Goal: Transaction & Acquisition: Purchase product/service

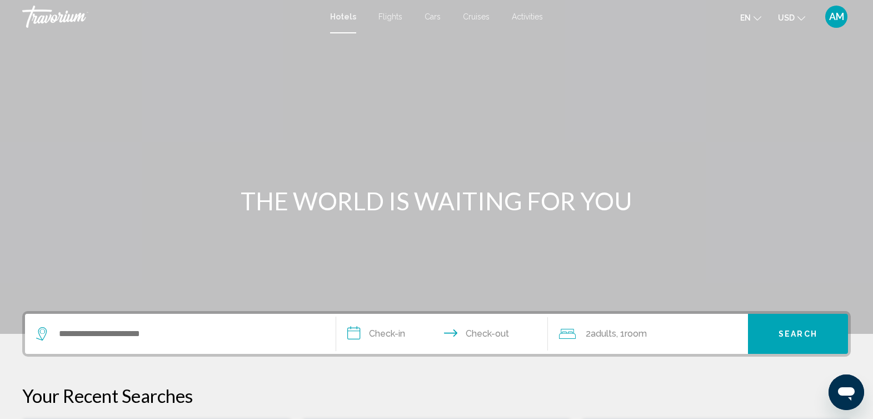
click at [195, 344] on div "Search widget" at bounding box center [180, 333] width 288 height 40
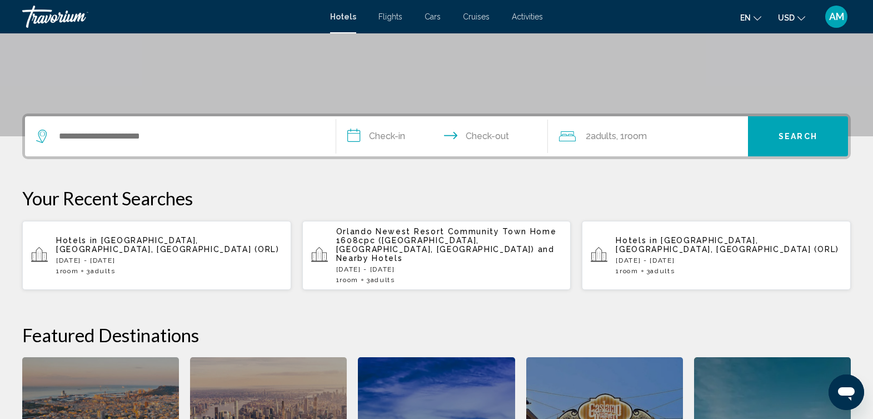
scroll to position [275, 0]
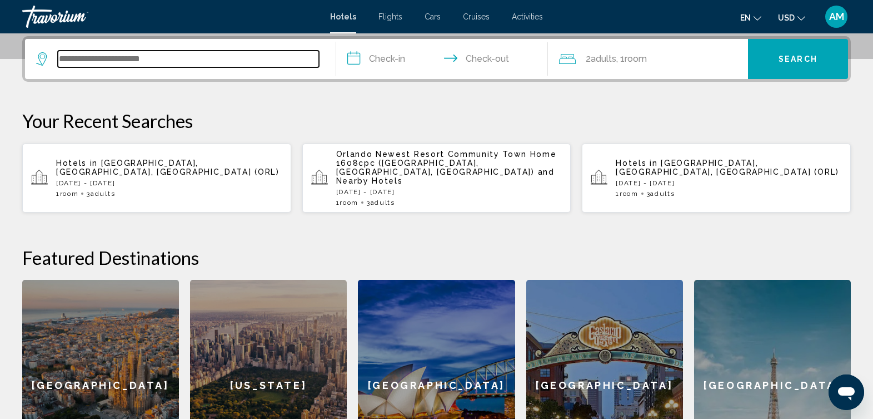
click at [175, 60] on input "Search widget" at bounding box center [188, 59] width 261 height 17
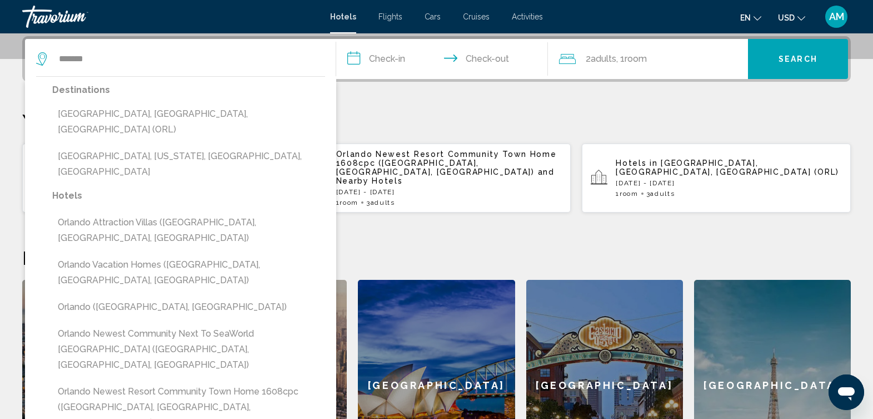
click at [151, 111] on button "[GEOGRAPHIC_DATA], [GEOGRAPHIC_DATA], [GEOGRAPHIC_DATA] (ORL)" at bounding box center [188, 121] width 273 height 37
type input "**********"
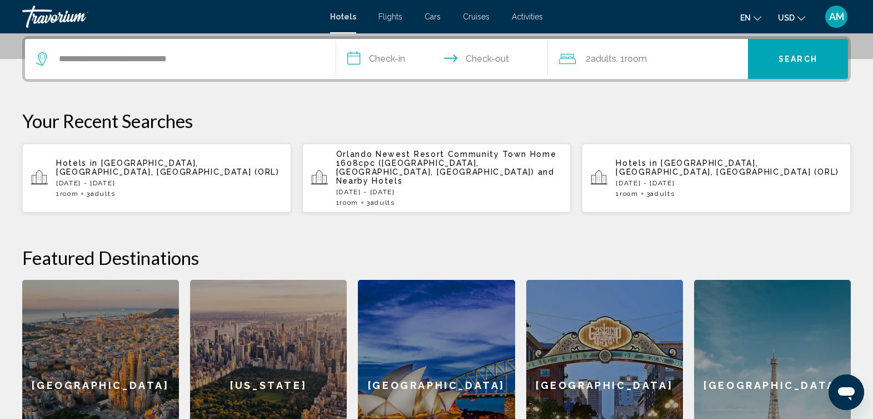
click at [379, 61] on input "**********" at bounding box center [444, 60] width 216 height 43
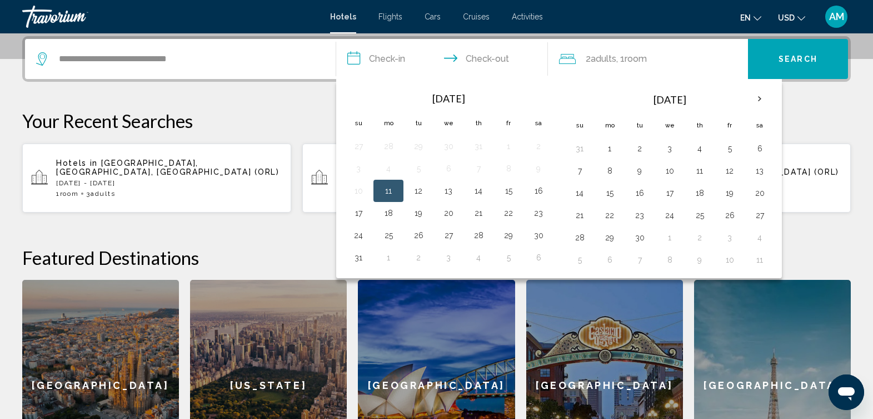
click at [379, 61] on input "**********" at bounding box center [444, 60] width 216 height 43
click at [757, 98] on th "Next month" at bounding box center [760, 99] width 30 height 24
click at [754, 98] on th "Next month" at bounding box center [760, 99] width 30 height 24
click at [765, 236] on button "29" at bounding box center [760, 238] width 18 height 16
click at [576, 260] on button "30" at bounding box center [580, 260] width 18 height 16
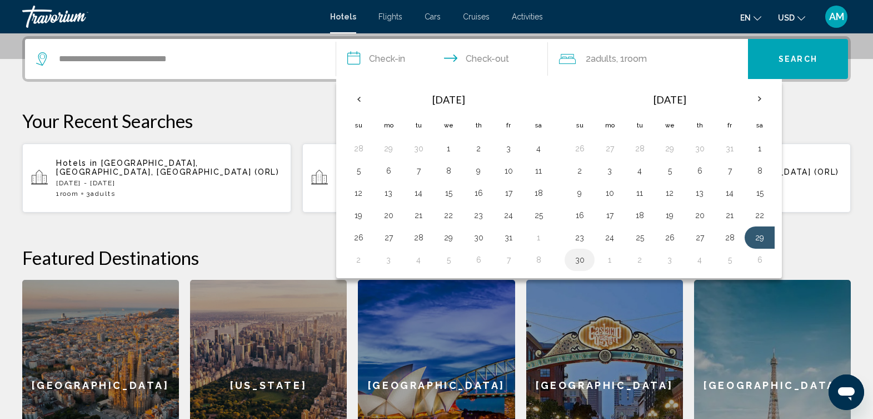
type input "**********"
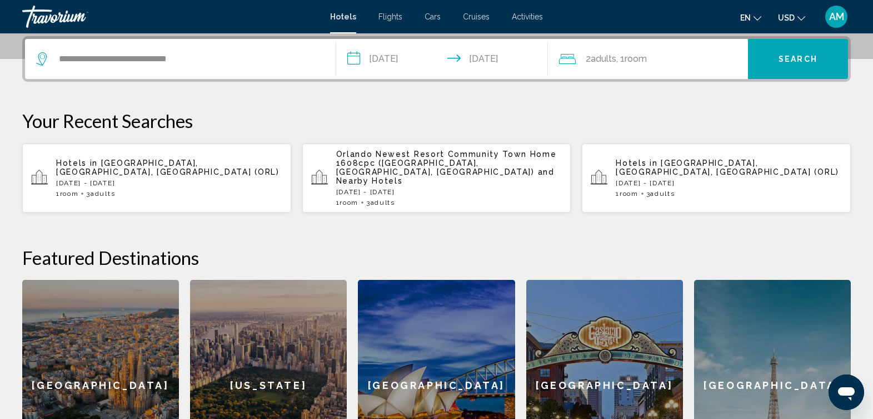
click at [659, 56] on div "2 Adult Adults , 1 Room rooms" at bounding box center [653, 59] width 189 height 16
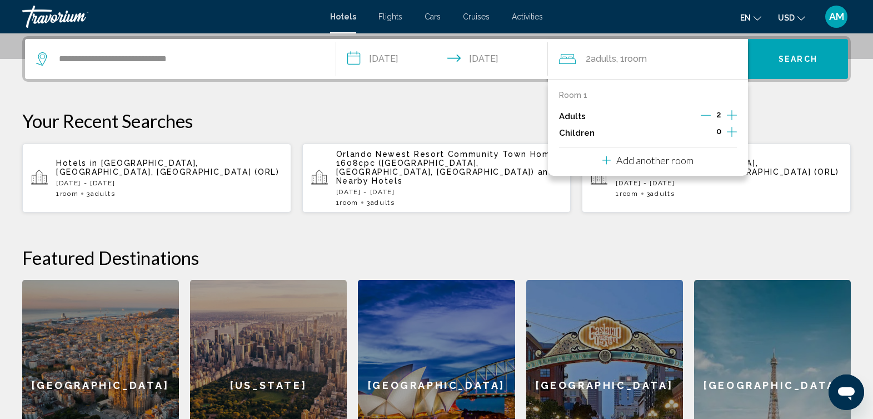
click at [733, 114] on icon "Increment adults" at bounding box center [732, 114] width 10 height 13
click at [782, 63] on span "Search" at bounding box center [798, 59] width 39 height 9
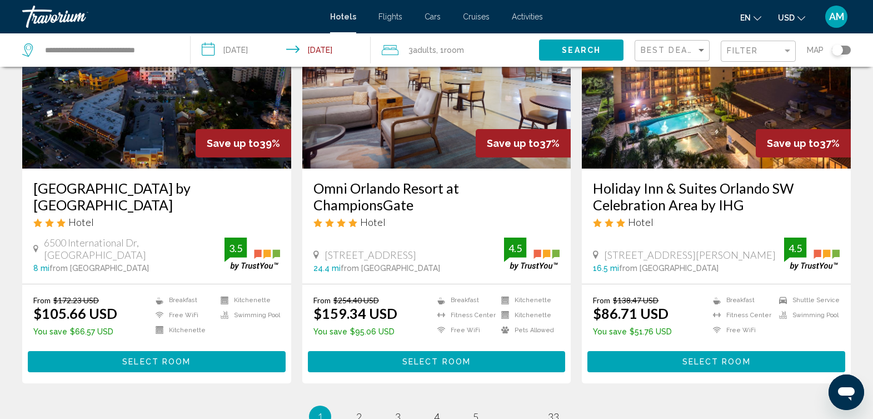
scroll to position [1397, 0]
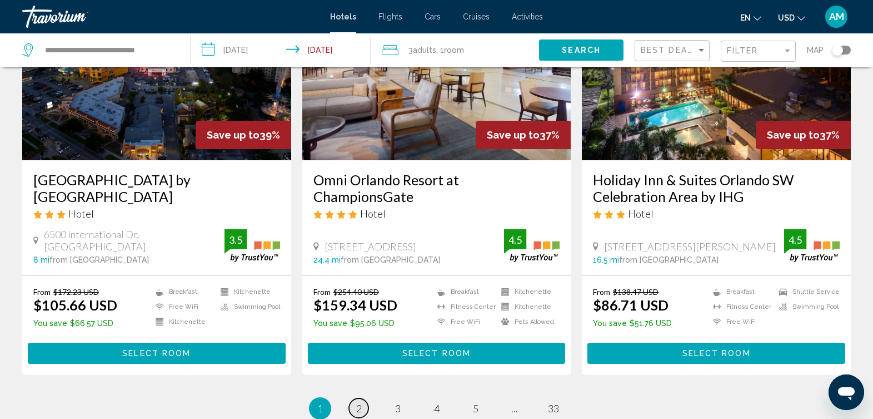
click at [354, 398] on link "page 2" at bounding box center [358, 407] width 19 height 19
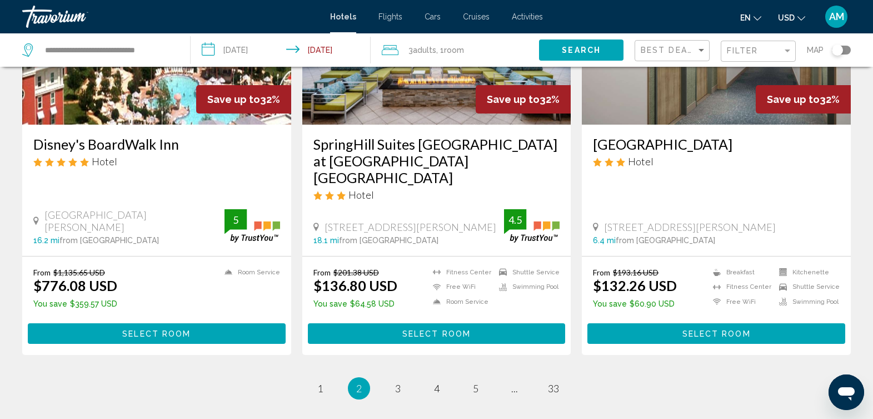
scroll to position [1539, 0]
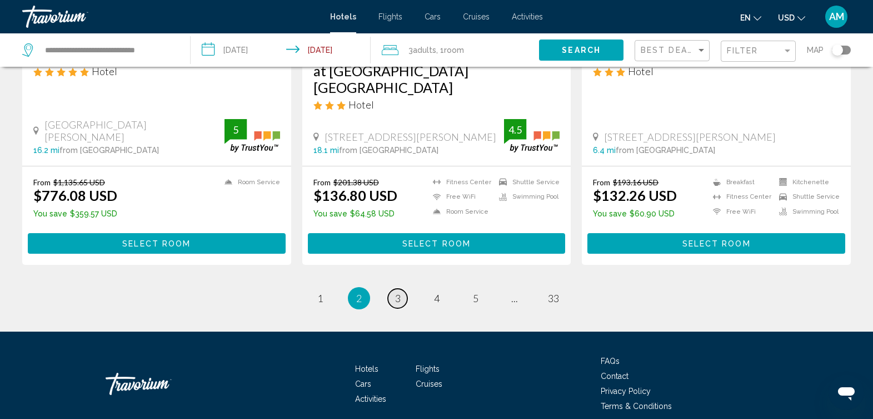
click at [398, 292] on span "3" at bounding box center [398, 298] width 6 height 12
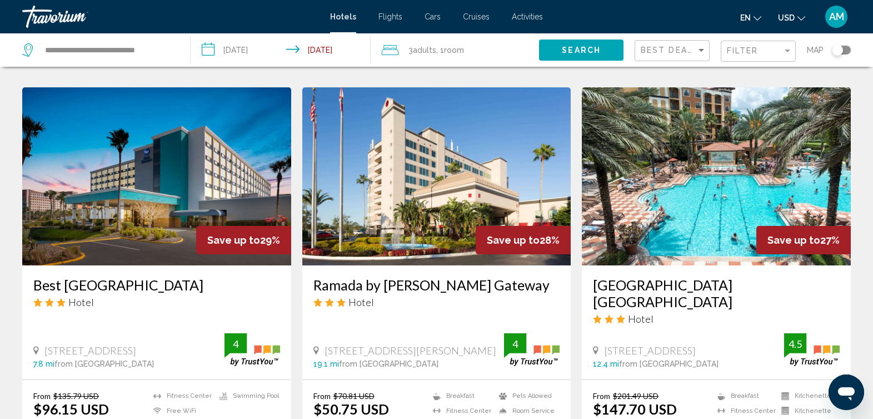
scroll to position [424, 0]
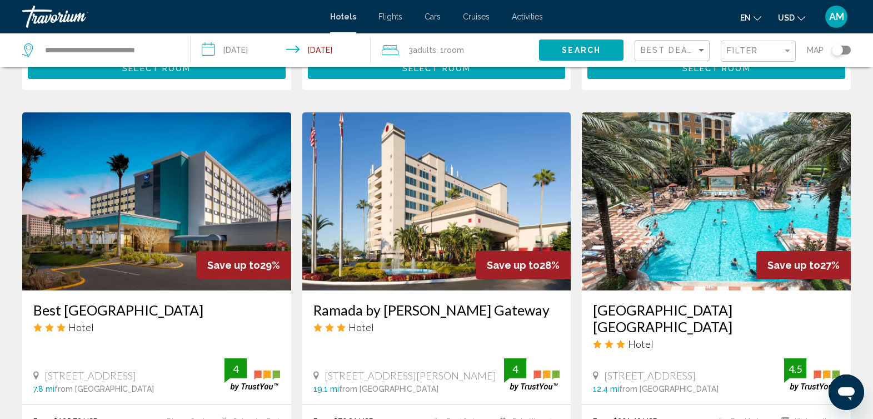
click at [716, 186] on img "Main content" at bounding box center [716, 201] width 269 height 178
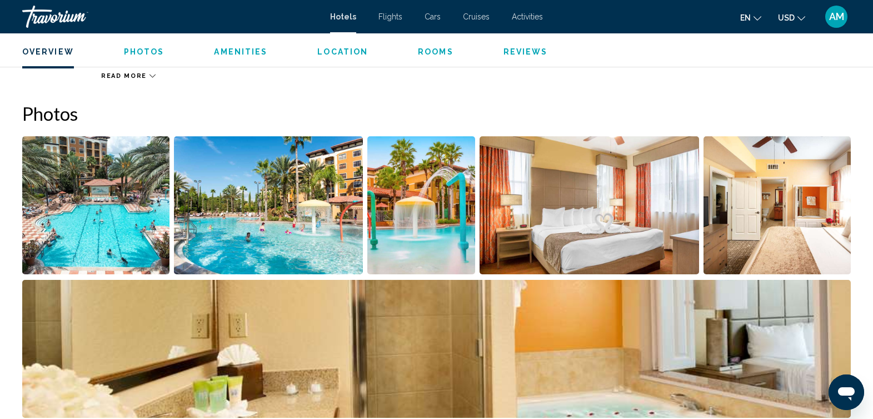
scroll to position [464, 0]
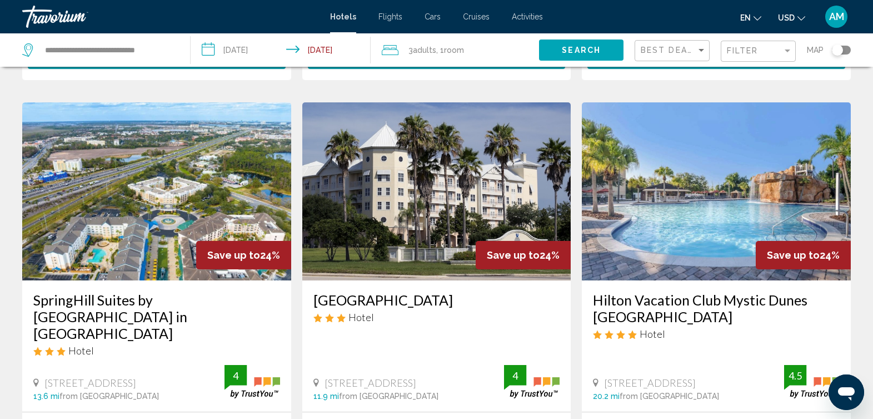
scroll to position [1277, 0]
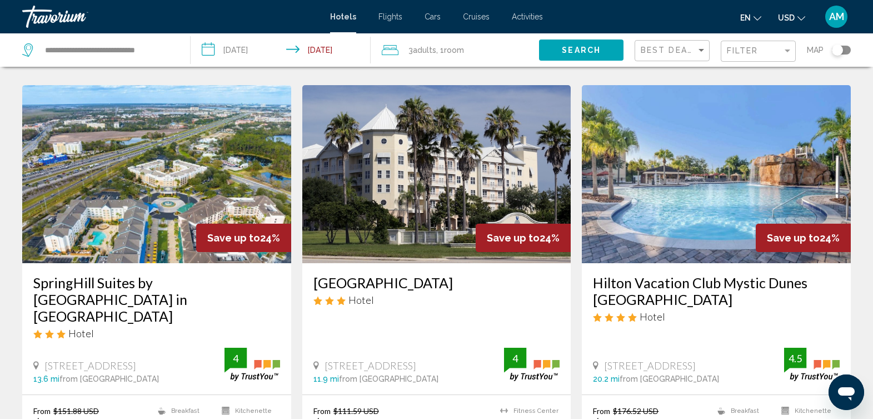
click at [503, 181] on img "Main content" at bounding box center [436, 174] width 269 height 178
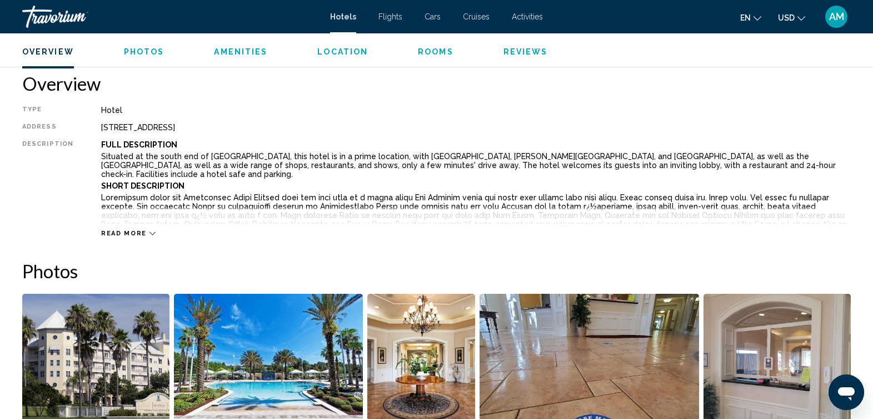
scroll to position [386, 0]
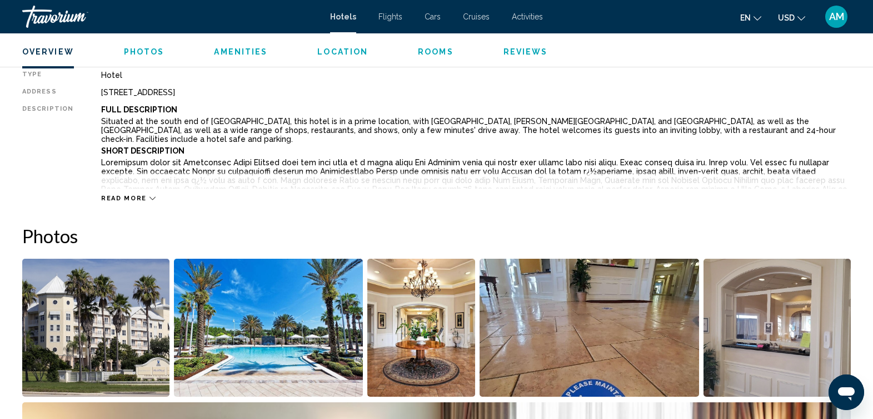
click at [149, 328] on img "Open full-screen image slider" at bounding box center [95, 327] width 147 height 138
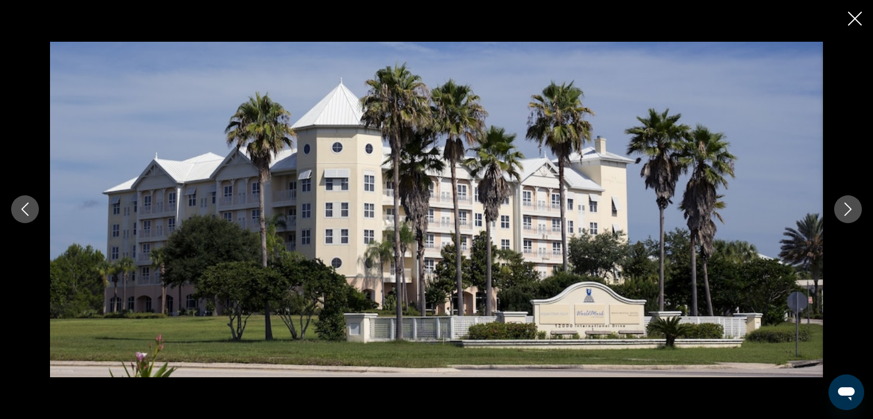
click at [855, 211] on button "Next image" at bounding box center [848, 209] width 28 height 28
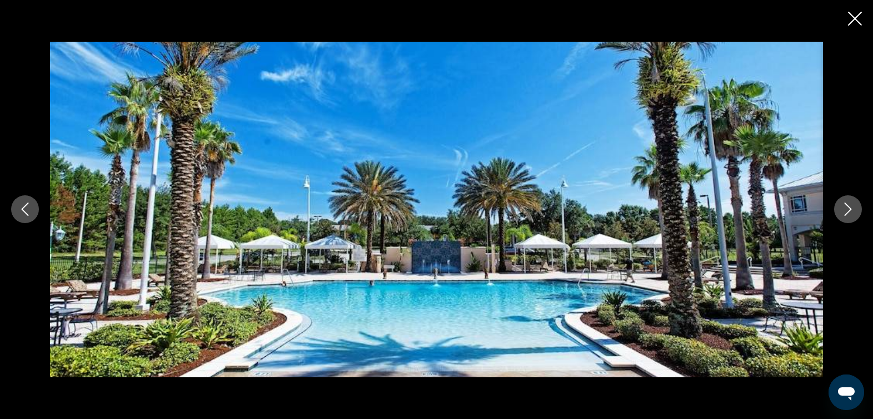
click at [855, 211] on button "Next image" at bounding box center [848, 209] width 28 height 28
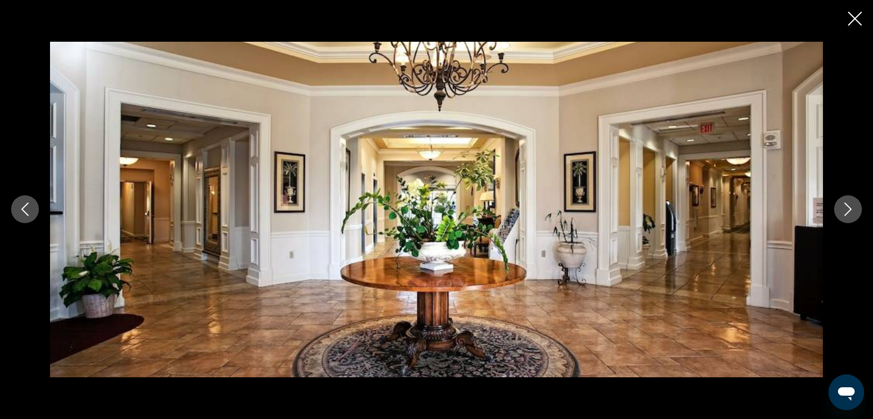
click at [855, 211] on button "Next image" at bounding box center [848, 209] width 28 height 28
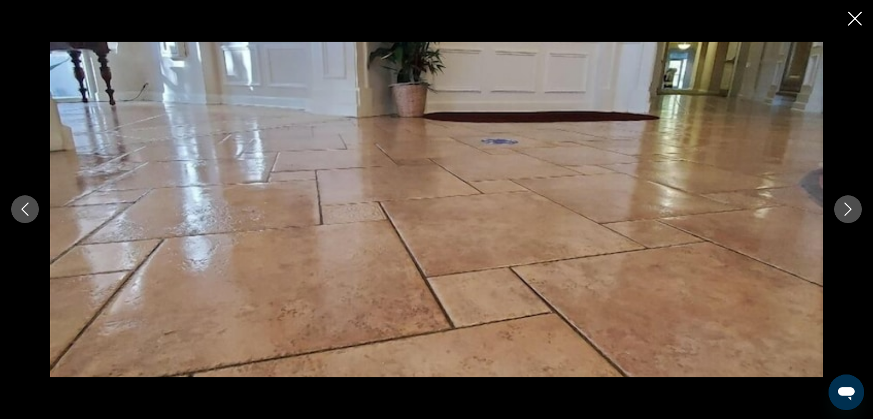
click at [855, 211] on button "Next image" at bounding box center [848, 209] width 28 height 28
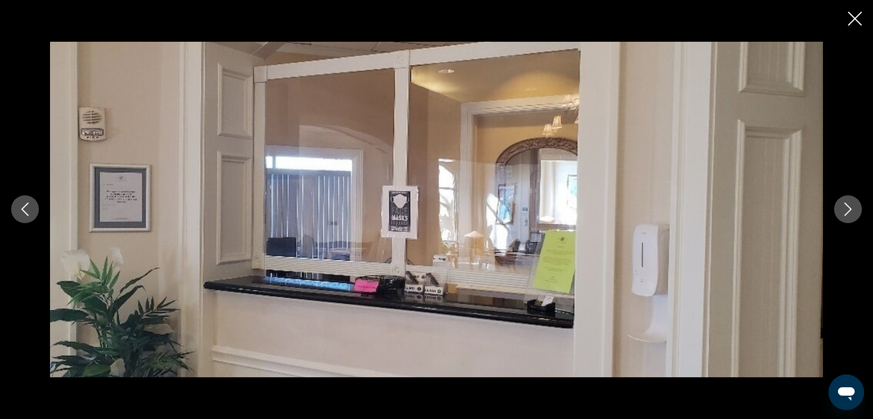
click at [855, 211] on button "Next image" at bounding box center [848, 209] width 28 height 28
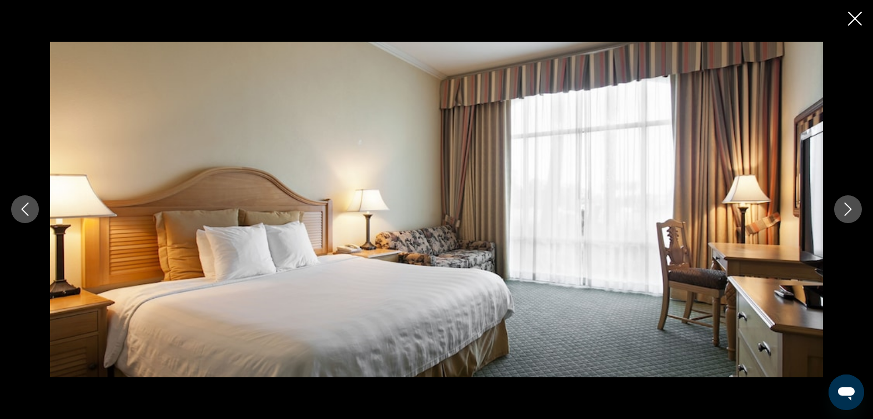
click at [855, 211] on button "Next image" at bounding box center [848, 209] width 28 height 28
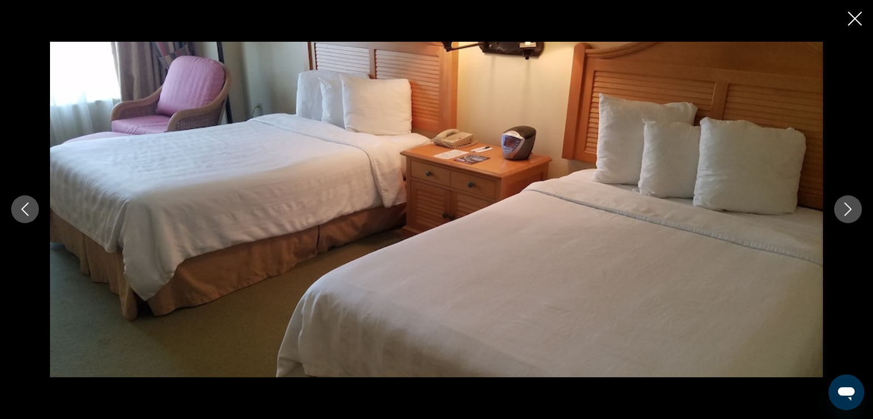
click at [855, 211] on button "Next image" at bounding box center [848, 209] width 28 height 28
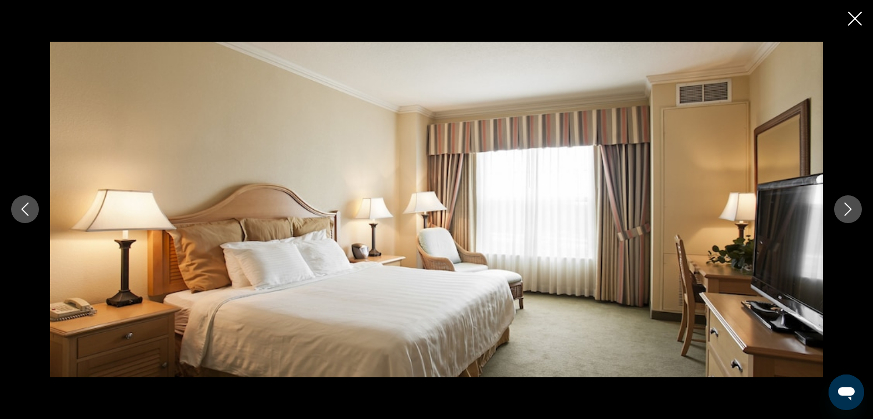
click at [855, 211] on button "Next image" at bounding box center [848, 209] width 28 height 28
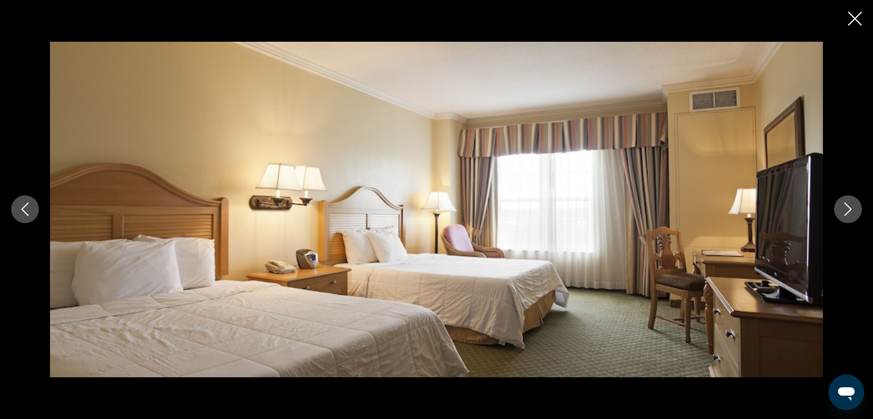
click at [855, 211] on button "Next image" at bounding box center [848, 209] width 28 height 28
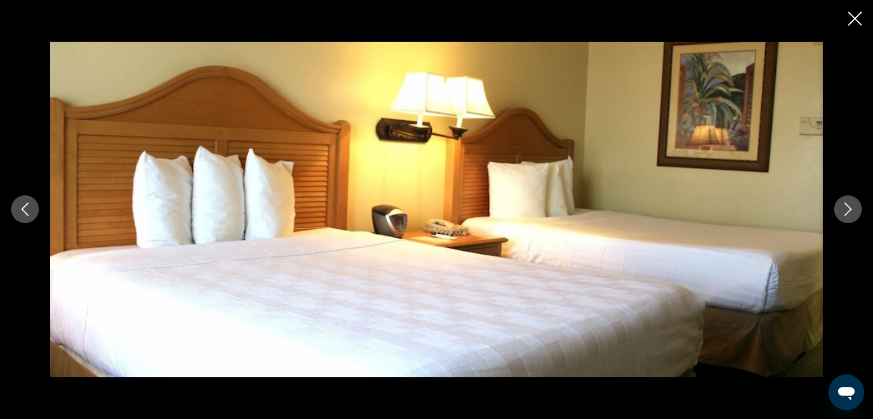
click at [855, 211] on button "Next image" at bounding box center [848, 209] width 28 height 28
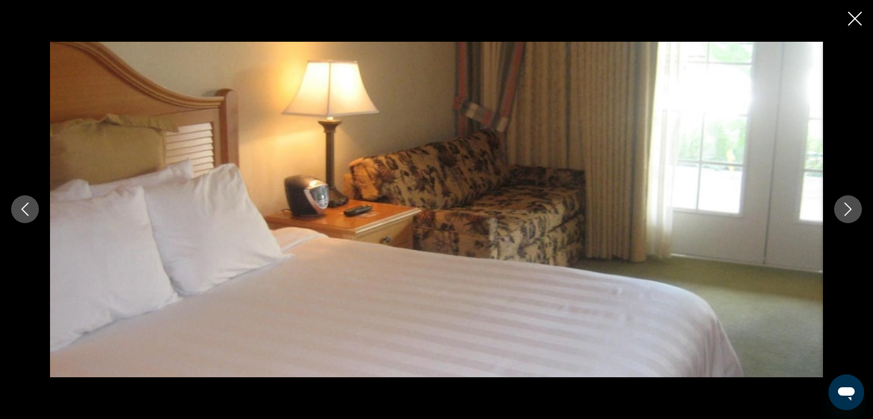
click at [855, 209] on button "Next image" at bounding box center [848, 209] width 28 height 28
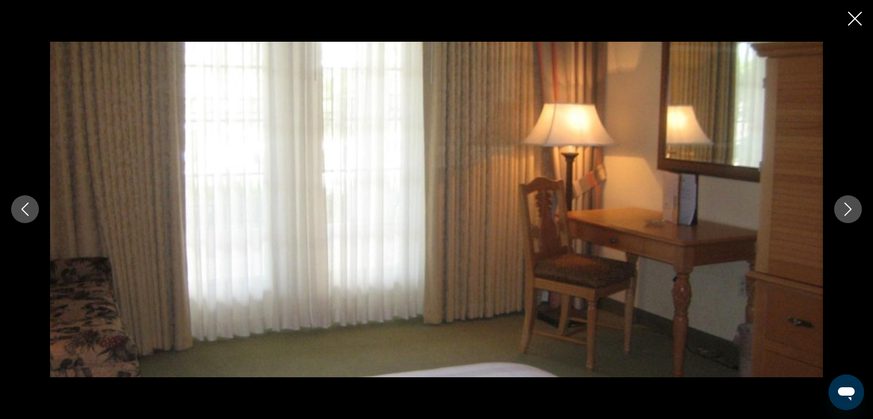
click at [855, 209] on button "Next image" at bounding box center [848, 209] width 28 height 28
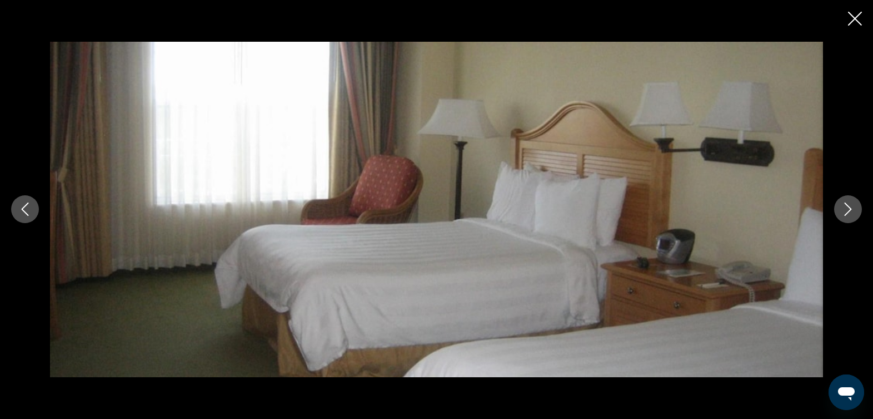
click at [855, 209] on button "Next image" at bounding box center [848, 209] width 28 height 28
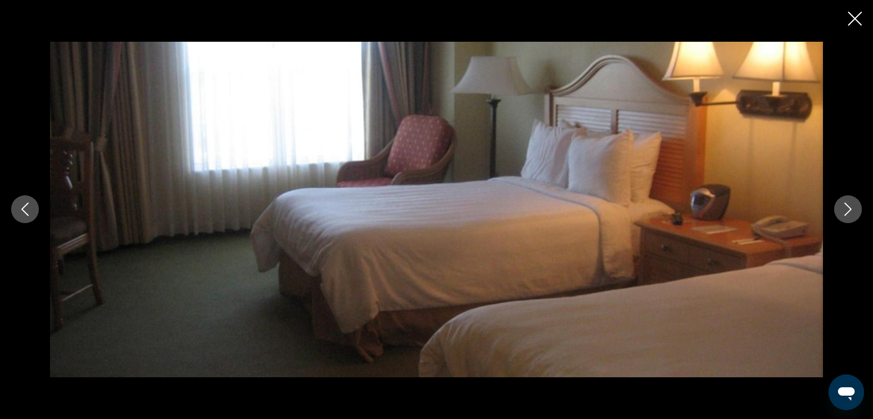
click at [855, 209] on button "Next image" at bounding box center [848, 209] width 28 height 28
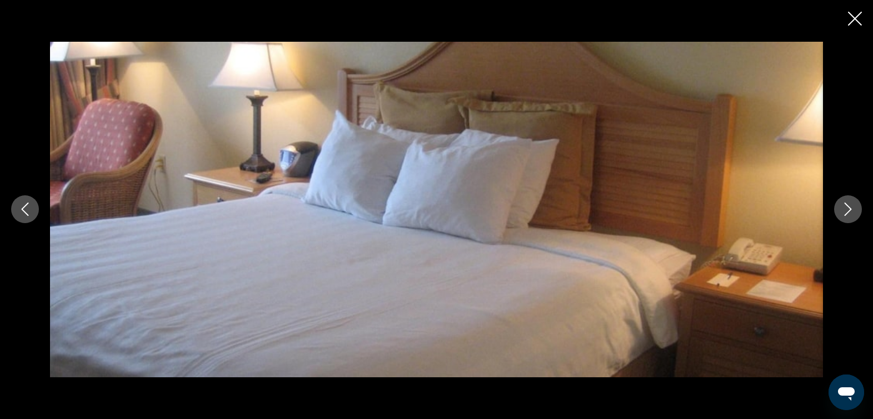
click at [855, 209] on button "Next image" at bounding box center [848, 209] width 28 height 28
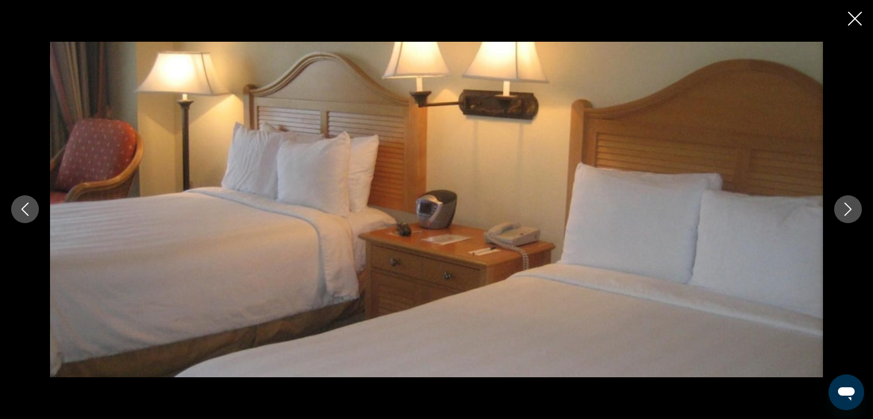
click at [855, 209] on button "Next image" at bounding box center [848, 209] width 28 height 28
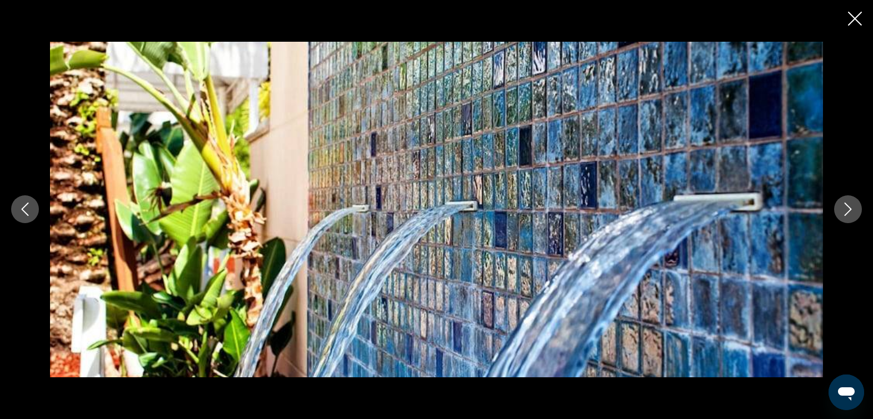
click at [855, 209] on button "Next image" at bounding box center [848, 209] width 28 height 28
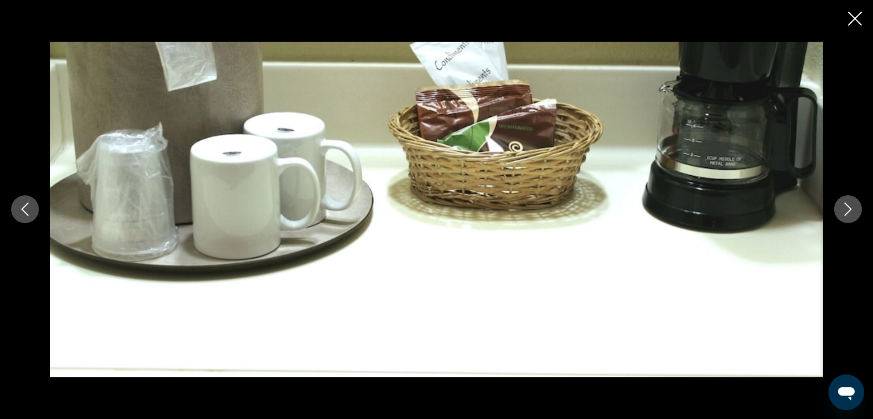
click at [857, 210] on button "Next image" at bounding box center [848, 209] width 28 height 28
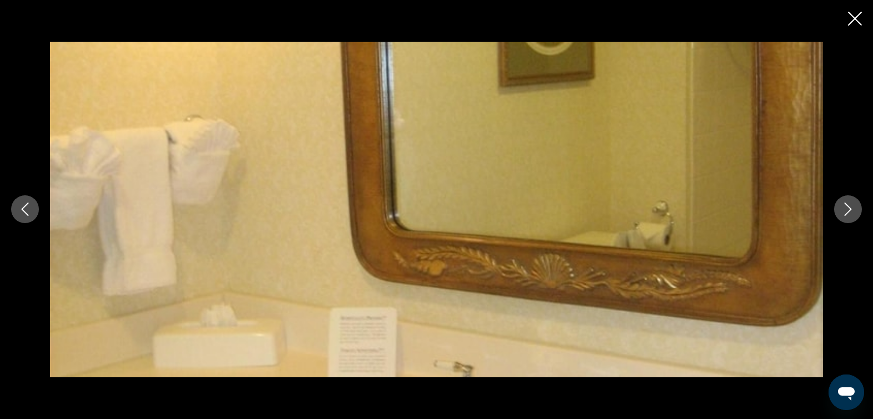
click at [857, 210] on button "Next image" at bounding box center [848, 209] width 28 height 28
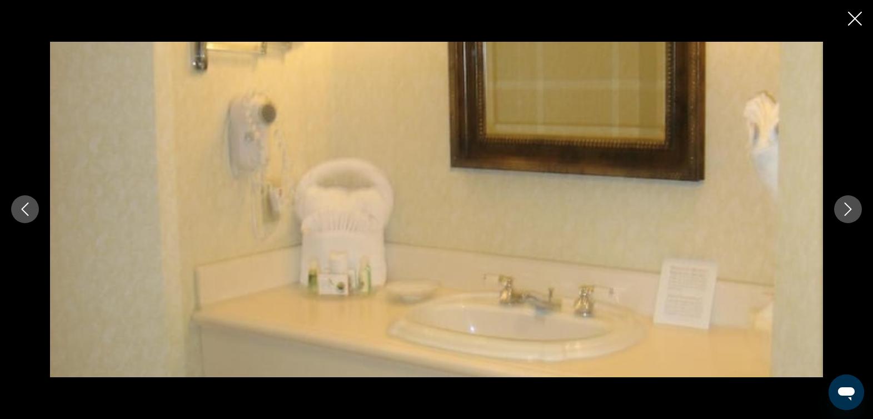
click at [857, 210] on button "Next image" at bounding box center [848, 209] width 28 height 28
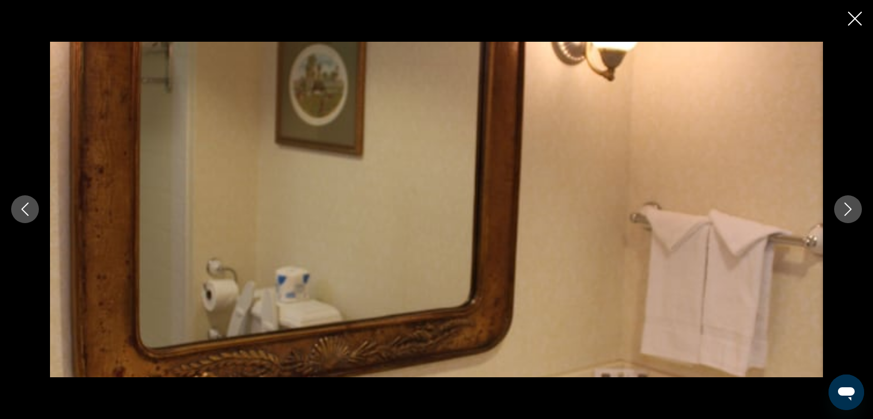
click at [857, 210] on button "Next image" at bounding box center [848, 209] width 28 height 28
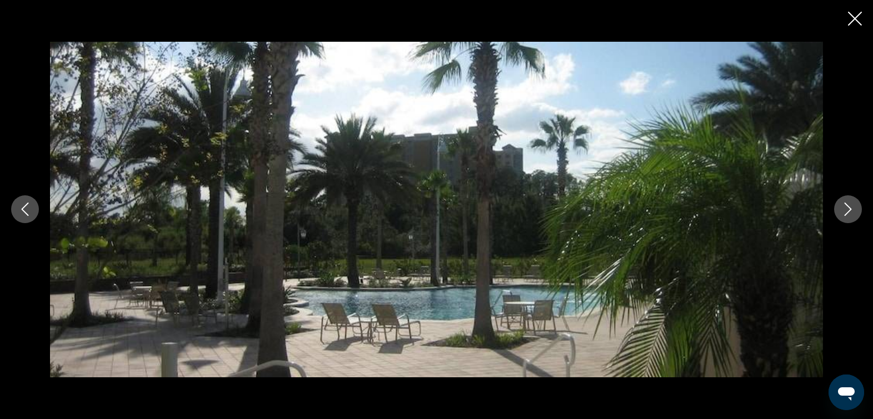
click at [857, 210] on button "Next image" at bounding box center [848, 209] width 28 height 28
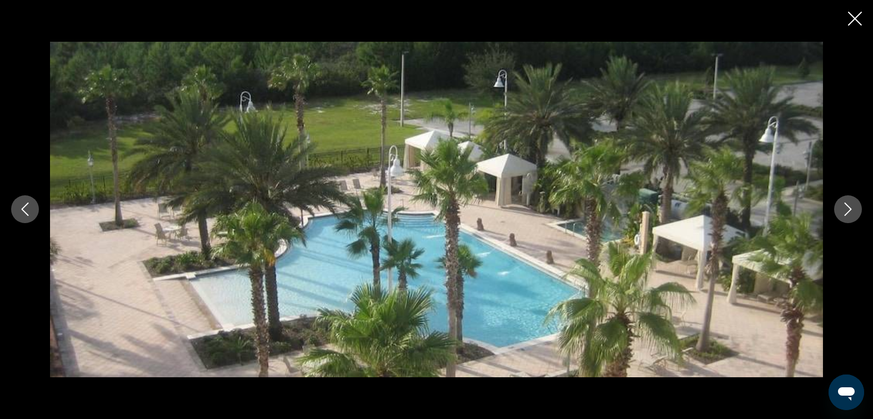
click at [857, 210] on button "Next image" at bounding box center [848, 209] width 28 height 28
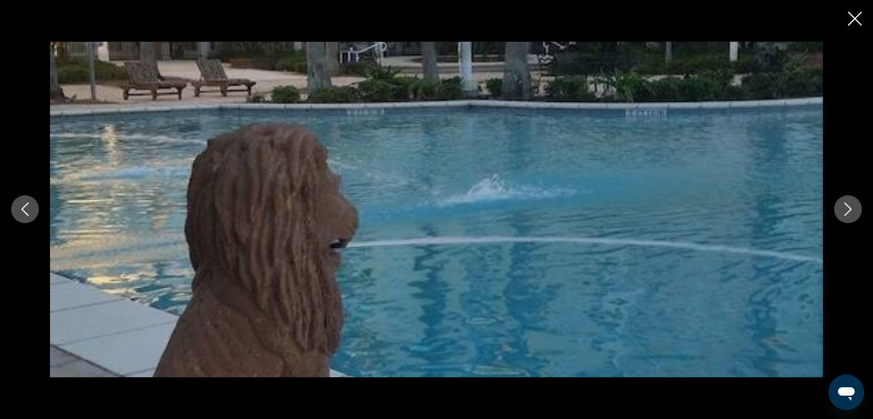
click at [855, 16] on icon "Close slideshow" at bounding box center [855, 19] width 14 height 14
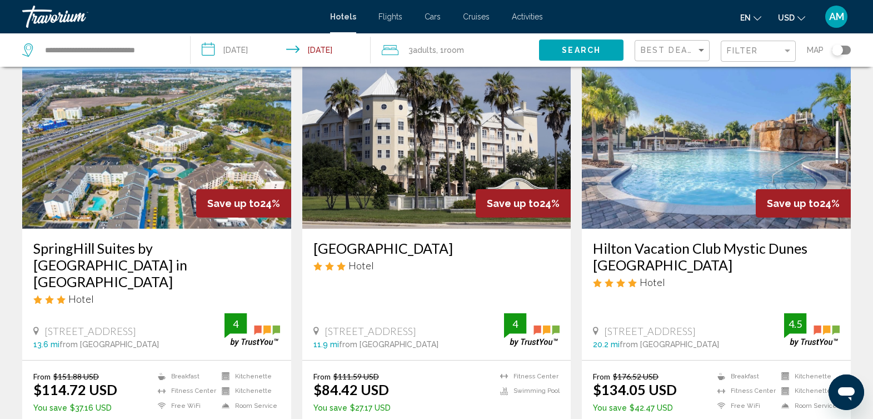
scroll to position [1287, 0]
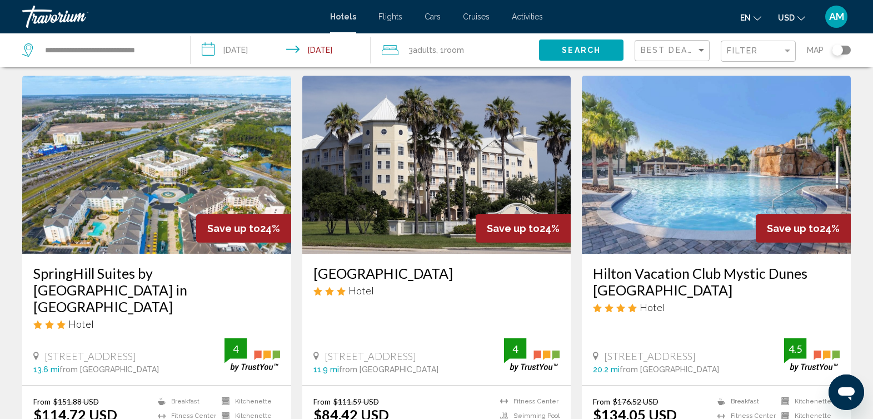
click at [720, 162] on img "Main content" at bounding box center [716, 165] width 269 height 178
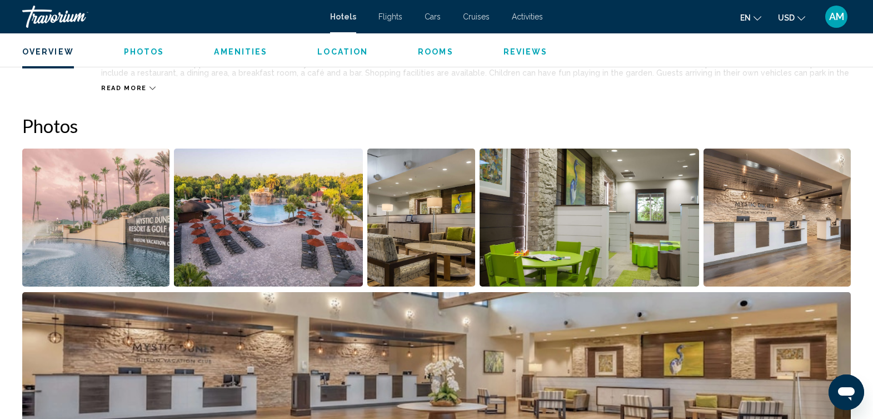
scroll to position [505, 0]
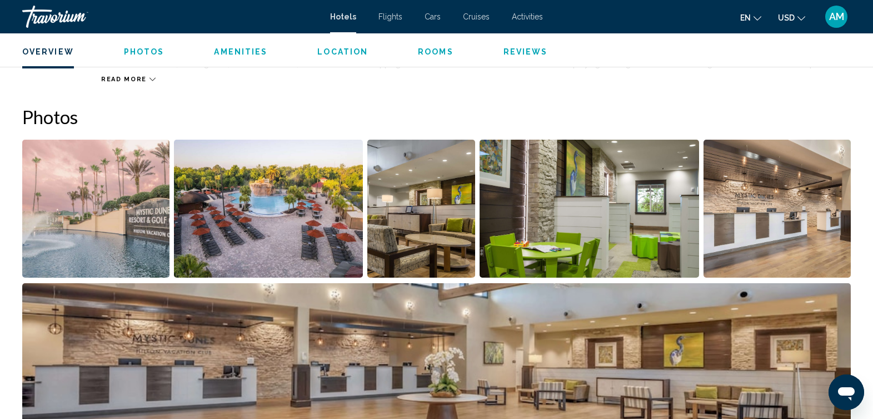
click at [146, 192] on img "Open full-screen image slider" at bounding box center [95, 209] width 147 height 138
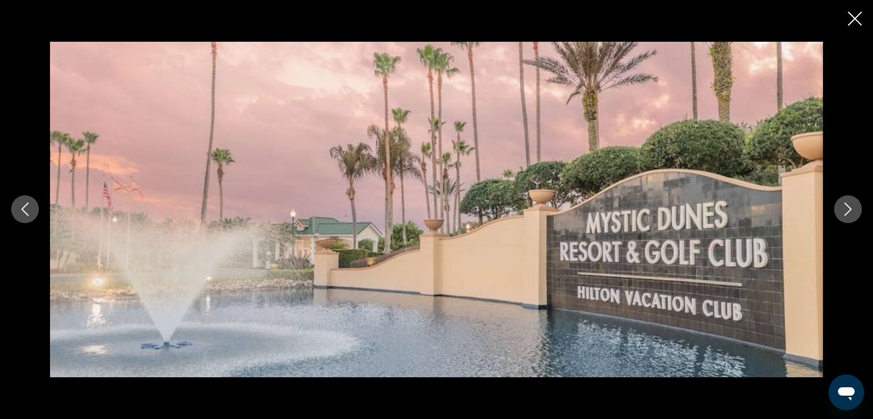
click at [864, 208] on div "Main content" at bounding box center [436, 209] width 873 height 335
click at [848, 208] on icon "Next image" at bounding box center [848, 208] width 13 height 13
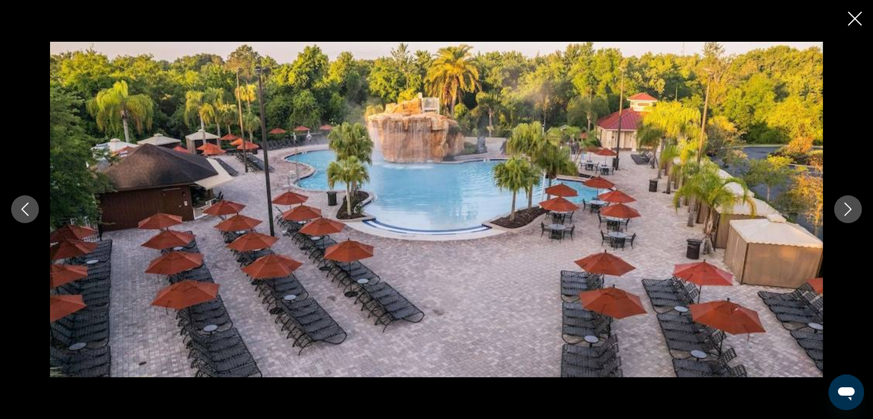
click at [848, 208] on icon "Next image" at bounding box center [848, 208] width 13 height 13
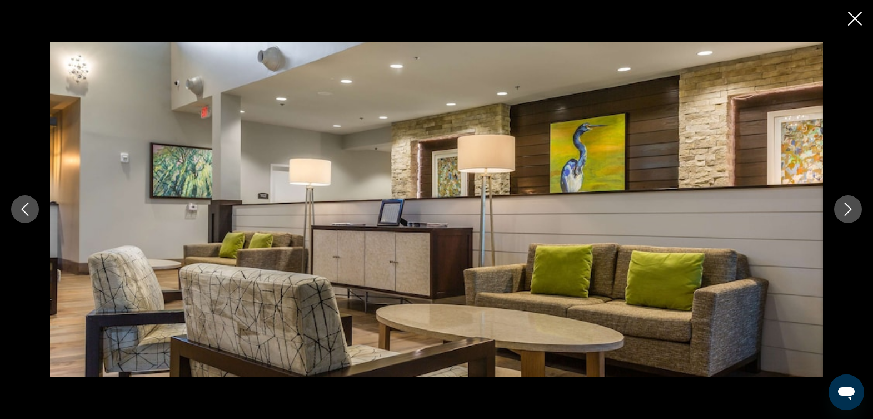
click at [848, 208] on icon "Next image" at bounding box center [848, 208] width 13 height 13
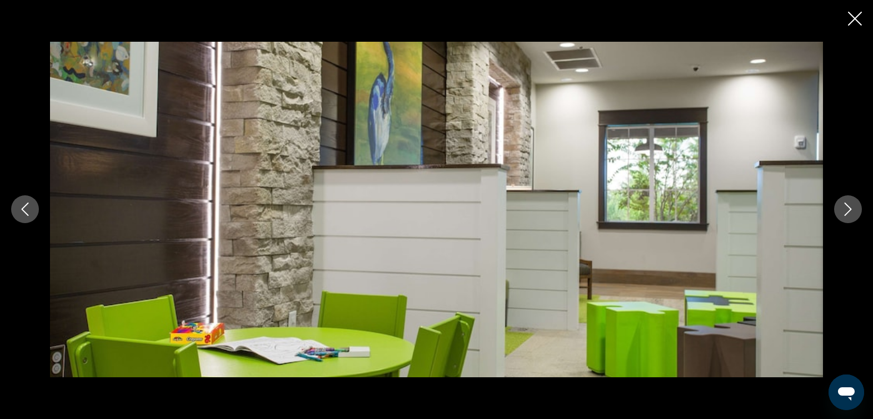
click at [848, 208] on icon "Next image" at bounding box center [848, 208] width 13 height 13
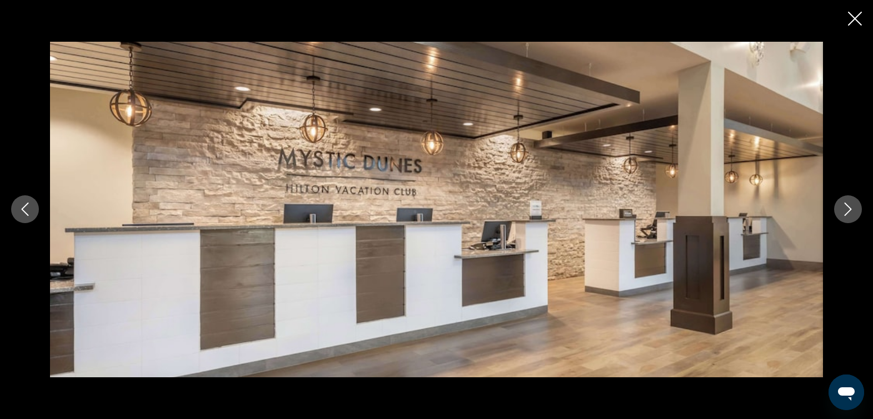
click at [848, 208] on icon "Next image" at bounding box center [848, 208] width 13 height 13
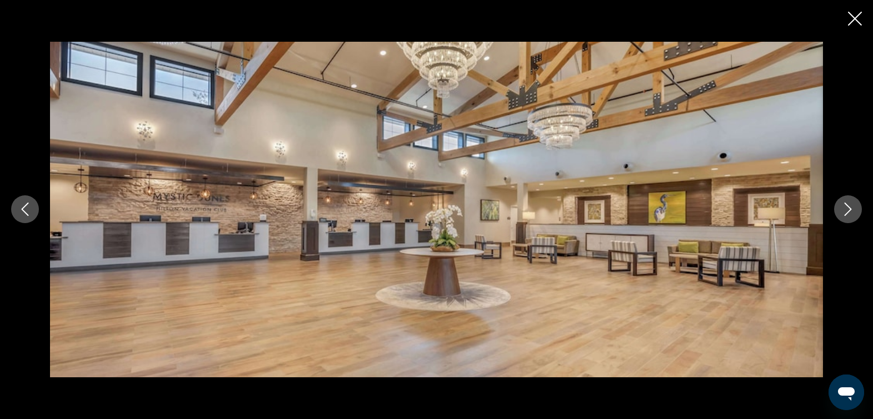
click at [848, 208] on icon "Next image" at bounding box center [848, 208] width 13 height 13
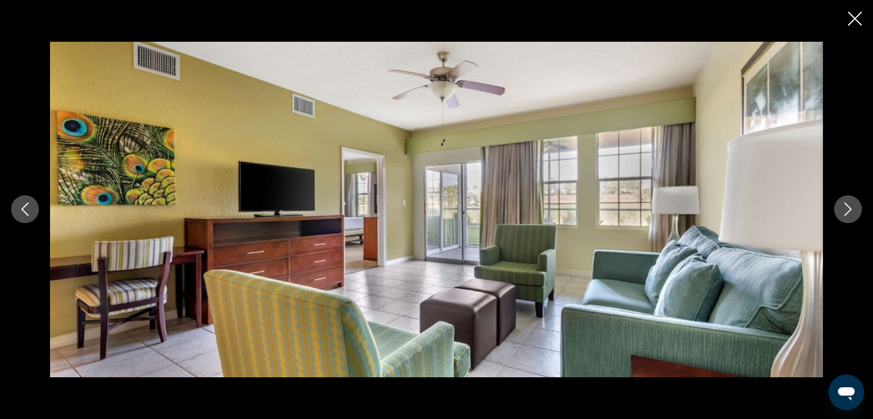
click at [848, 208] on icon "Next image" at bounding box center [848, 208] width 13 height 13
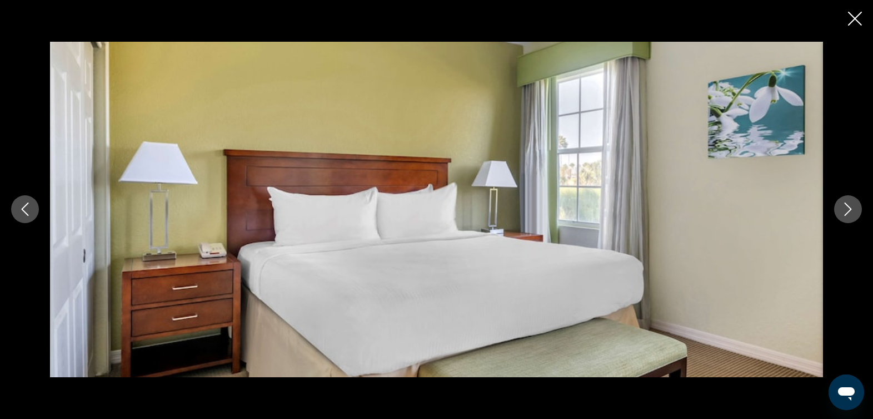
click at [848, 208] on icon "Next image" at bounding box center [848, 208] width 13 height 13
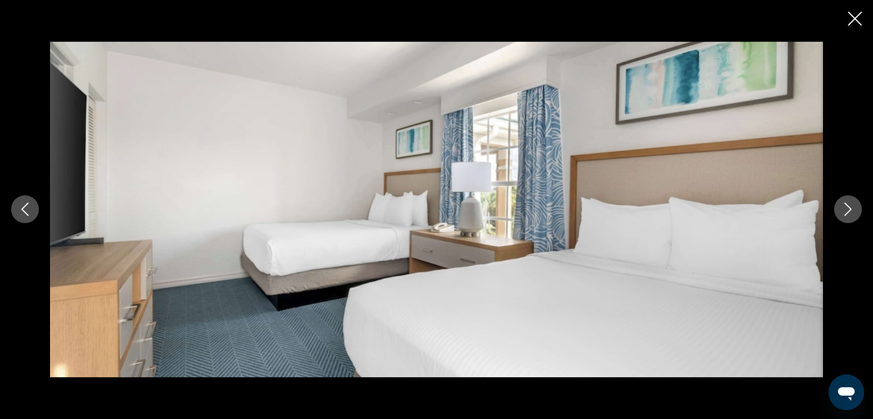
click at [848, 208] on icon "Next image" at bounding box center [848, 208] width 13 height 13
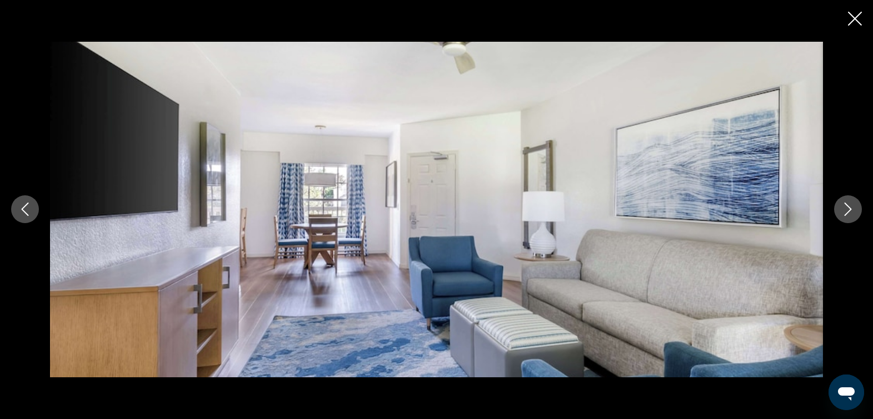
click at [848, 208] on icon "Next image" at bounding box center [848, 208] width 13 height 13
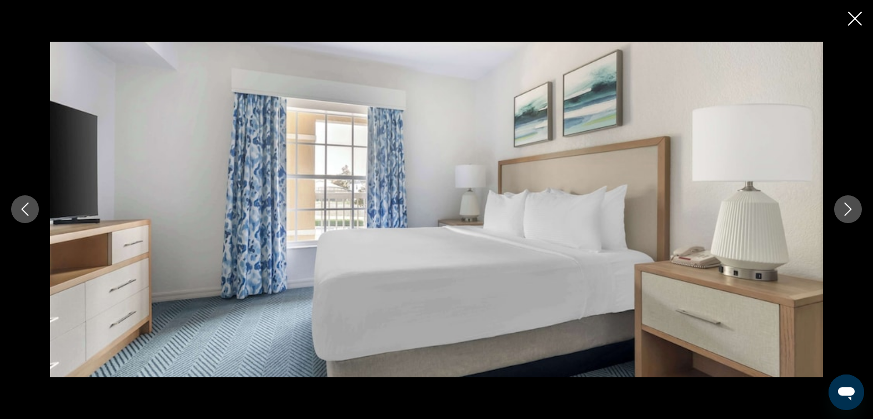
click at [847, 208] on icon "Next image" at bounding box center [848, 208] width 13 height 13
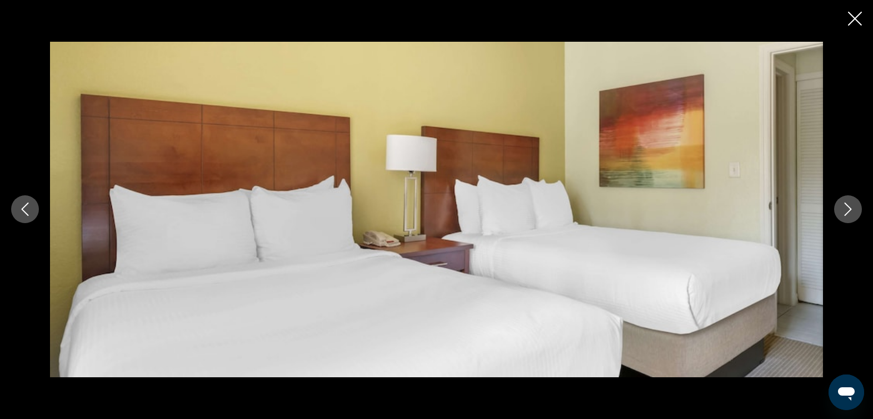
click at [847, 208] on icon "Next image" at bounding box center [848, 208] width 13 height 13
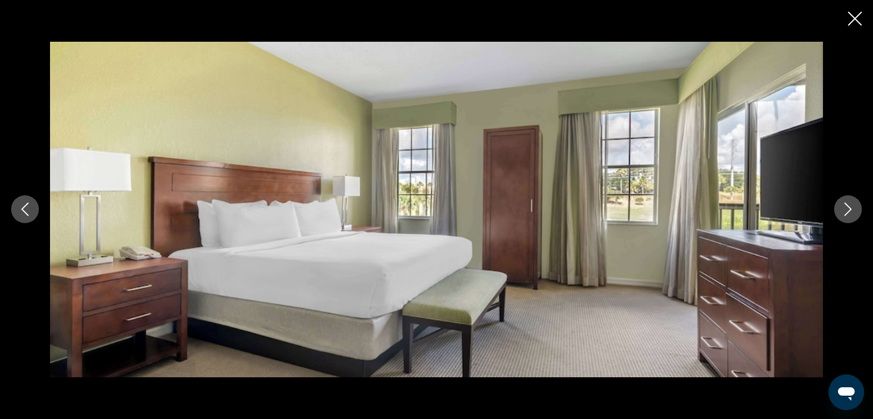
click at [847, 208] on icon "Next image" at bounding box center [848, 208] width 13 height 13
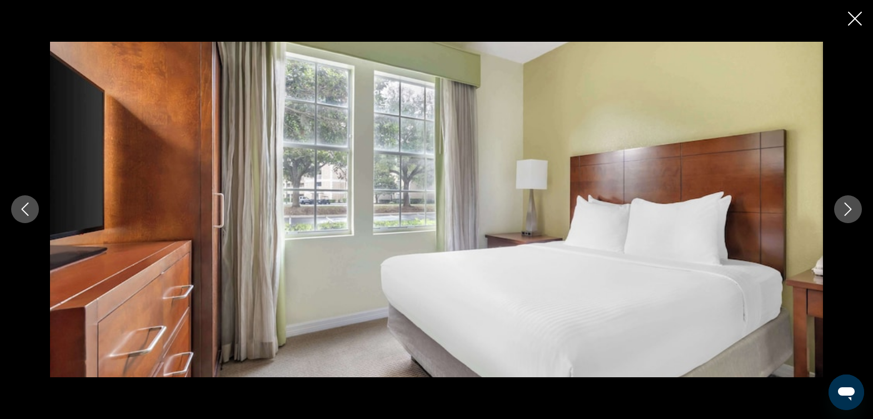
click at [847, 208] on icon "Next image" at bounding box center [848, 208] width 13 height 13
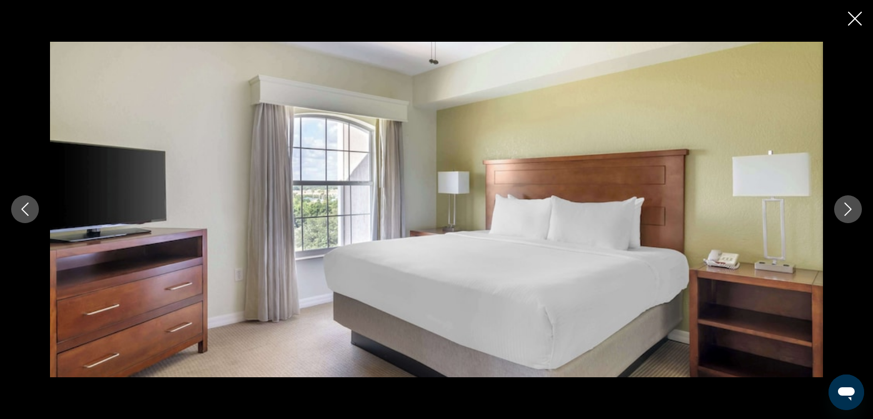
click at [847, 208] on icon "Next image" at bounding box center [848, 208] width 13 height 13
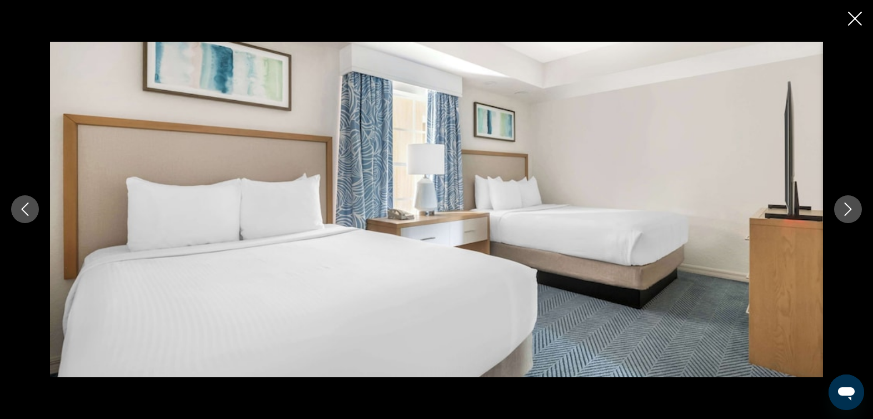
click at [847, 208] on icon "Next image" at bounding box center [848, 208] width 13 height 13
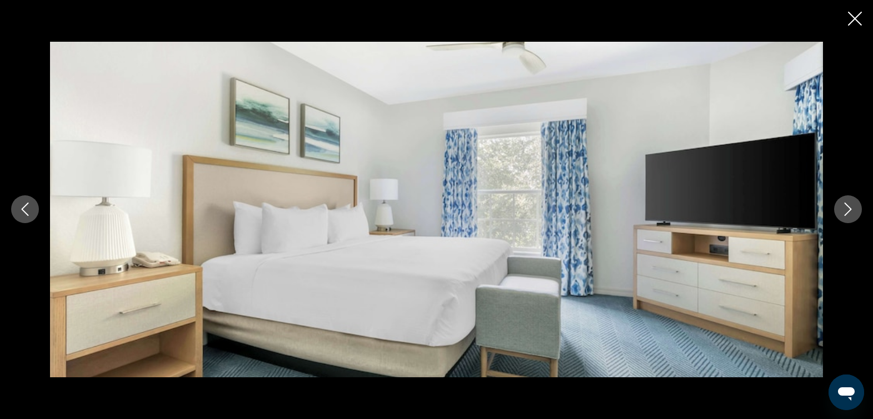
click at [847, 208] on icon "Next image" at bounding box center [848, 208] width 13 height 13
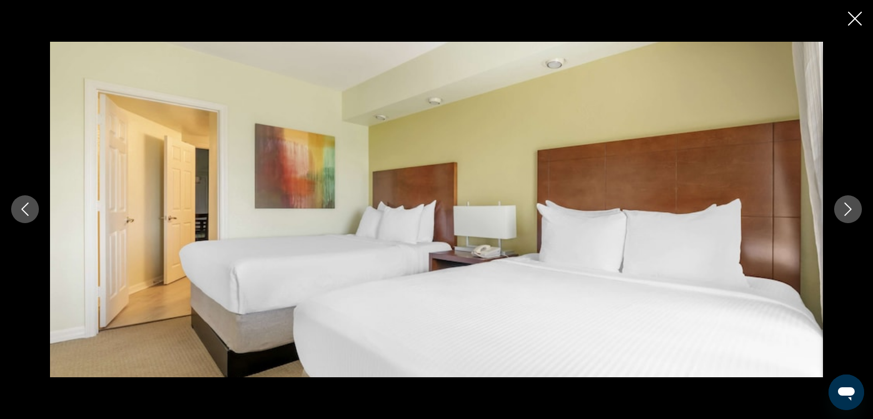
click at [847, 208] on icon "Next image" at bounding box center [848, 208] width 13 height 13
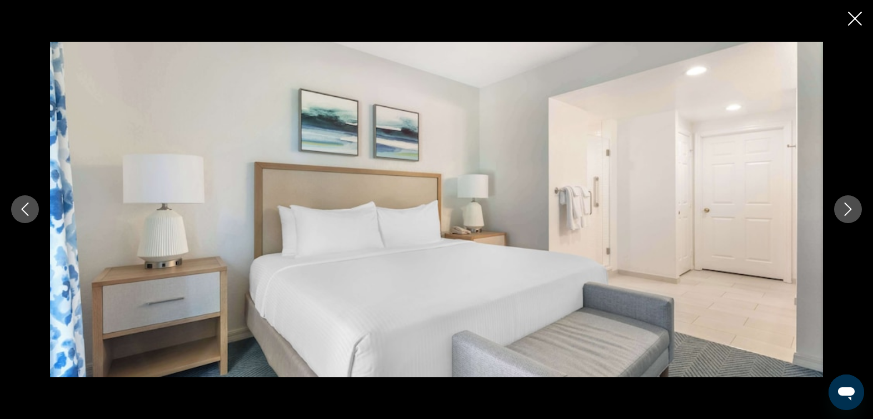
click at [847, 208] on icon "Next image" at bounding box center [848, 208] width 13 height 13
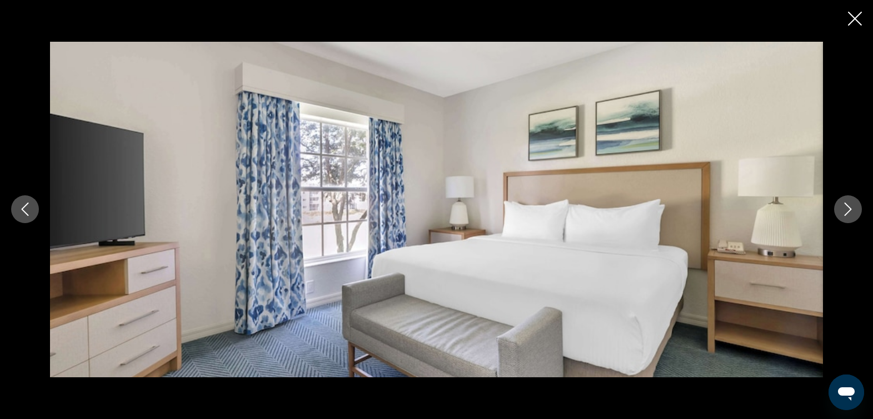
click at [847, 208] on icon "Next image" at bounding box center [848, 208] width 13 height 13
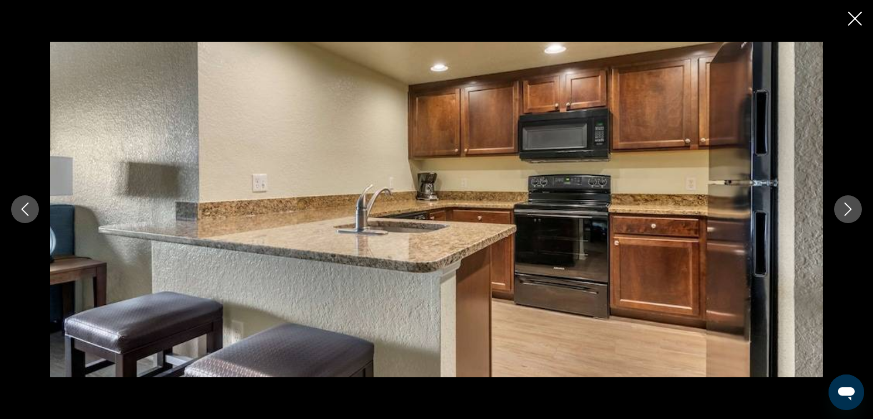
click at [847, 208] on icon "Next image" at bounding box center [848, 208] width 13 height 13
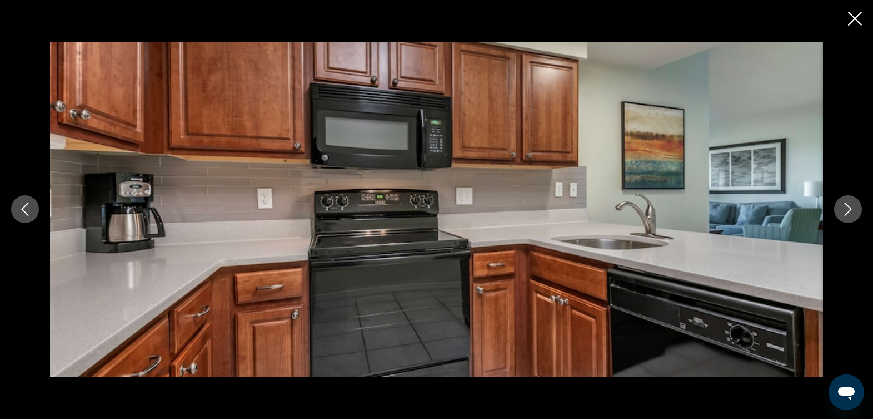
click at [847, 208] on icon "Next image" at bounding box center [848, 208] width 13 height 13
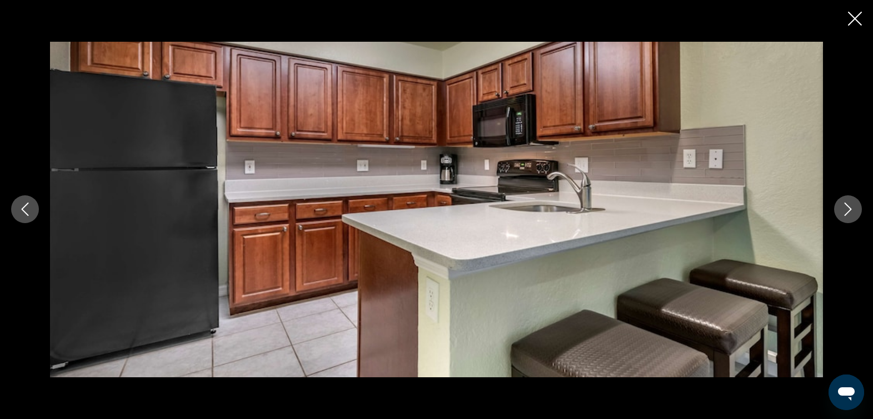
click at [847, 208] on icon "Next image" at bounding box center [848, 208] width 13 height 13
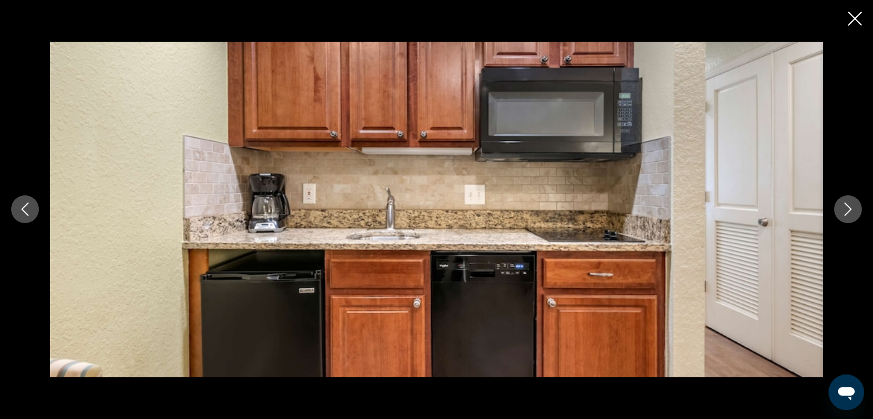
click at [847, 208] on icon "Next image" at bounding box center [848, 208] width 13 height 13
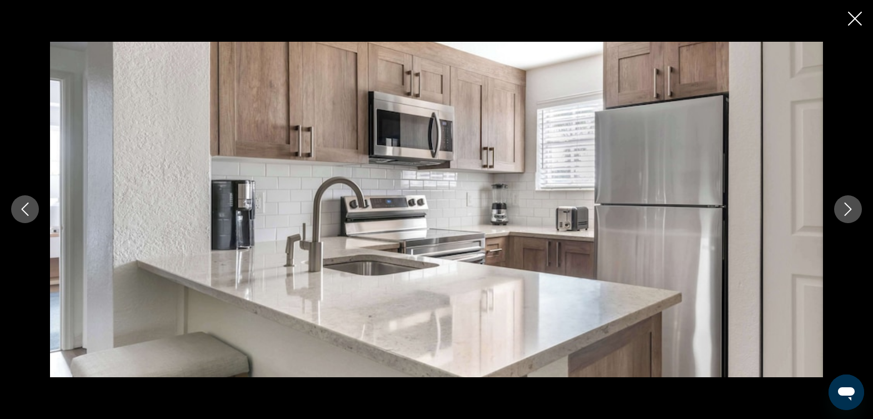
click at [847, 208] on icon "Next image" at bounding box center [848, 208] width 13 height 13
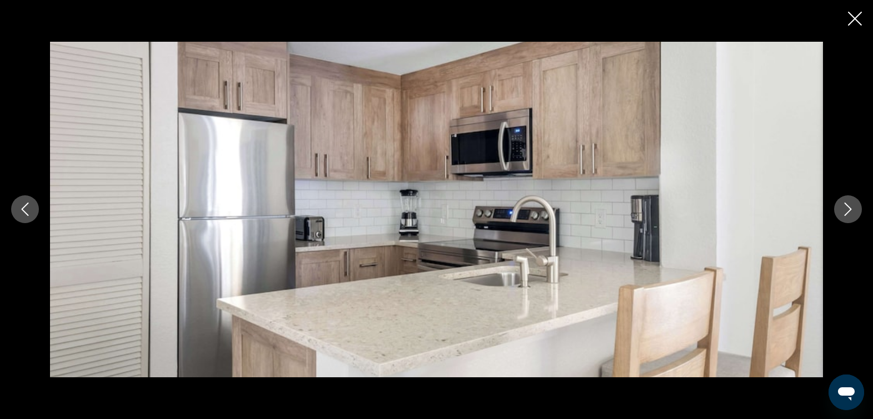
click at [847, 208] on icon "Next image" at bounding box center [848, 208] width 13 height 13
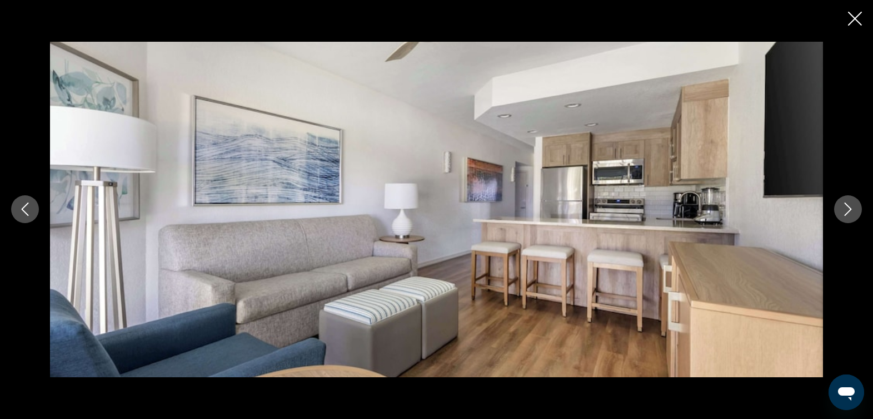
click at [847, 208] on icon "Next image" at bounding box center [848, 208] width 13 height 13
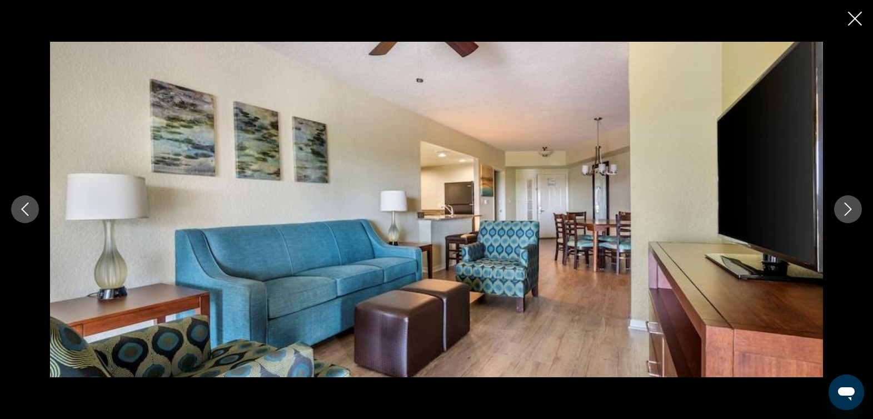
click at [847, 208] on icon "Next image" at bounding box center [848, 208] width 13 height 13
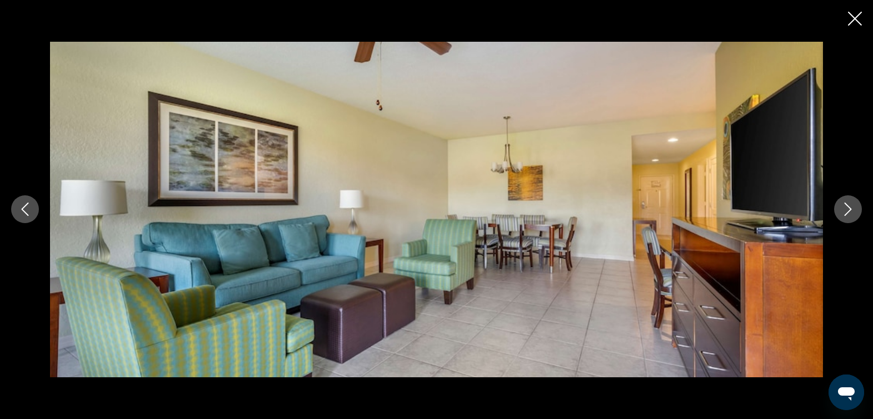
click at [847, 208] on icon "Next image" at bounding box center [848, 208] width 13 height 13
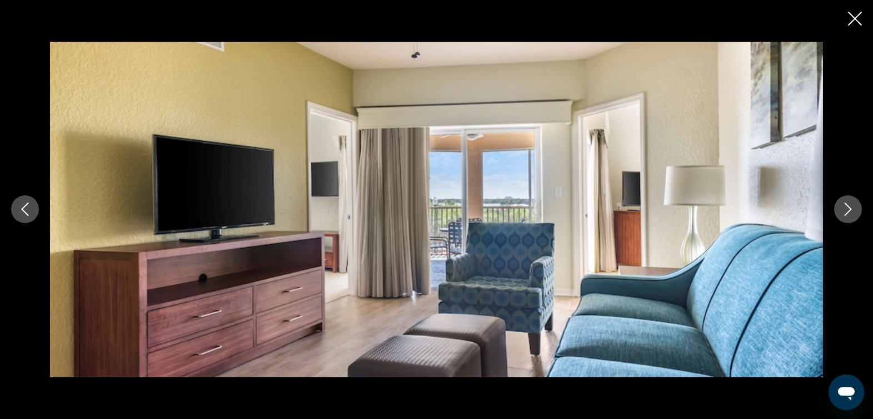
click at [847, 208] on icon "Next image" at bounding box center [848, 208] width 13 height 13
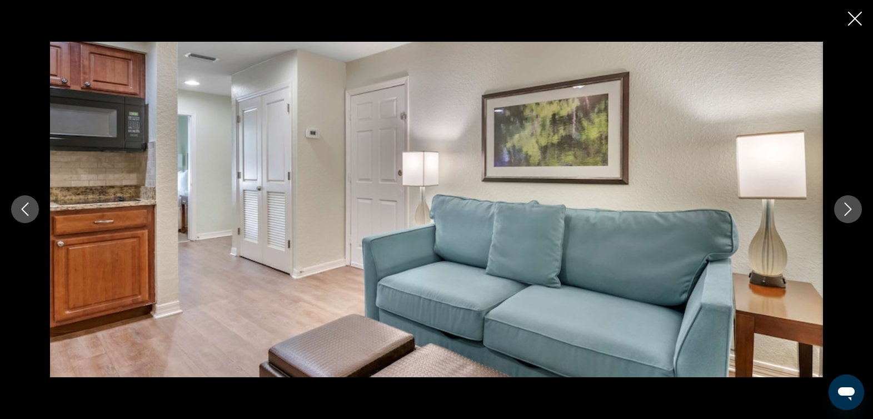
click at [847, 208] on icon "Next image" at bounding box center [848, 208] width 13 height 13
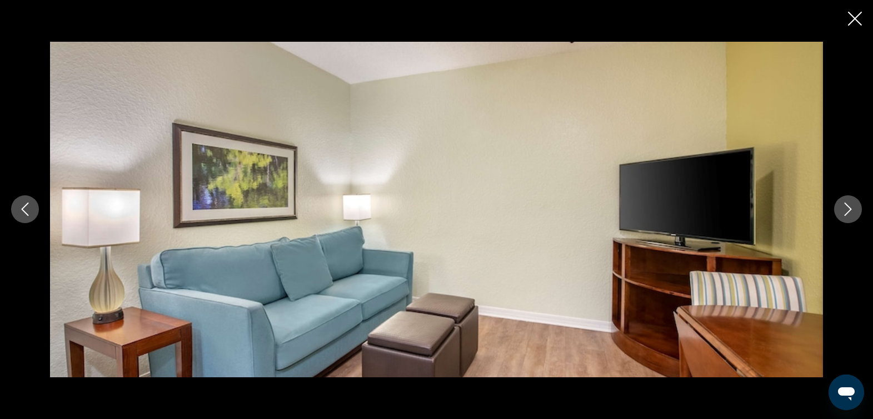
click at [846, 208] on icon "Next image" at bounding box center [848, 208] width 13 height 13
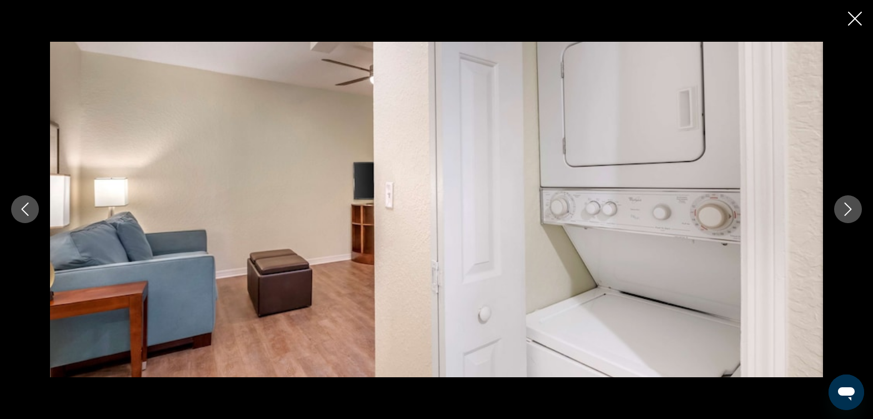
click at [846, 208] on icon "Next image" at bounding box center [848, 208] width 13 height 13
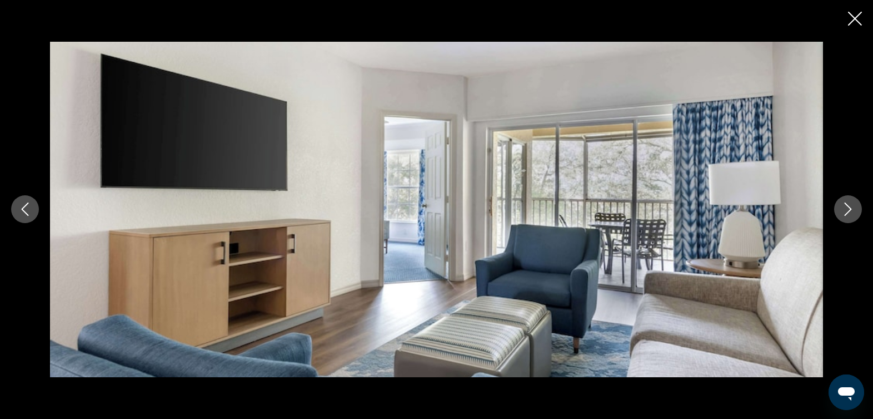
click at [854, 22] on icon "Close slideshow" at bounding box center [855, 19] width 14 height 14
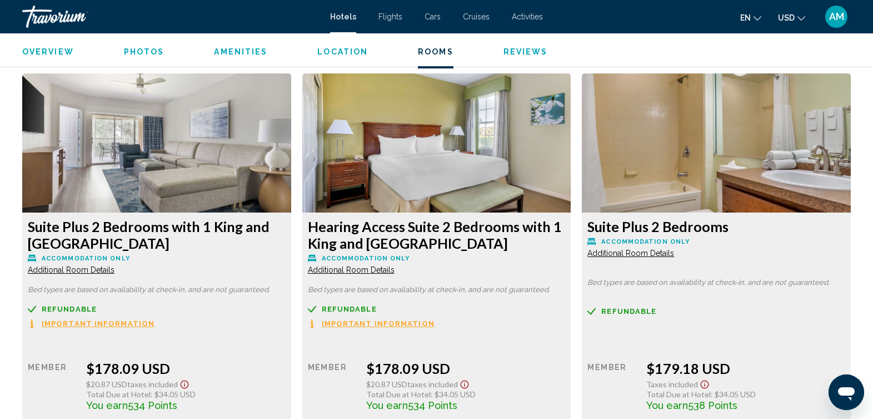
scroll to position [2316, 0]
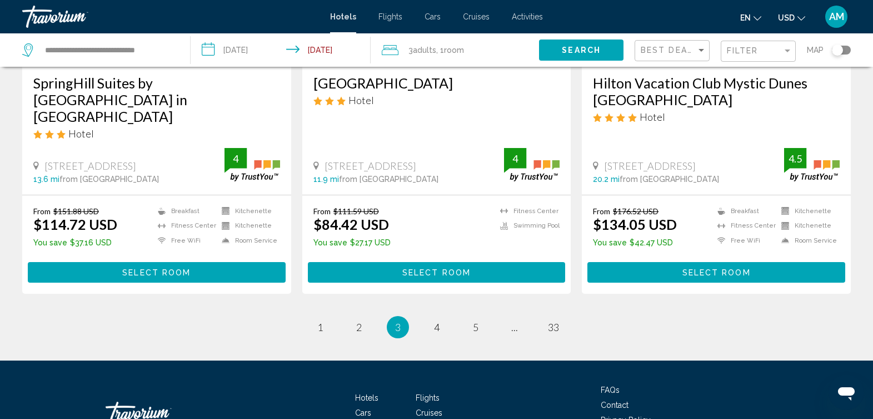
scroll to position [1523, 0]
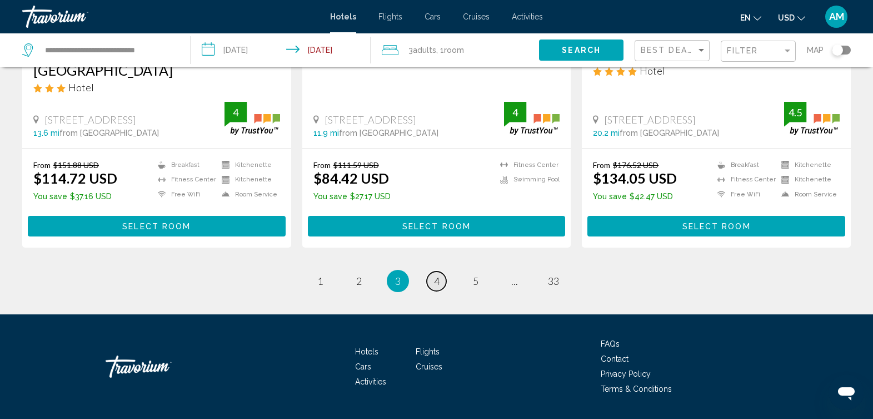
click at [435, 275] on span "4" at bounding box center [437, 281] width 6 height 12
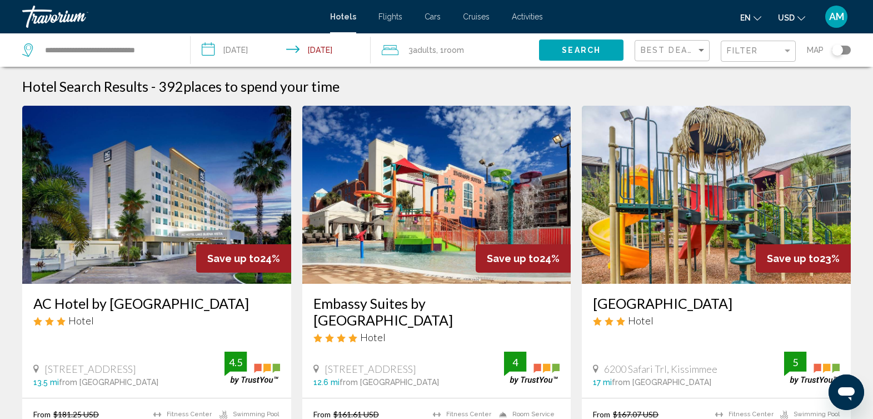
click at [435, 251] on img "Main content" at bounding box center [436, 195] width 269 height 178
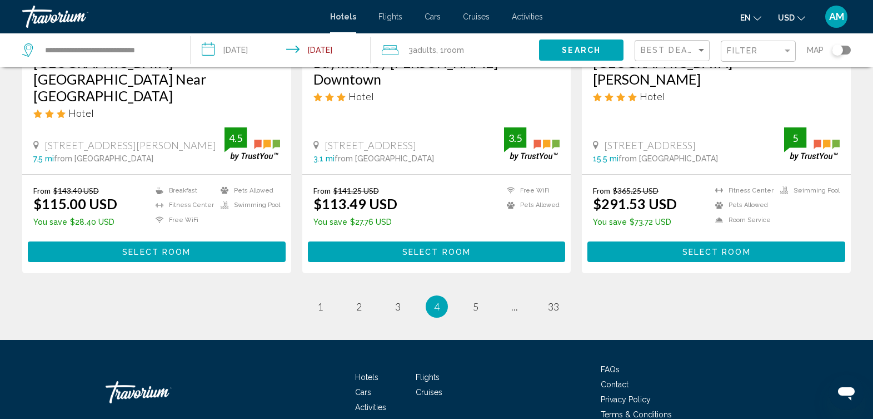
scroll to position [1509, 0]
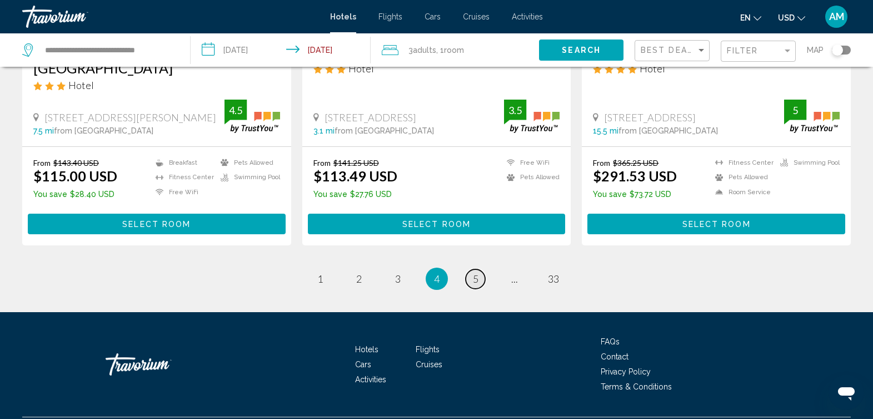
click at [473, 272] on span "5" at bounding box center [476, 278] width 6 height 12
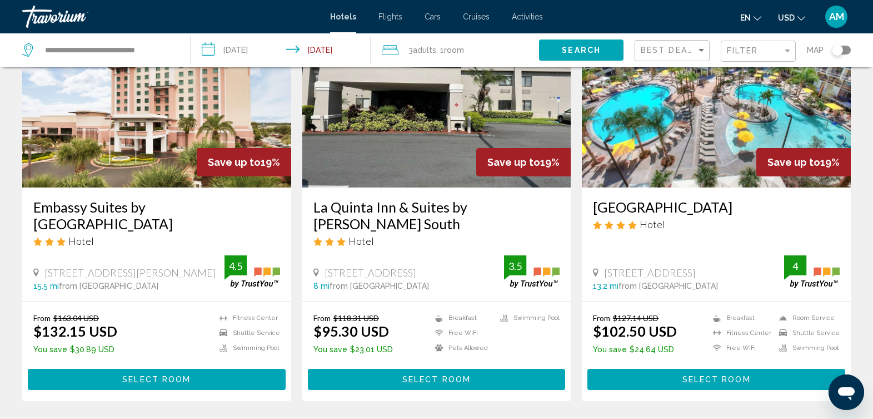
scroll to position [116, 0]
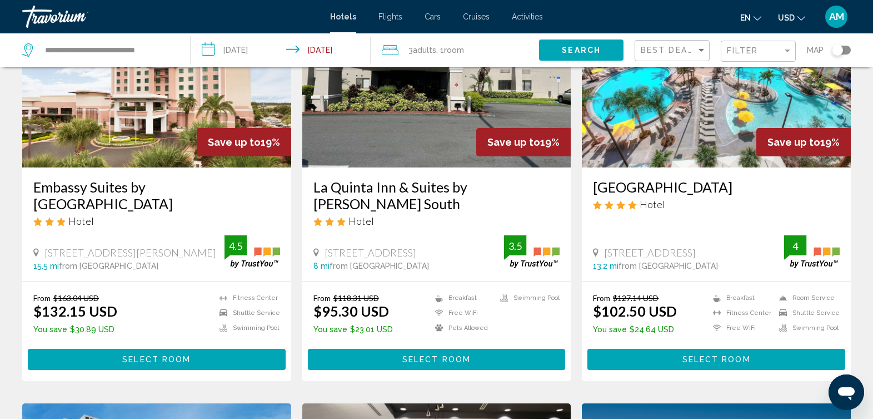
click at [730, 359] on span "Select Room" at bounding box center [717, 359] width 68 height 9
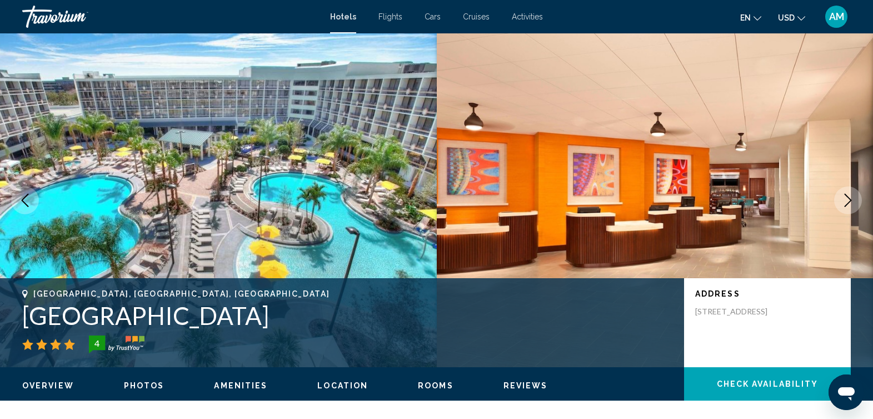
click at [848, 199] on icon "Next image" at bounding box center [848, 199] width 13 height 13
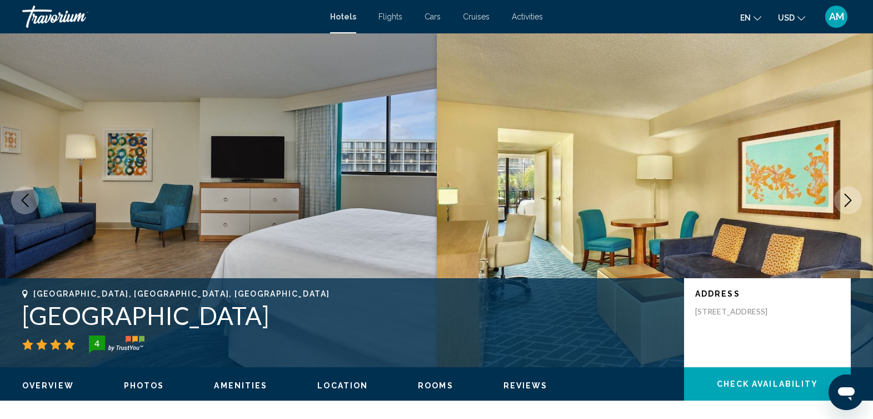
click at [848, 202] on icon "Next image" at bounding box center [848, 199] width 13 height 13
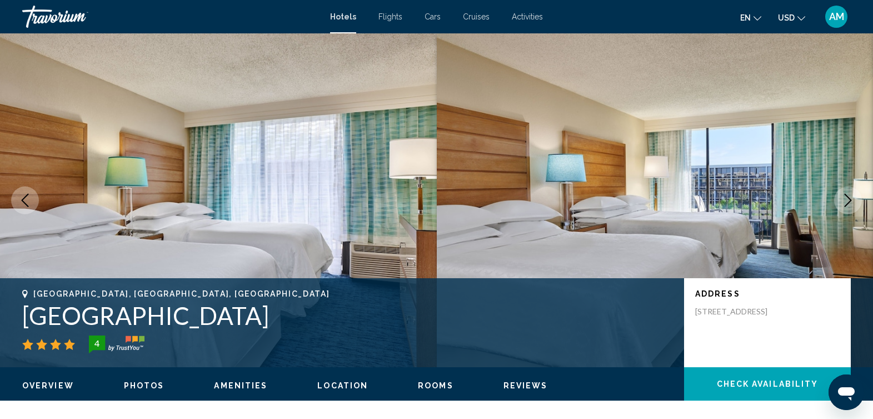
click at [848, 202] on icon "Next image" at bounding box center [848, 199] width 13 height 13
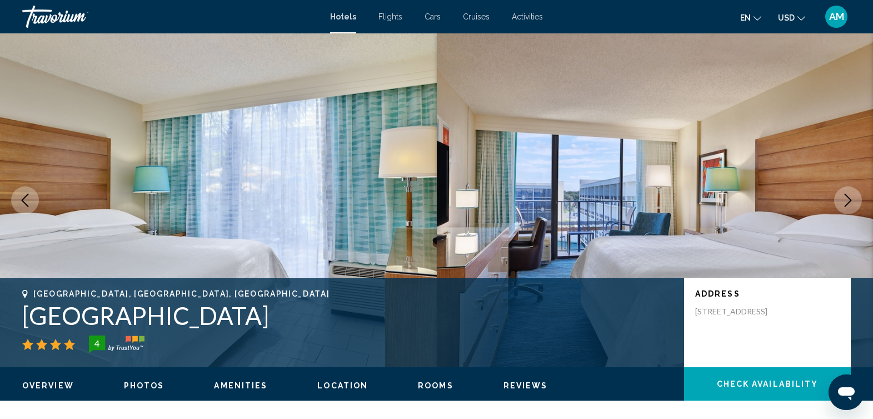
click at [848, 202] on icon "Next image" at bounding box center [848, 199] width 13 height 13
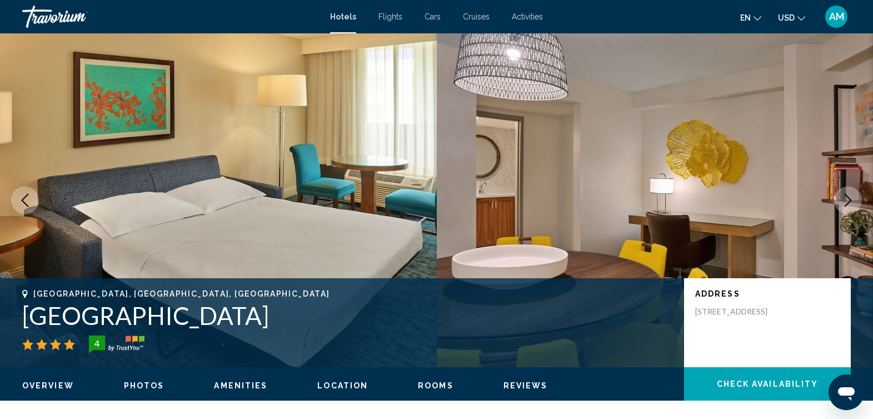
click at [848, 202] on icon "Next image" at bounding box center [848, 199] width 13 height 13
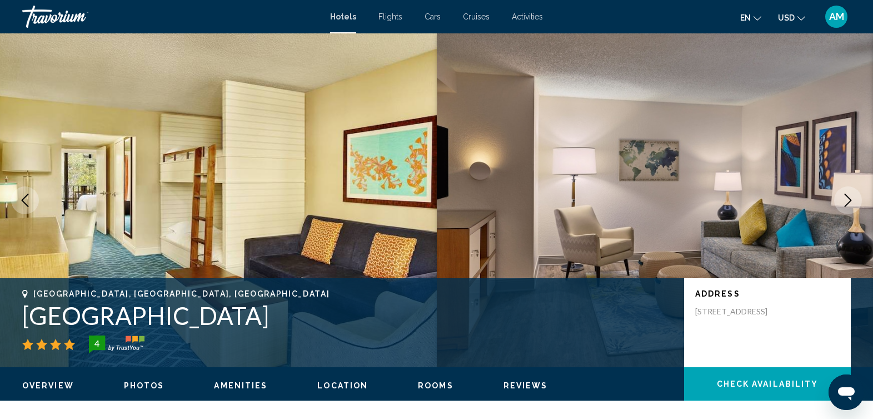
click at [848, 205] on icon "Next image" at bounding box center [848, 199] width 13 height 13
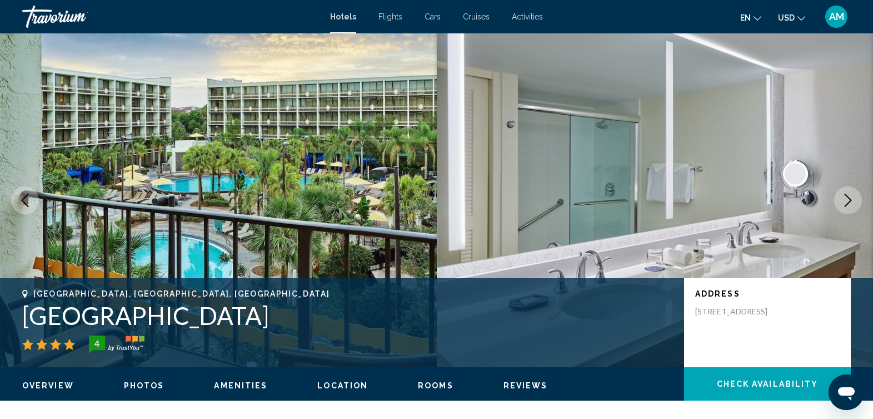
click at [848, 205] on icon "Next image" at bounding box center [848, 199] width 13 height 13
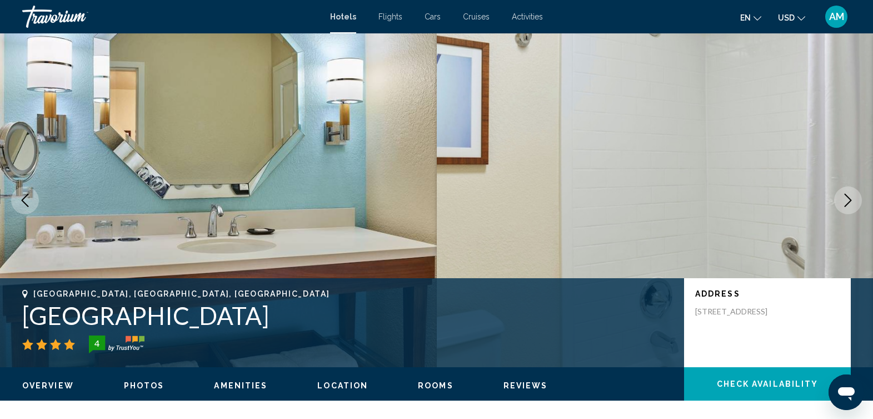
click at [848, 205] on icon "Next image" at bounding box center [848, 199] width 13 height 13
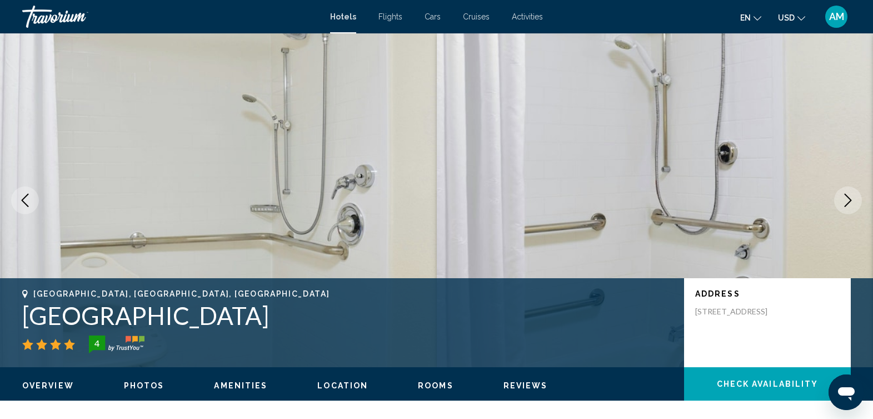
click at [848, 205] on icon "Next image" at bounding box center [848, 199] width 13 height 13
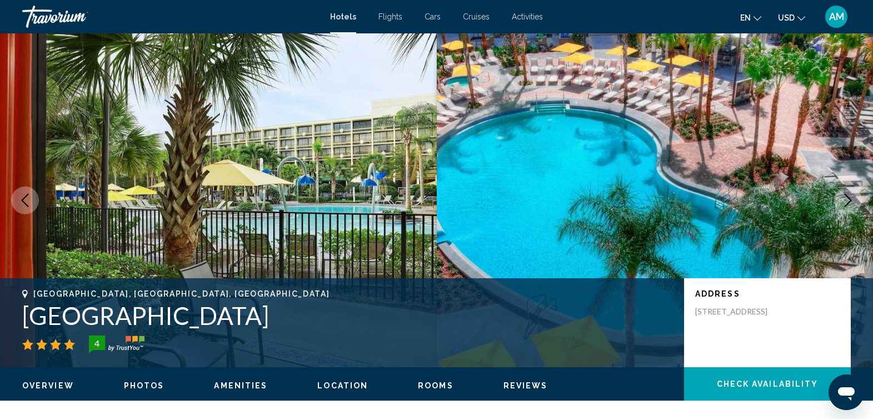
click at [848, 205] on icon "Next image" at bounding box center [848, 199] width 13 height 13
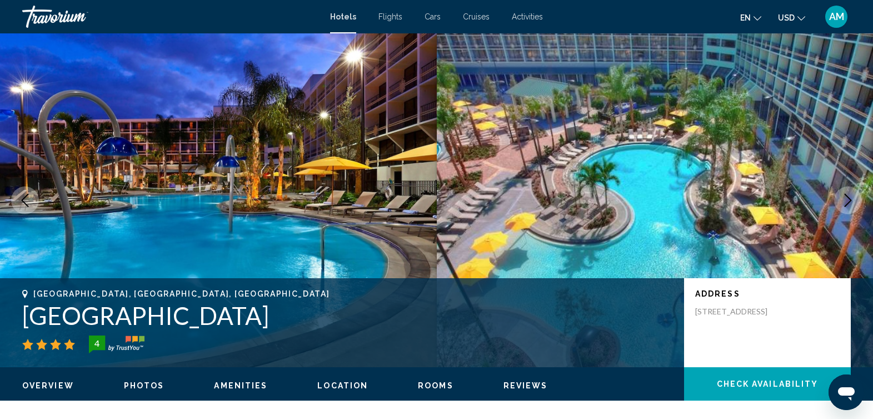
click at [848, 206] on icon "Next image" at bounding box center [848, 199] width 13 height 13
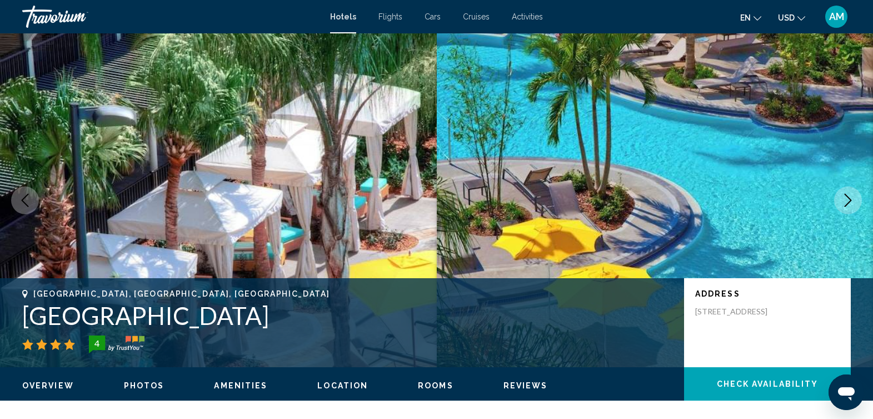
click at [848, 206] on icon "Next image" at bounding box center [848, 199] width 13 height 13
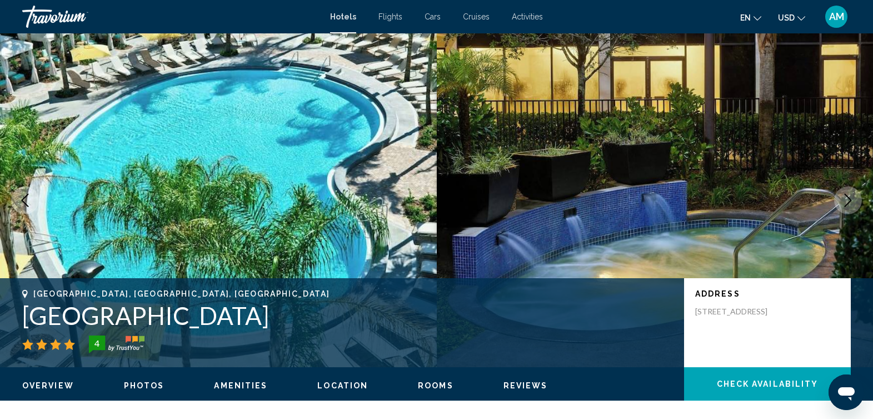
click at [848, 206] on icon "Next image" at bounding box center [848, 199] width 13 height 13
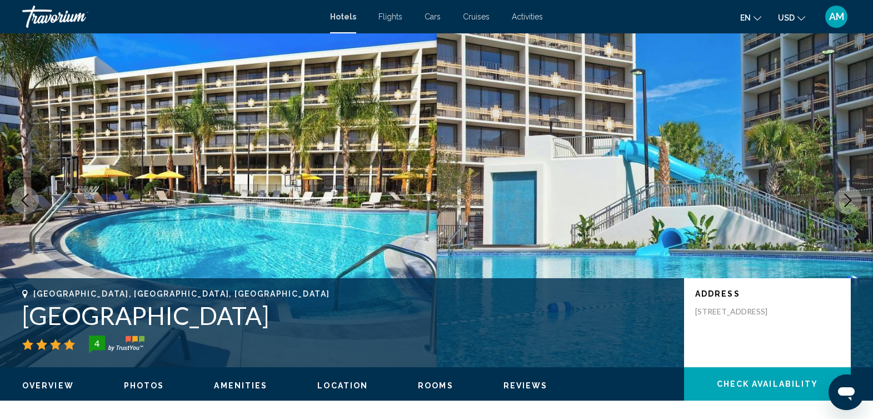
click at [848, 206] on icon "Next image" at bounding box center [848, 199] width 13 height 13
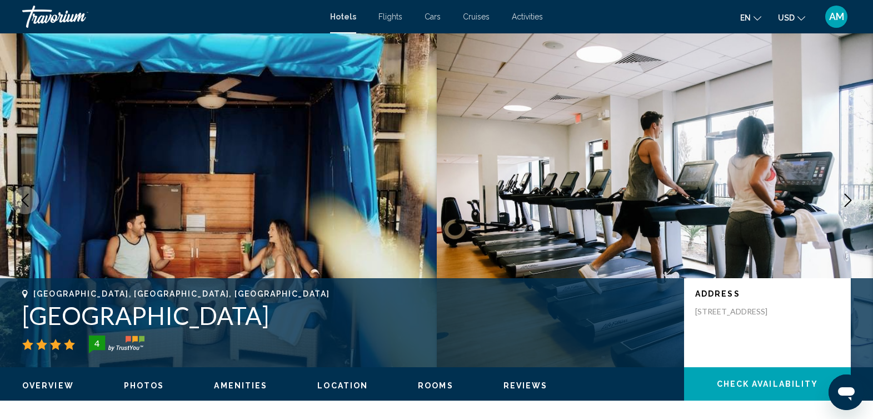
click at [848, 206] on icon "Next image" at bounding box center [848, 199] width 13 height 13
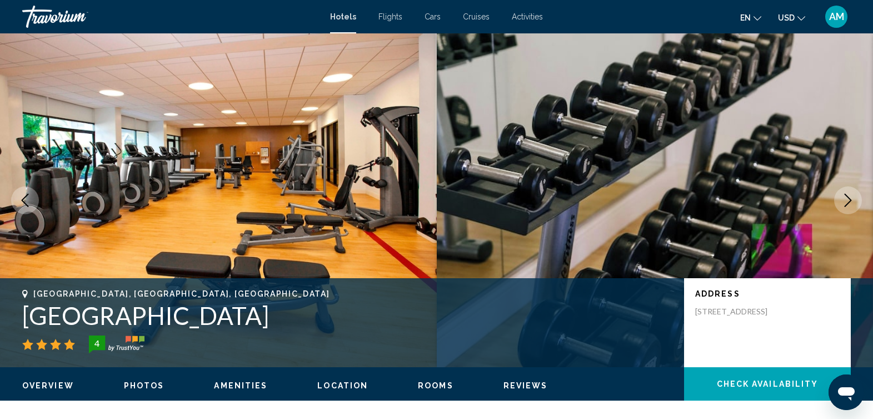
click at [848, 207] on button "Next image" at bounding box center [848, 200] width 28 height 28
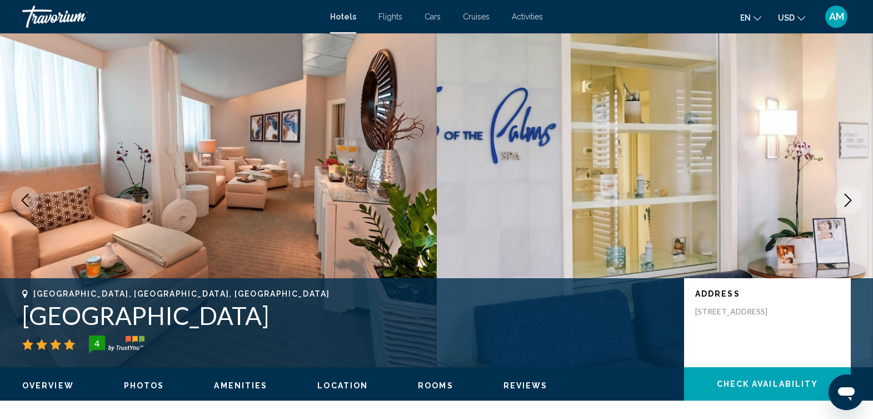
click at [848, 207] on button "Next image" at bounding box center [848, 200] width 28 height 28
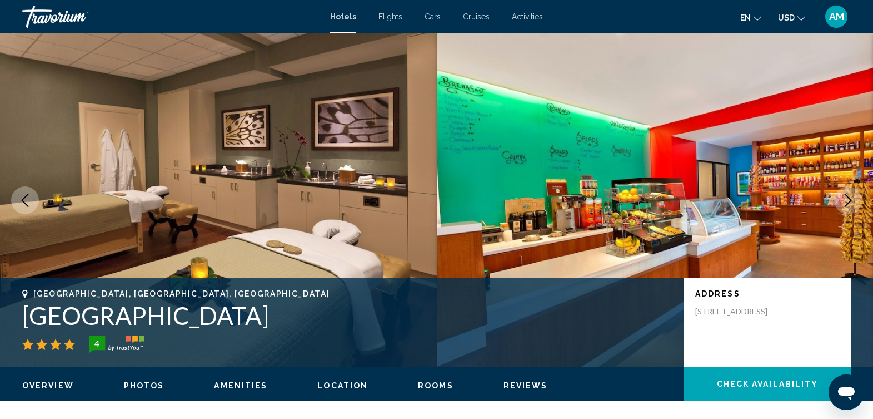
click at [848, 207] on button "Next image" at bounding box center [848, 200] width 28 height 28
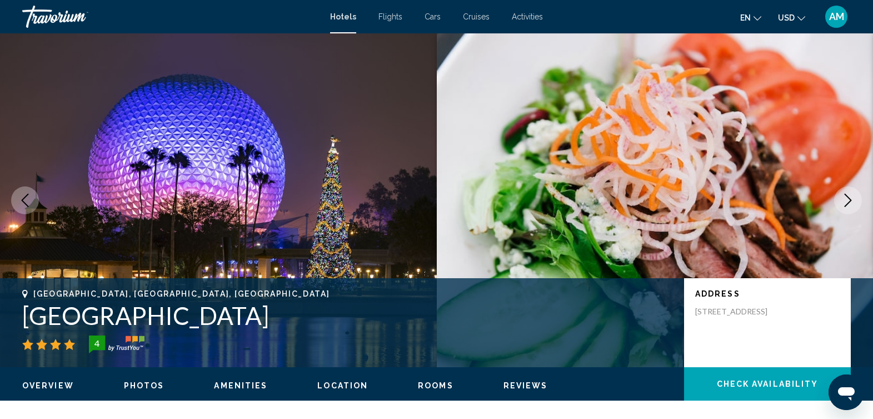
click at [848, 207] on button "Next image" at bounding box center [848, 200] width 28 height 28
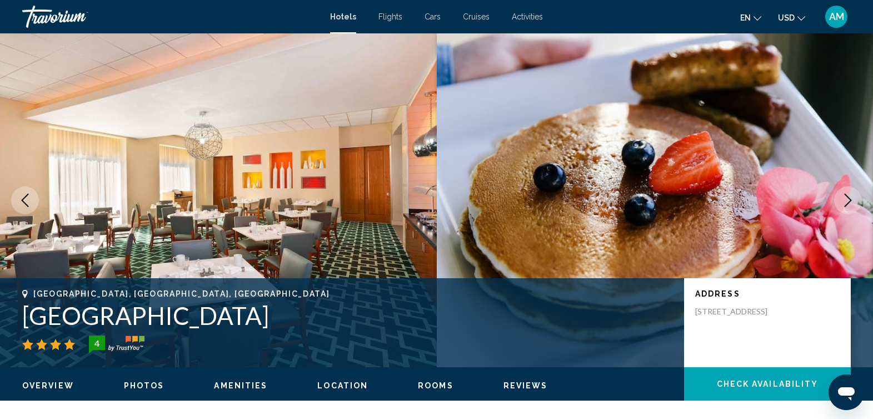
click at [848, 207] on button "Next image" at bounding box center [848, 200] width 28 height 28
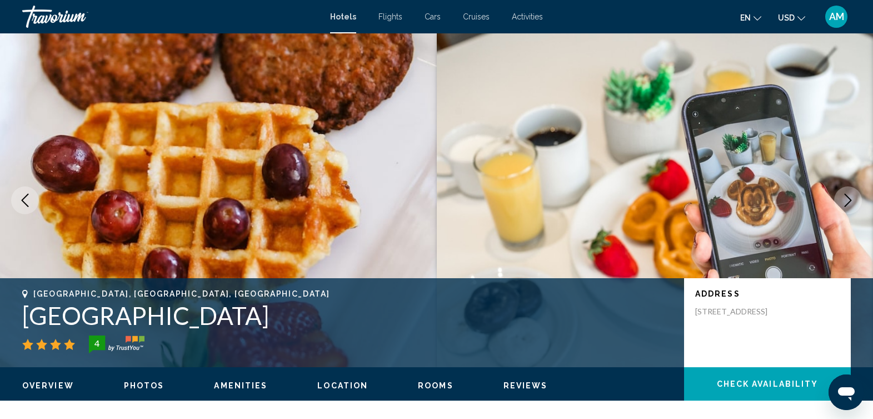
click at [848, 207] on button "Next image" at bounding box center [848, 200] width 28 height 28
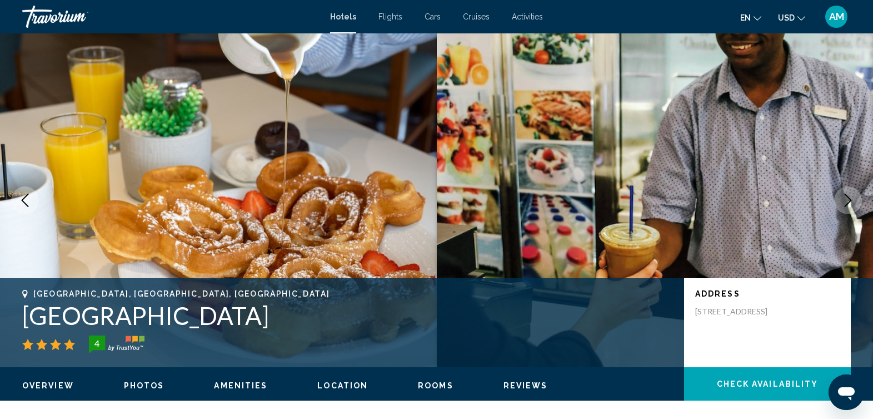
click at [848, 207] on button "Next image" at bounding box center [848, 200] width 28 height 28
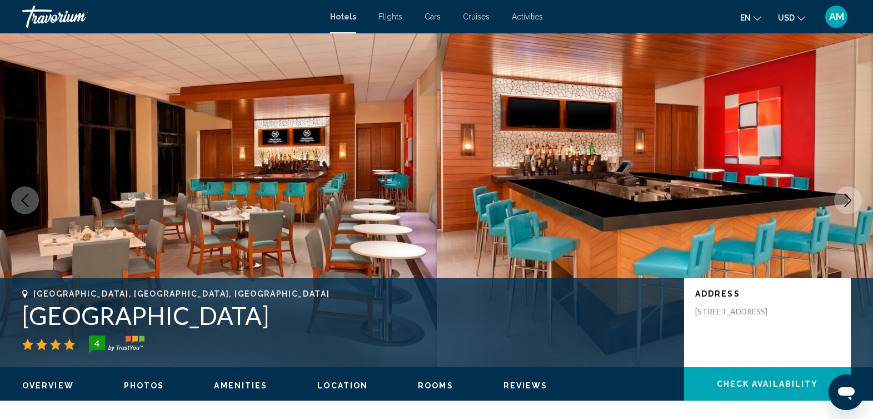
click at [848, 207] on button "Next image" at bounding box center [848, 200] width 28 height 28
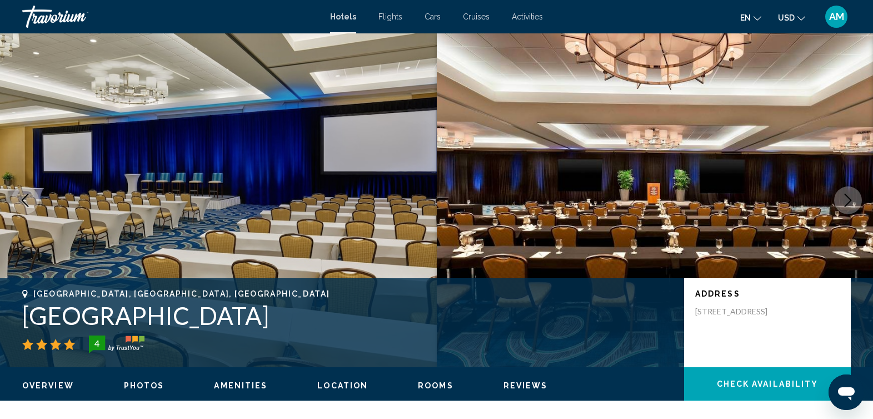
click at [848, 207] on button "Next image" at bounding box center [848, 200] width 28 height 28
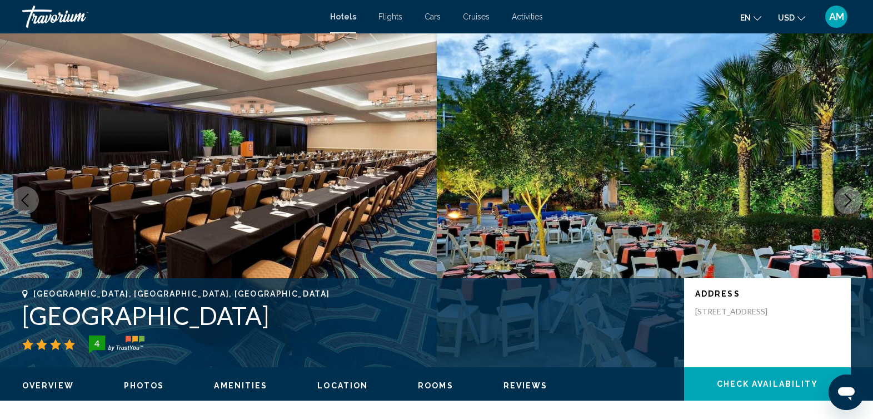
click at [848, 207] on button "Next image" at bounding box center [848, 200] width 28 height 28
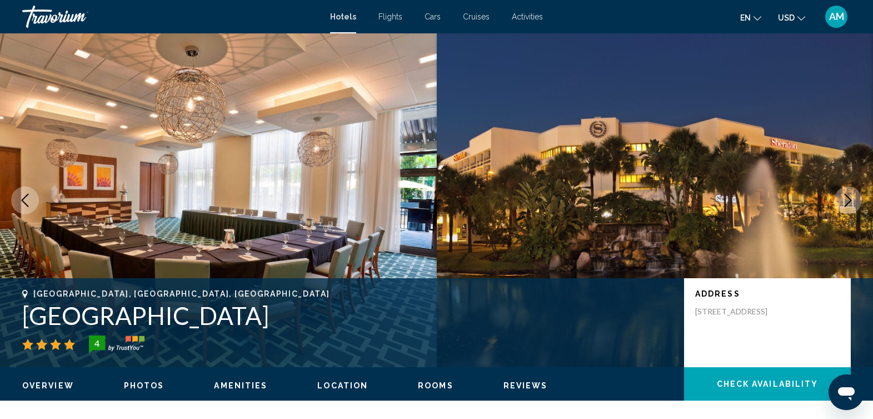
click at [848, 207] on button "Next image" at bounding box center [848, 200] width 28 height 28
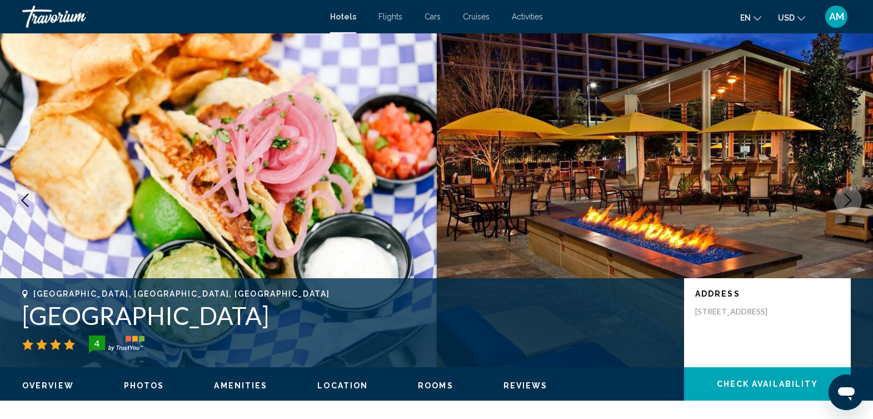
click at [848, 207] on button "Next image" at bounding box center [848, 200] width 28 height 28
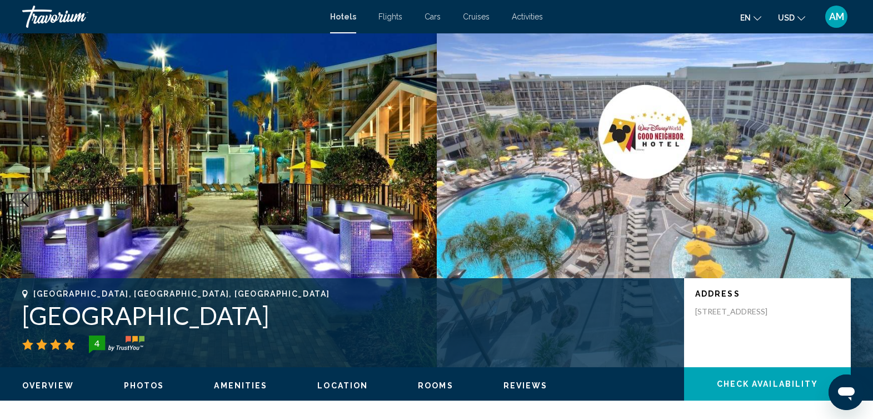
click at [847, 207] on button "Next image" at bounding box center [848, 200] width 28 height 28
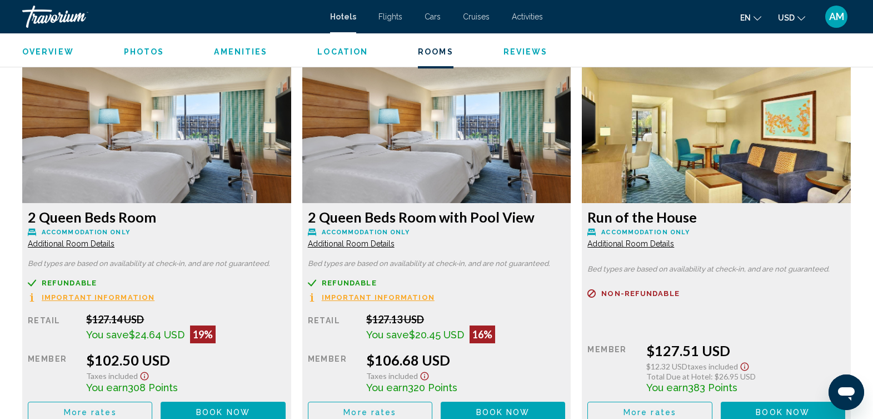
scroll to position [1531, 0]
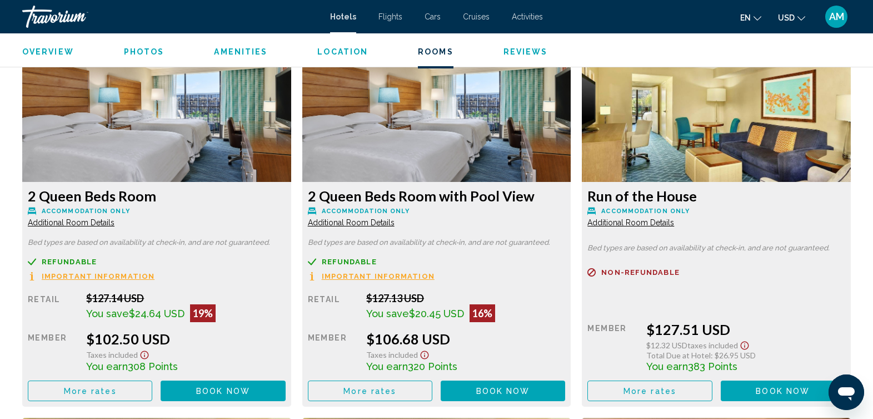
click at [291, 130] on img "Main content" at bounding box center [156, 112] width 269 height 139
click at [115, 221] on span "Additional Room Details" at bounding box center [71, 222] width 87 height 9
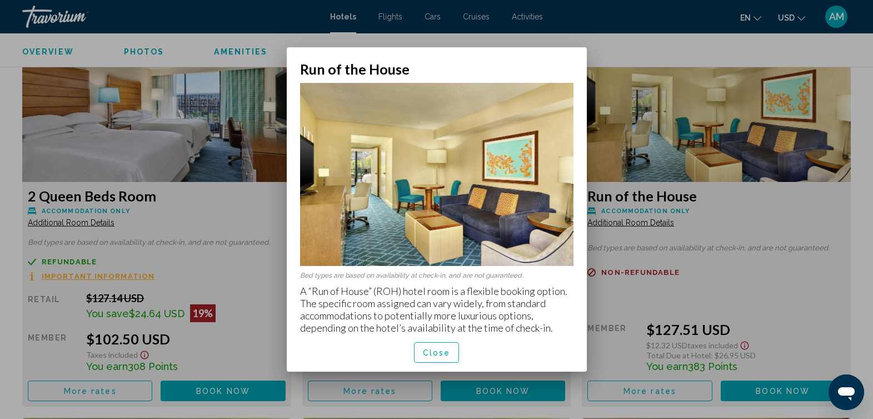
scroll to position [0, 0]
drag, startPoint x: 634, startPoint y: 38, endPoint x: 615, endPoint y: 49, distance: 22.2
drag, startPoint x: 615, startPoint y: 49, endPoint x: 445, endPoint y: 352, distance: 347.4
drag, startPoint x: 445, startPoint y: 352, endPoint x: 432, endPoint y: 355, distance: 13.6
drag, startPoint x: 432, startPoint y: 355, endPoint x: 708, endPoint y: 293, distance: 282.5
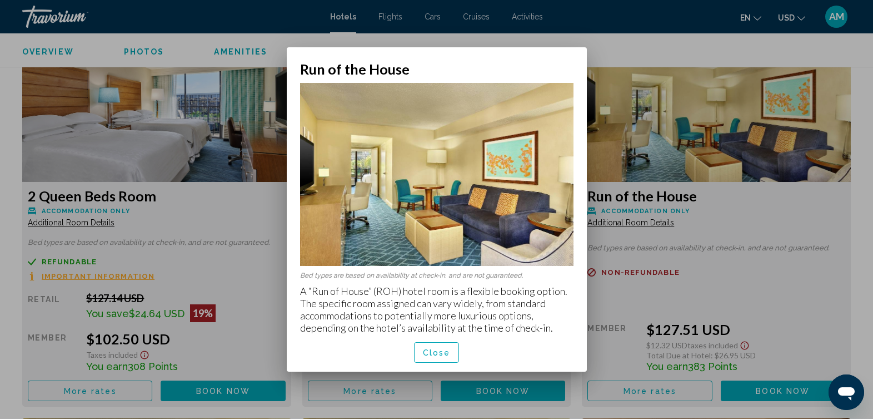
click at [708, 293] on div at bounding box center [436, 209] width 873 height 419
click at [286, 293] on div "Refundable Non-refundable Non-refundable Retail $0.00 when you redeem Member $1…" at bounding box center [157, 328] width 258 height 143
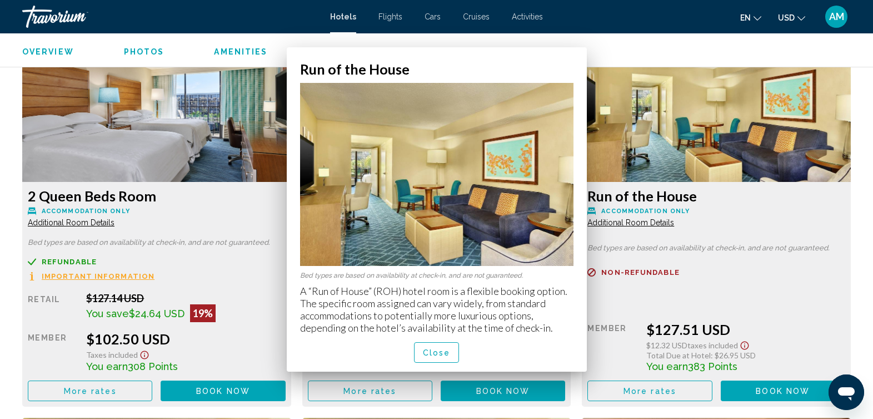
scroll to position [1531, 0]
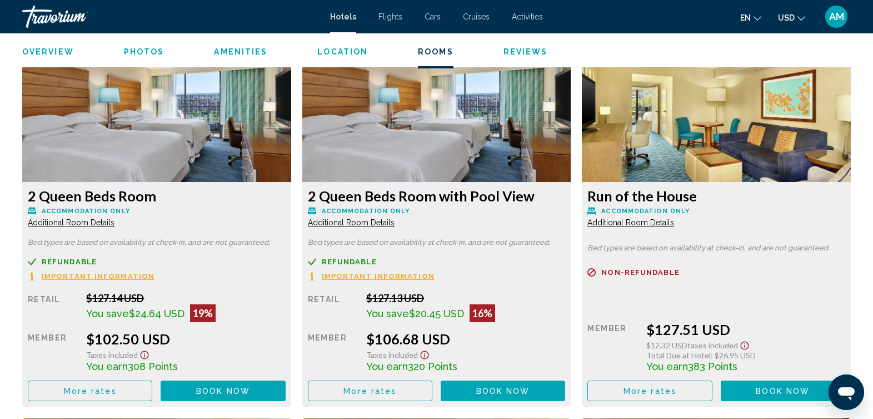
click at [250, 391] on span "Book now" at bounding box center [223, 390] width 54 height 9
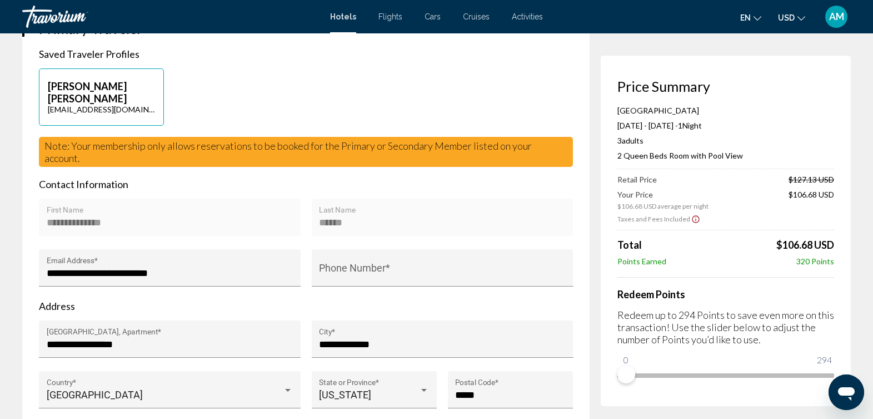
scroll to position [267, 0]
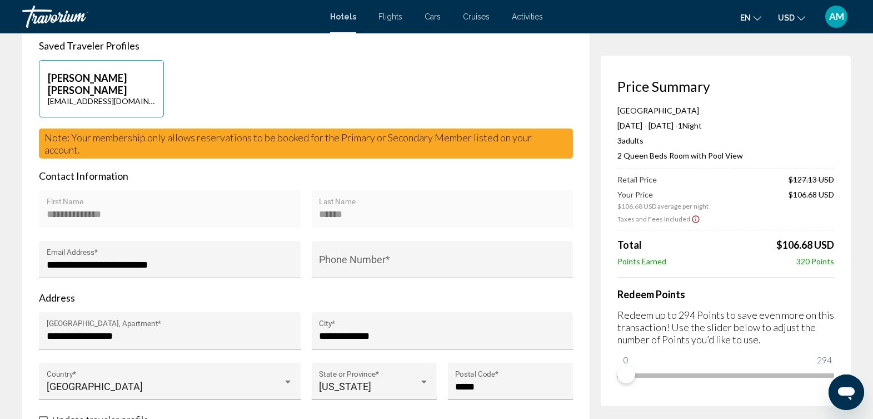
click at [432, 291] on p "Address" at bounding box center [306, 297] width 534 height 12
click at [435, 259] on input "Phone Number *" at bounding box center [442, 264] width 247 height 11
type input "**********"
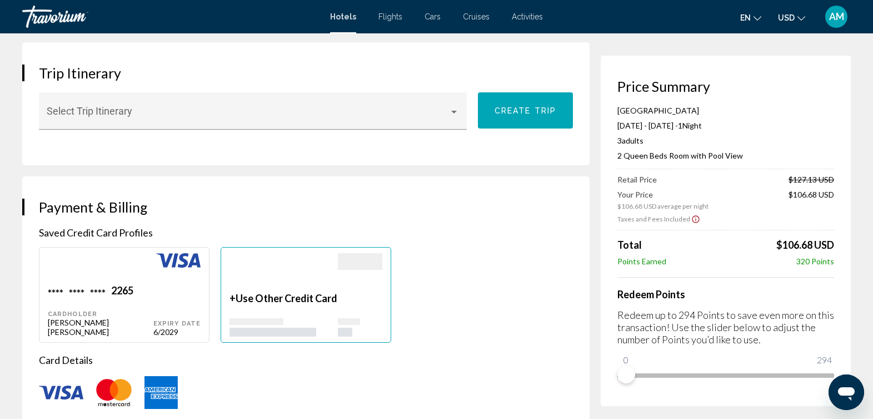
scroll to position [690, 0]
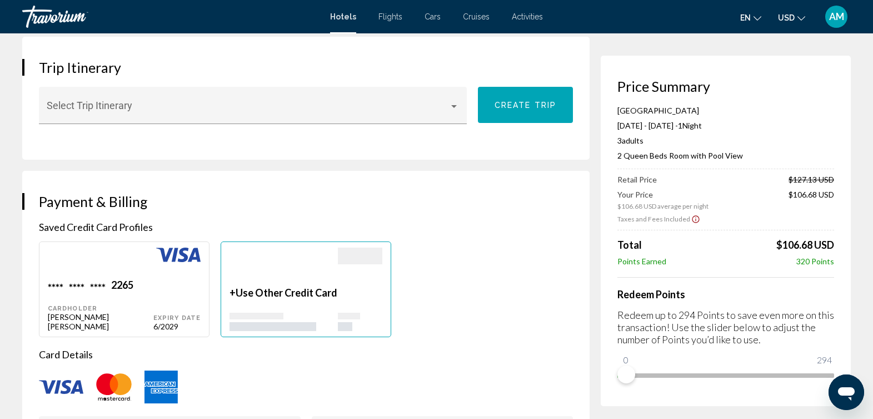
click at [166, 282] on div "Expiry Date 6/2029" at bounding box center [176, 304] width 47 height 52
type input "**********"
type input "******"
type input "**********"
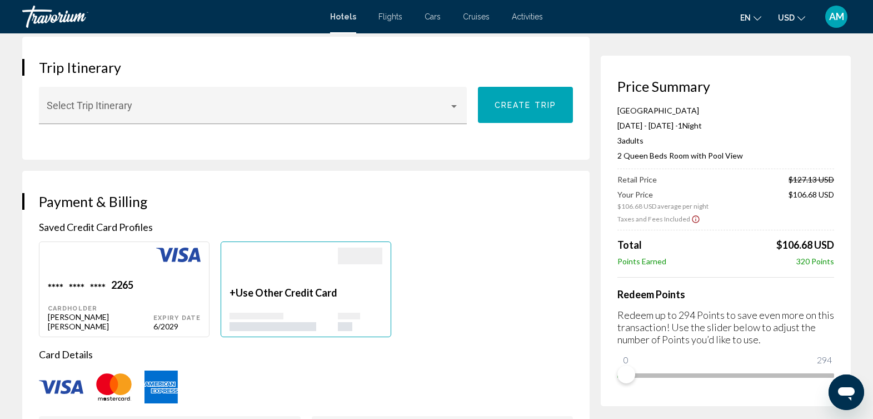
type input "**********"
type input "*****"
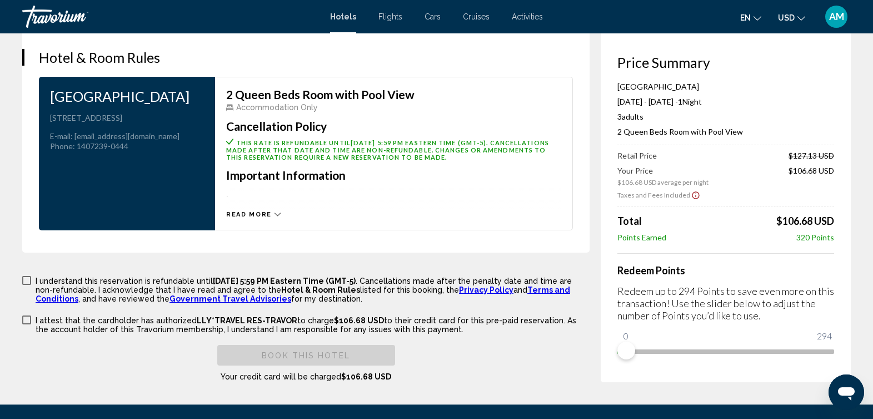
scroll to position [1465, 0]
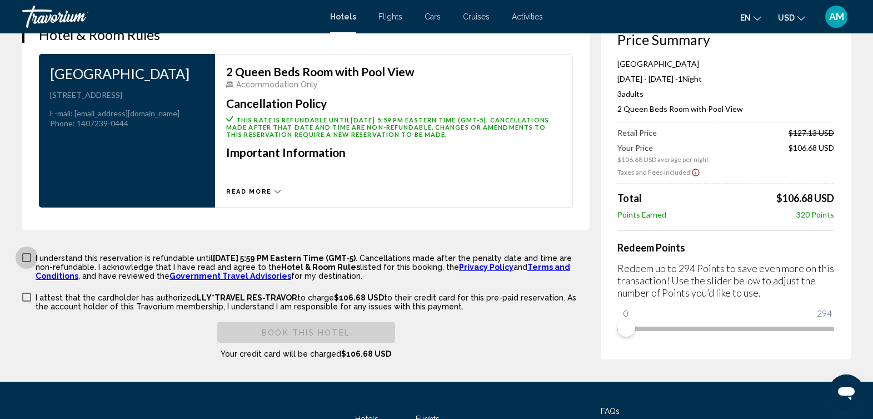
click at [26, 253] on span "Main content" at bounding box center [26, 257] width 9 height 9
click at [27, 292] on span "Main content" at bounding box center [26, 296] width 9 height 9
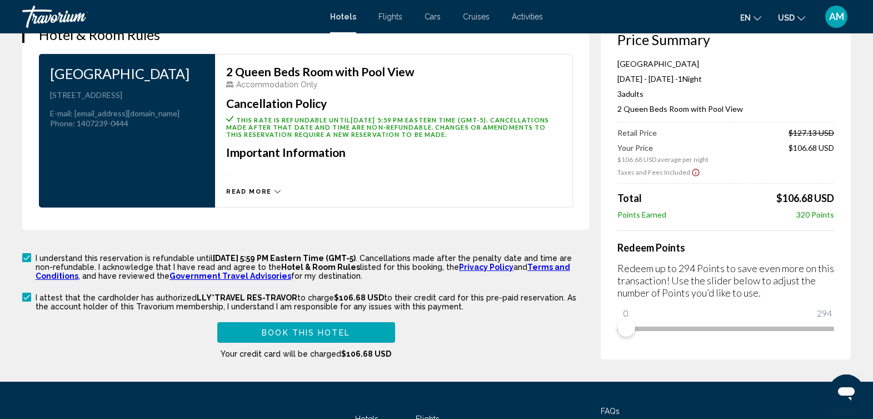
click at [278, 322] on button "Book this hotel" at bounding box center [306, 332] width 178 height 21
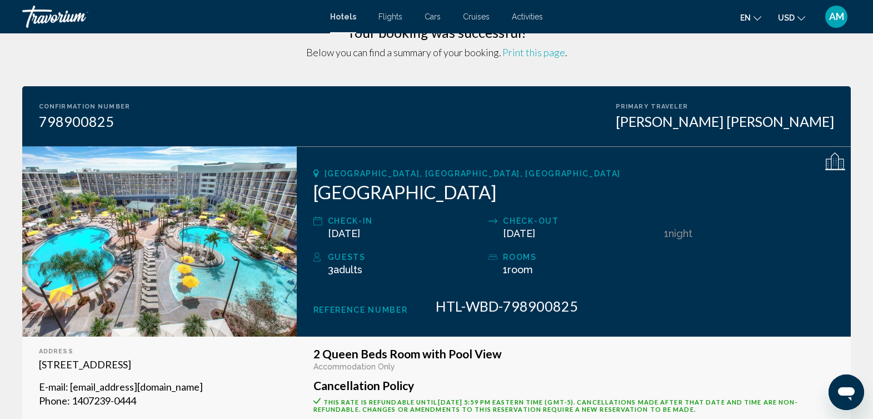
scroll to position [27, 0]
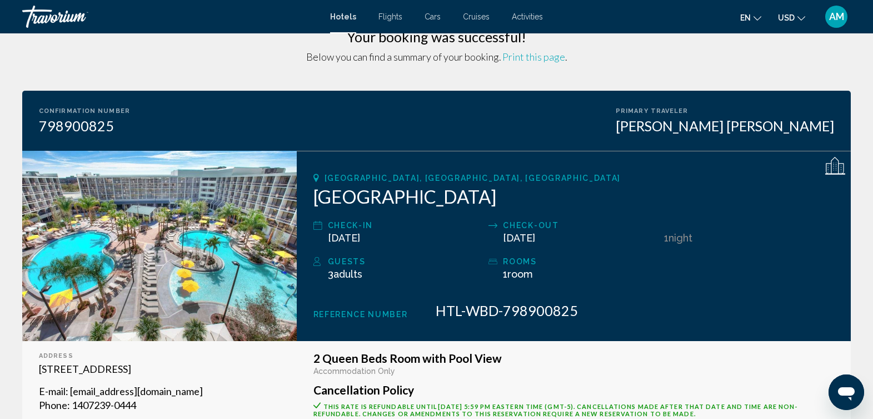
click at [833, 17] on span "AM" at bounding box center [836, 16] width 15 height 11
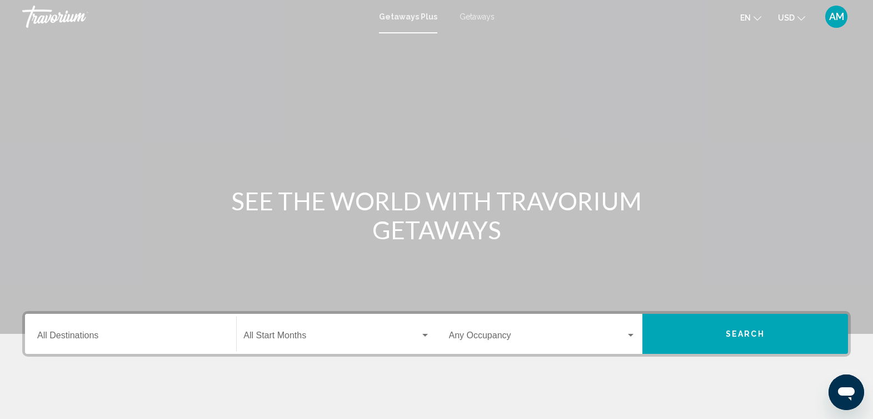
click at [480, 17] on span "Getaways" at bounding box center [477, 16] width 35 height 9
click at [835, 21] on span "AM" at bounding box center [836, 16] width 15 height 11
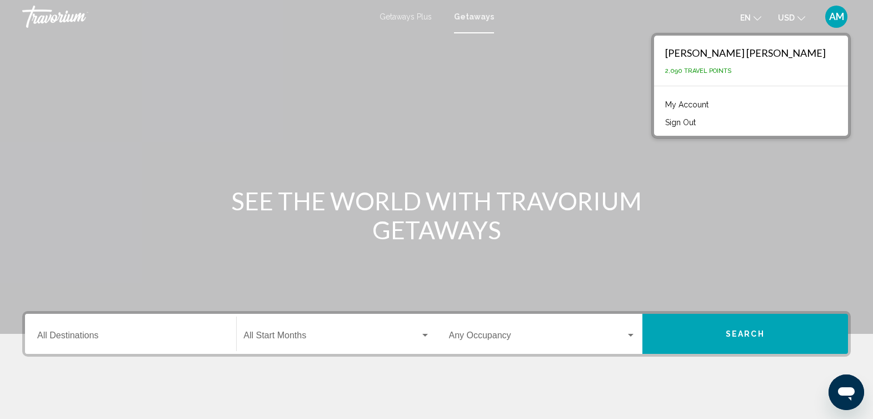
click at [825, 220] on div "SEE THE WORLD WITH TRAVORIUM GETAWAYS" at bounding box center [436, 215] width 873 height 58
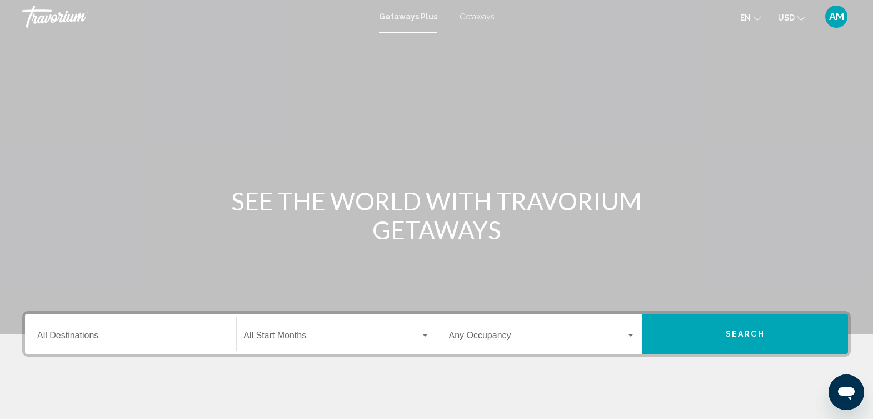
click at [157, 332] on input "Destination All Destinations" at bounding box center [130, 337] width 187 height 10
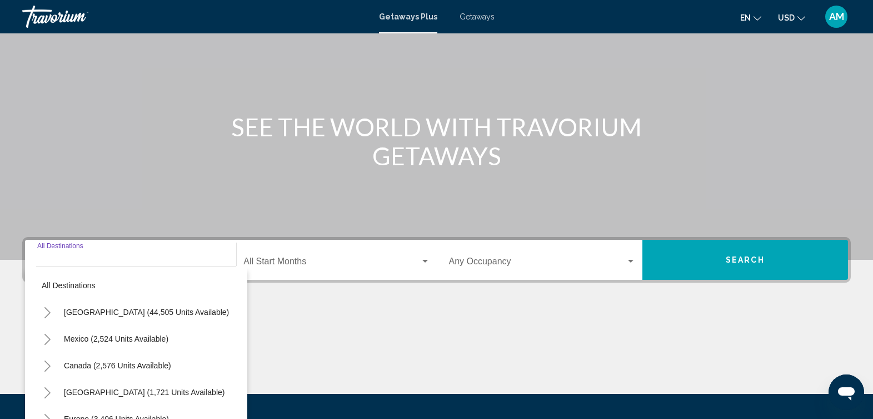
scroll to position [185, 0]
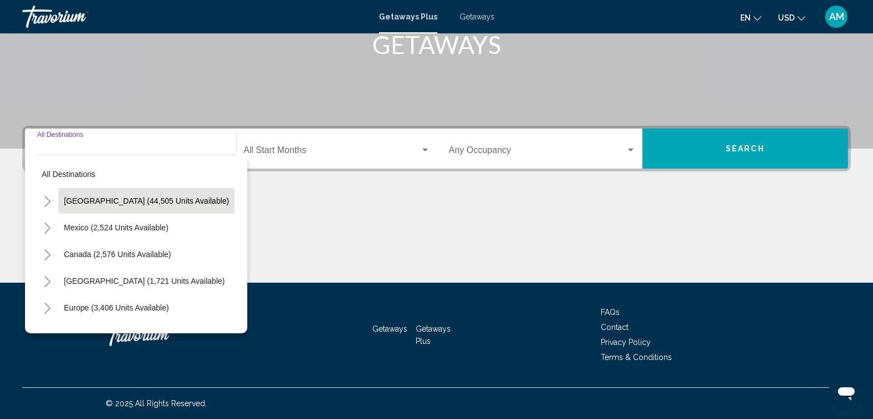
click at [172, 205] on span "United States (44,505 units available)" at bounding box center [146, 200] width 165 height 9
type input "**********"
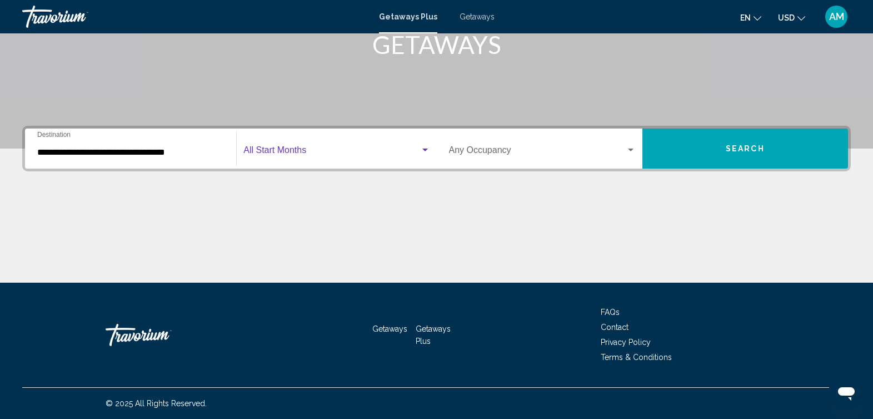
click at [426, 148] on div "Search widget" at bounding box center [425, 149] width 6 height 3
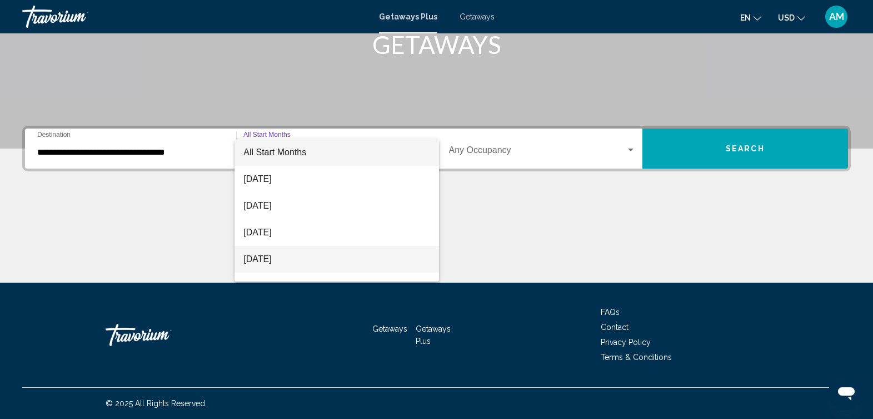
click at [324, 257] on span "November 2025" at bounding box center [336, 259] width 186 height 27
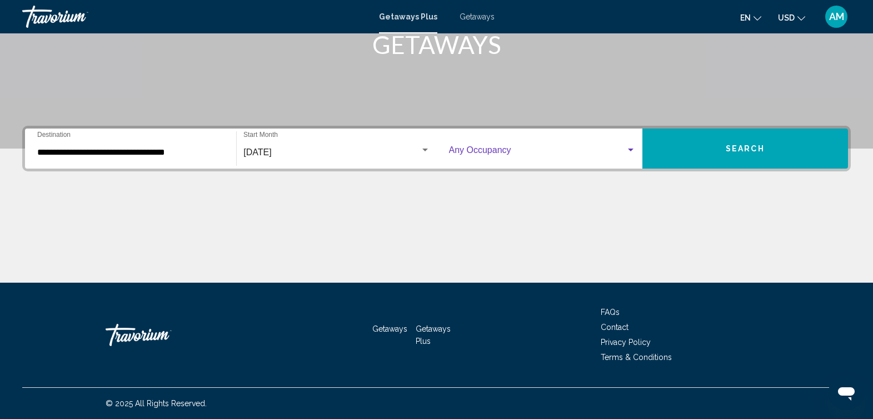
click at [596, 152] on span "Search widget" at bounding box center [537, 152] width 177 height 10
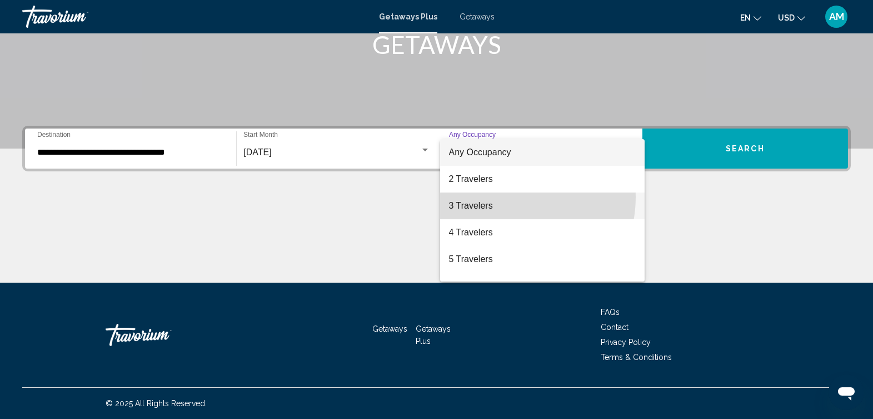
click at [505, 197] on span "3 Travelers" at bounding box center [542, 205] width 187 height 27
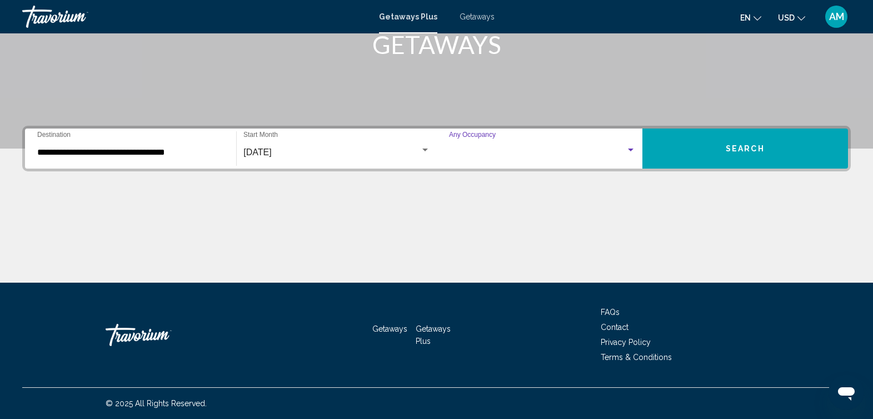
click at [505, 197] on div "**********" at bounding box center [436, 204] width 873 height 157
click at [736, 143] on span "Search" at bounding box center [745, 147] width 39 height 9
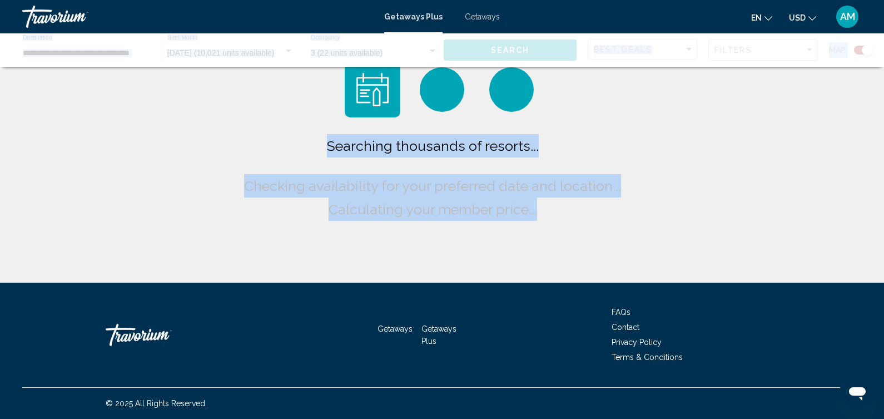
click at [736, 143] on div "Searching thousands of resorts... Checking availability for your preferred date…" at bounding box center [442, 141] width 884 height 282
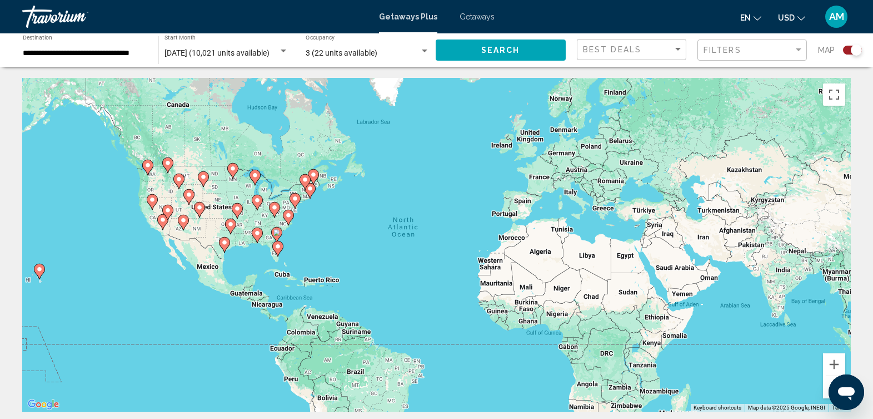
click at [478, 22] on div "Getaways Plus Getaways en English Español Français Italiano Português русский U…" at bounding box center [436, 16] width 873 height 23
click at [478, 18] on span "Getaways" at bounding box center [477, 16] width 35 height 9
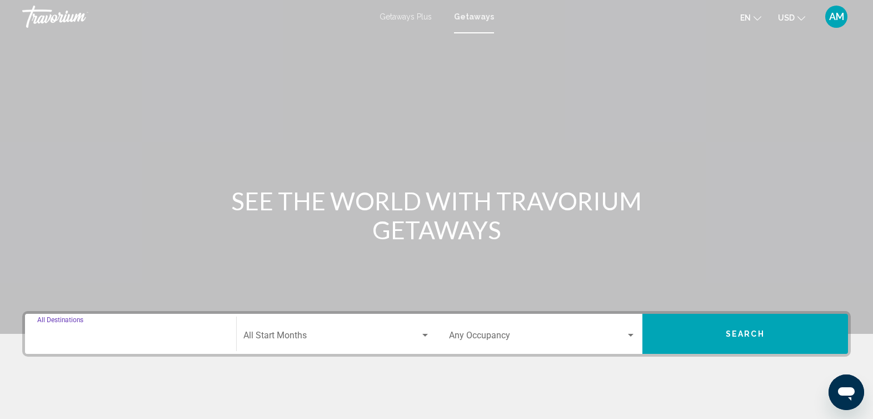
click at [95, 337] on input "Destination All Destinations" at bounding box center [130, 337] width 187 height 10
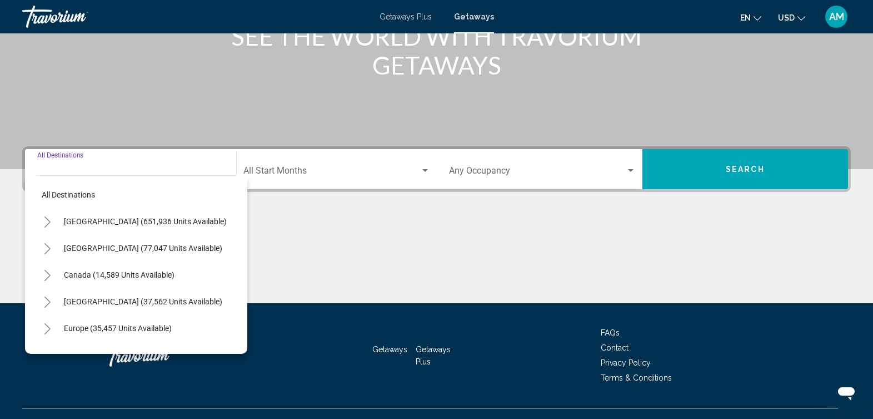
scroll to position [185, 0]
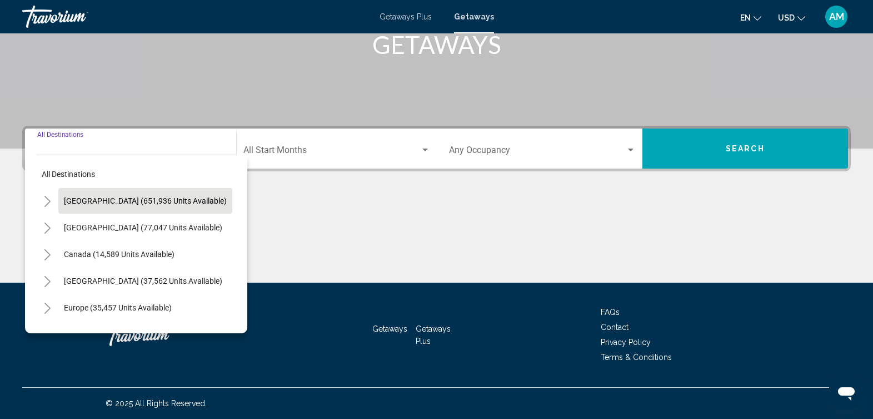
click at [155, 202] on span "United States (651,936 units available)" at bounding box center [145, 200] width 163 height 9
type input "**********"
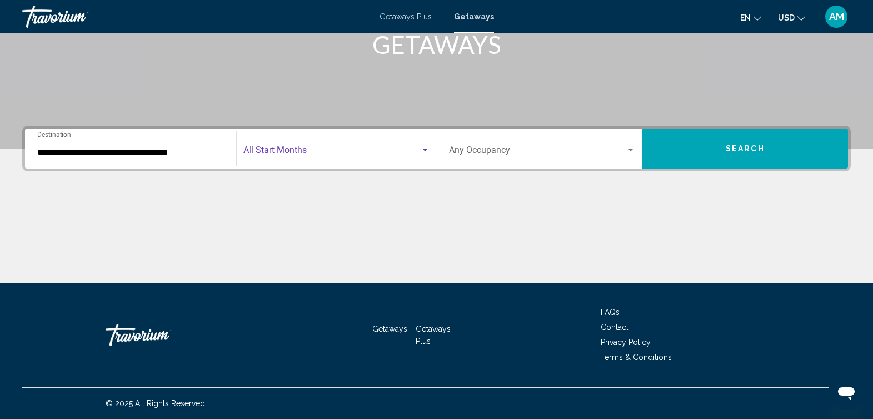
click at [360, 148] on span "Search widget" at bounding box center [331, 152] width 176 height 10
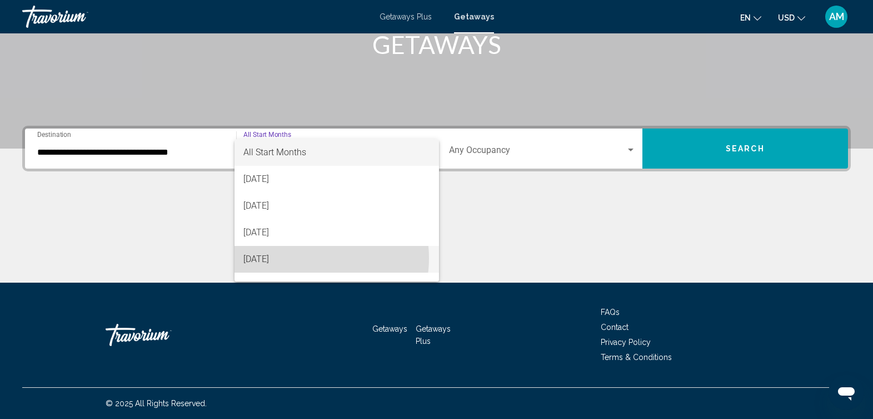
click at [307, 258] on span "November 2025" at bounding box center [336, 259] width 186 height 27
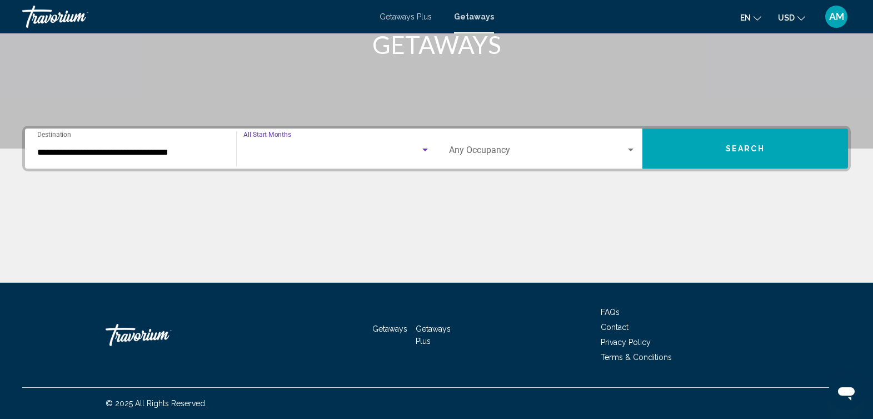
click at [307, 258] on div "Main content" at bounding box center [436, 240] width 829 height 83
click at [601, 141] on div "Occupancy Any Occupancy" at bounding box center [542, 148] width 187 height 35
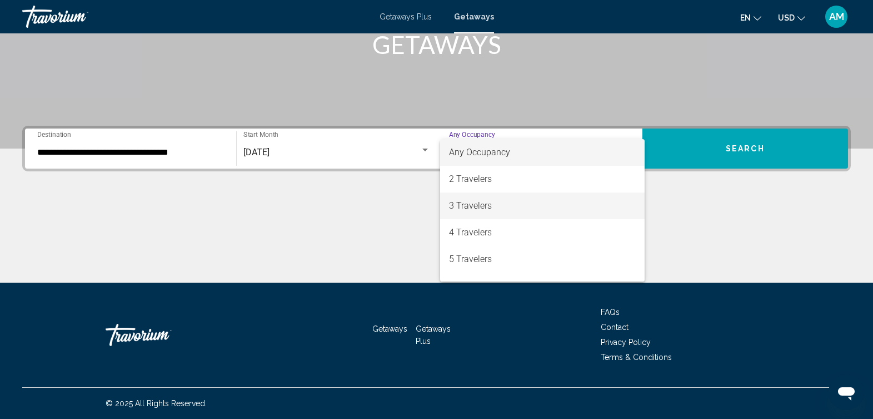
click at [520, 206] on span "3 Travelers" at bounding box center [542, 205] width 187 height 27
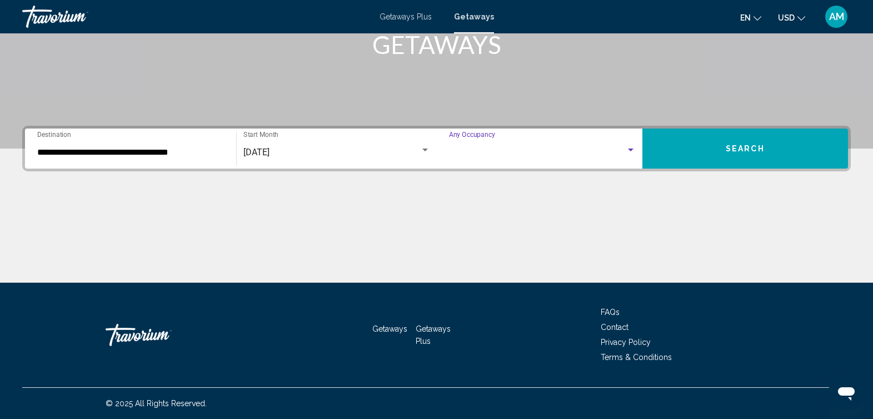
click at [520, 206] on div "Main content" at bounding box center [436, 240] width 829 height 83
click at [746, 145] on span "Search" at bounding box center [745, 149] width 39 height 9
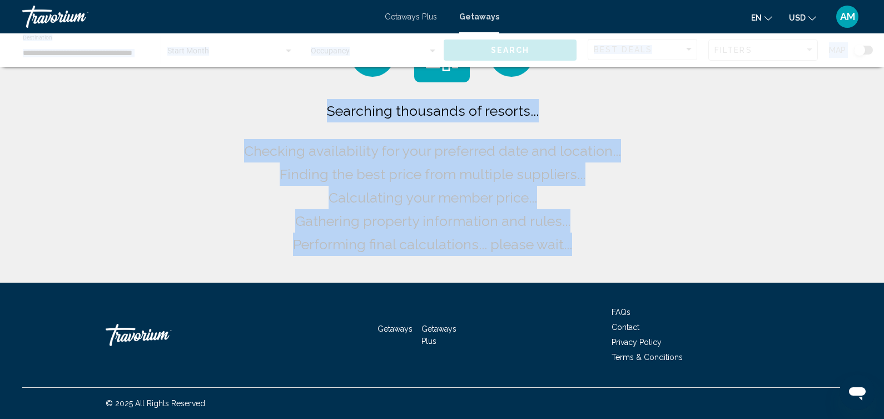
click at [746, 144] on div "Searching thousands of resorts... Checking availability for your preferred date…" at bounding box center [442, 141] width 884 height 282
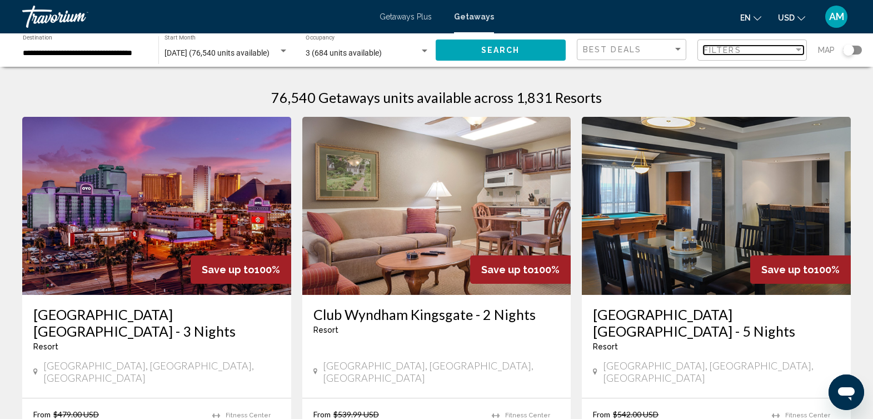
click at [788, 51] on div "Filters" at bounding box center [749, 50] width 90 height 9
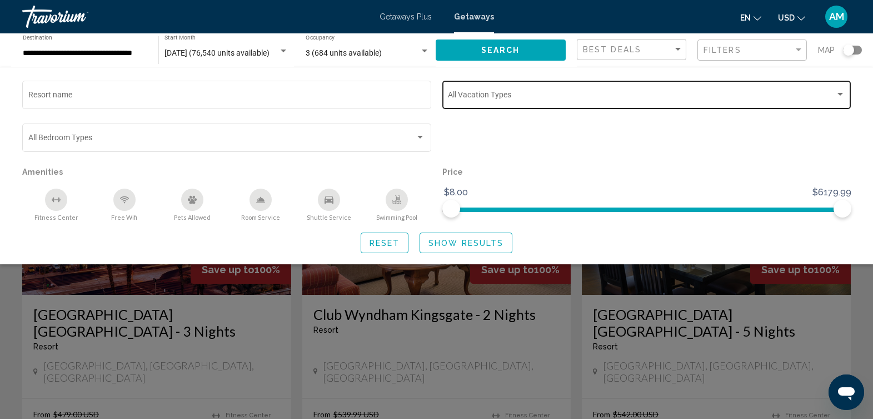
click at [837, 91] on div "Search widget" at bounding box center [840, 94] width 10 height 9
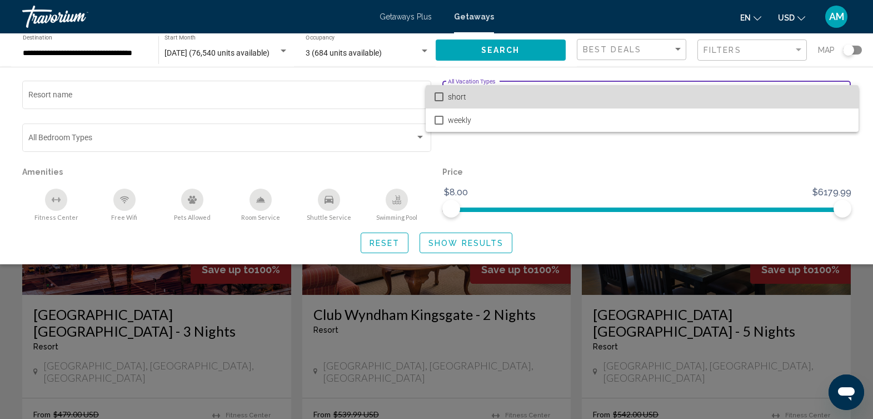
click at [807, 93] on span "short" at bounding box center [649, 96] width 402 height 23
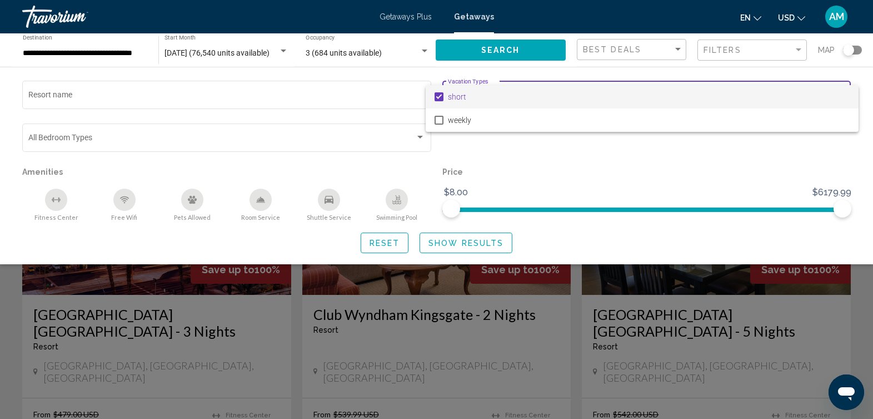
click at [670, 41] on div at bounding box center [436, 209] width 873 height 419
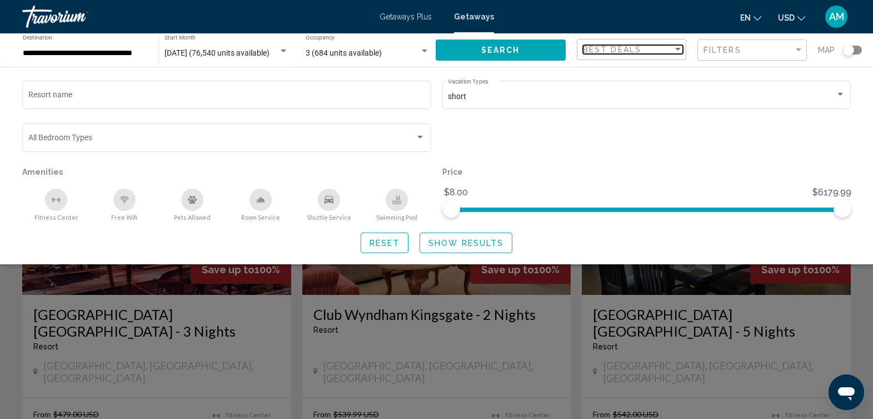
click at [666, 52] on div "Best Deals" at bounding box center [628, 49] width 90 height 9
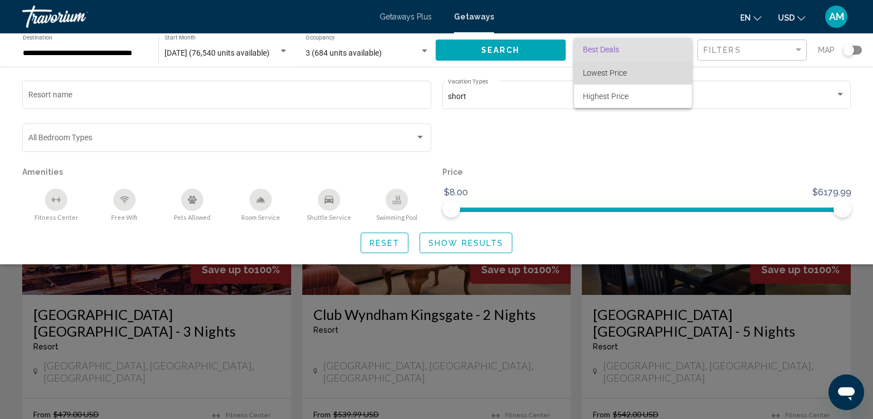
click at [658, 68] on span "Lowest Price" at bounding box center [633, 72] width 100 height 23
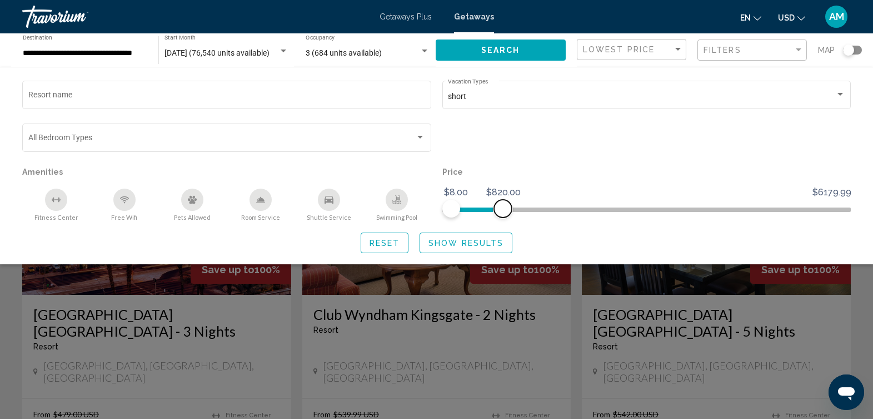
drag, startPoint x: 841, startPoint y: 206, endPoint x: 502, endPoint y: 215, distance: 338.6
click at [502, 215] on span "Search widget" at bounding box center [503, 209] width 18 height 18
click at [474, 246] on span "Show Results" at bounding box center [466, 242] width 75 height 9
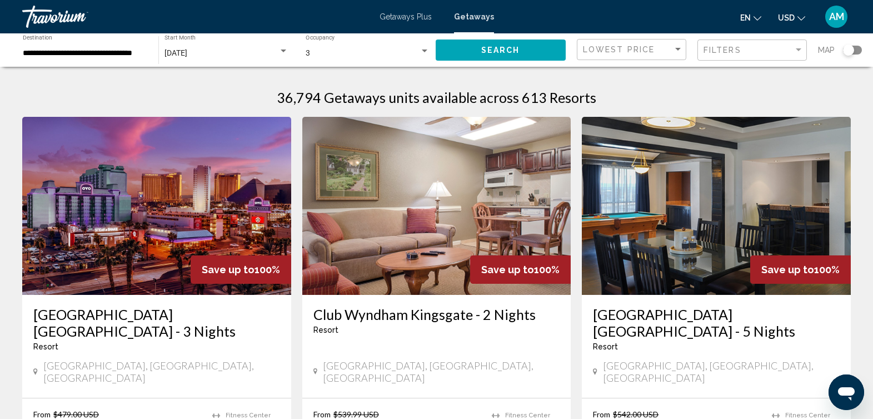
click at [850, 49] on div "Search widget" at bounding box center [848, 49] width 11 height 11
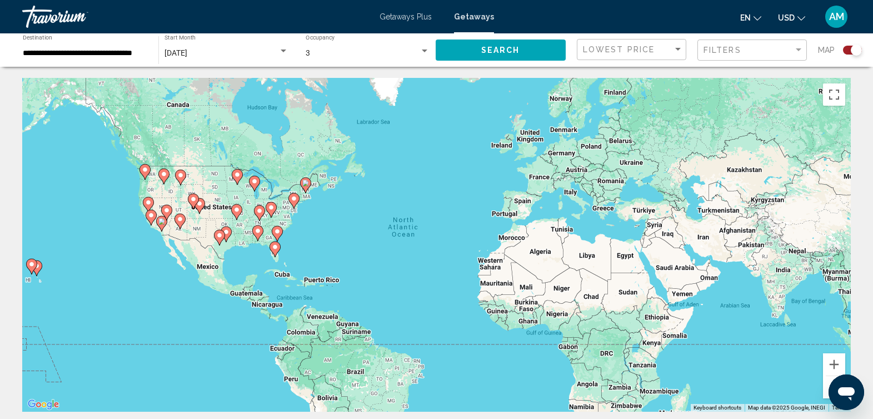
click at [313, 199] on div "To activate drag with keyboard, press Alt + Enter. Once in keyboard drag state,…" at bounding box center [436, 245] width 829 height 334
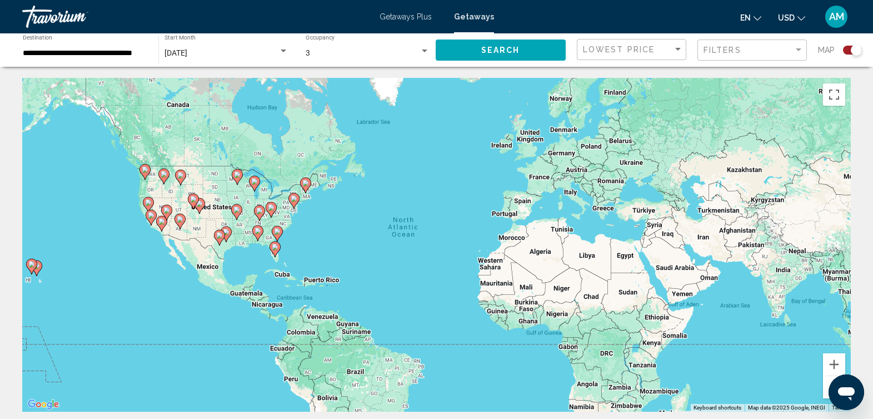
click at [313, 199] on div "To activate drag with keyboard, press Alt + Enter. Once in keyboard drag state,…" at bounding box center [436, 245] width 829 height 334
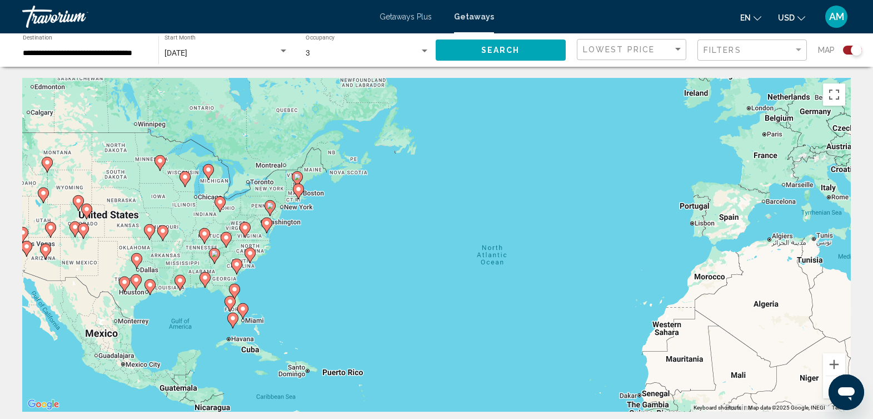
click at [275, 215] on gmp-advanced-marker "Main content" at bounding box center [270, 208] width 11 height 17
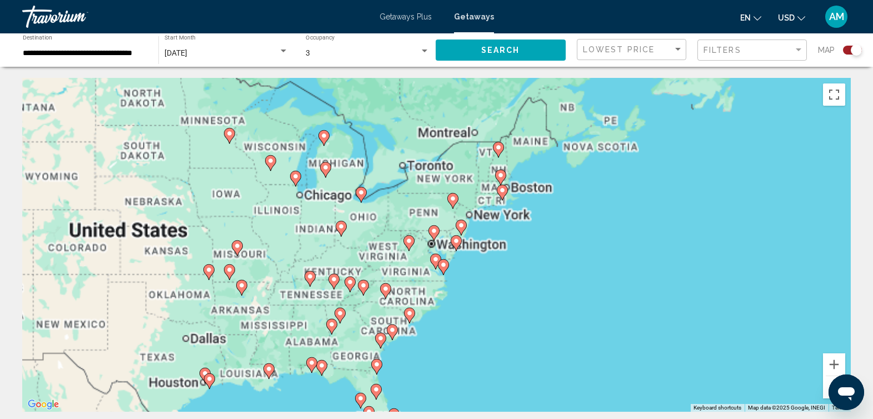
click at [301, 215] on div "To activate drag with keyboard, press Alt + Enter. Once in keyboard drag state,…" at bounding box center [436, 245] width 829 height 334
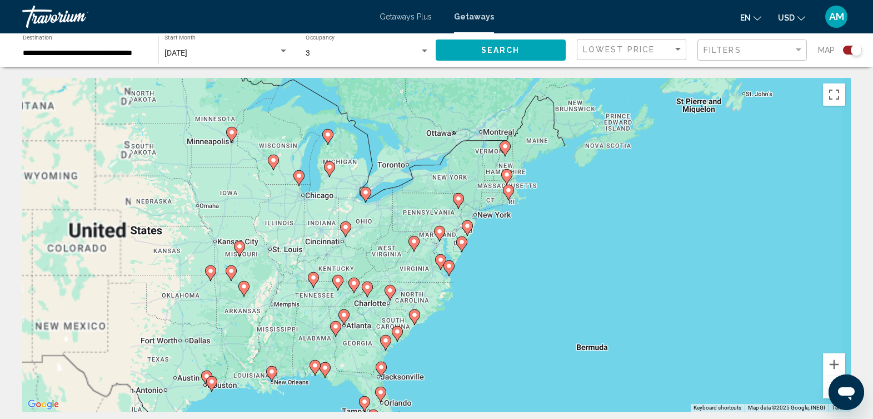
click at [301, 215] on div "To navigate, press the arrow keys. To activate drag with keyboard, press Alt + …" at bounding box center [436, 245] width 829 height 334
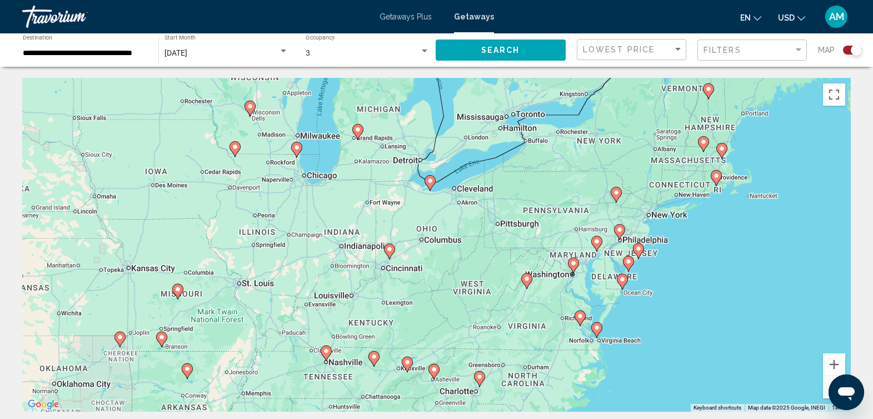
click at [726, 231] on div "To navigate, press the arrow keys. To activate drag with keyboard, press Alt + …" at bounding box center [436, 245] width 829 height 334
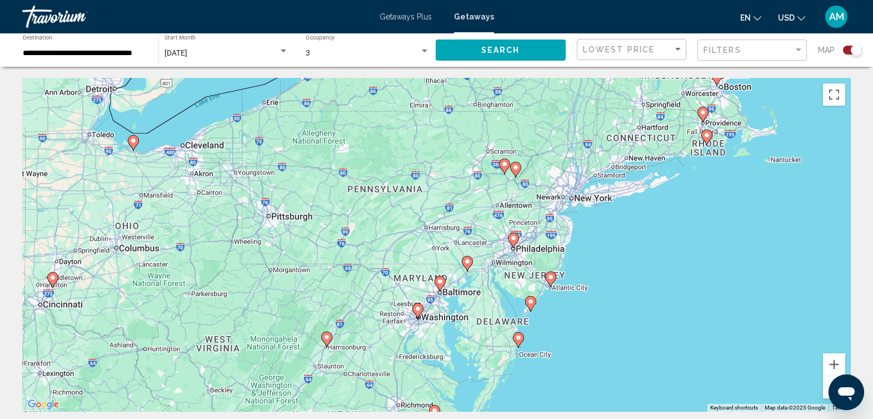
click at [626, 220] on div "To navigate, press the arrow keys. To activate drag with keyboard, press Alt + …" at bounding box center [436, 245] width 829 height 334
click at [599, 218] on div "To navigate, press the arrow keys. To activate drag with keyboard, press Alt + …" at bounding box center [436, 245] width 829 height 334
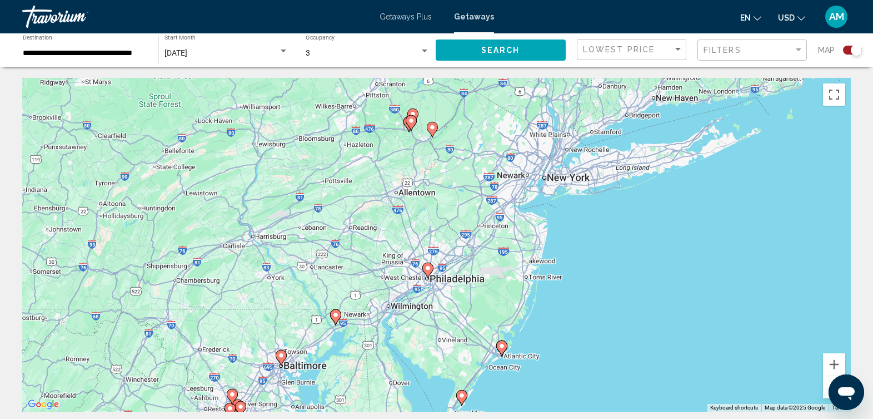
click at [599, 218] on div "To navigate, press the arrow keys. To activate drag with keyboard, press Alt + …" at bounding box center [436, 245] width 829 height 334
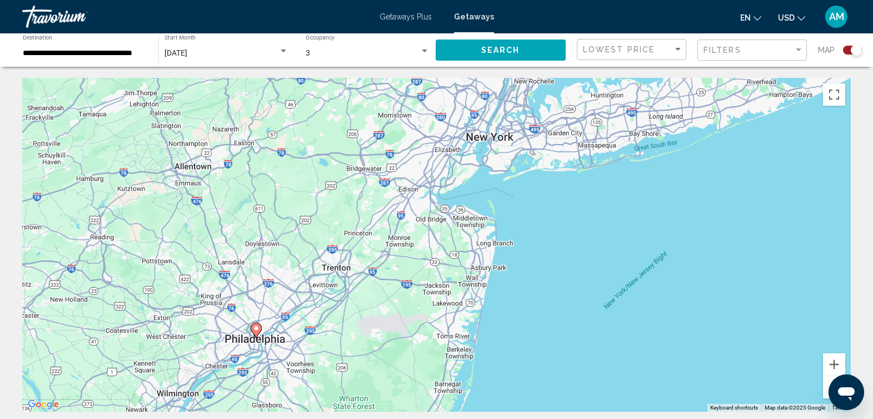
click at [561, 148] on div "To navigate, press the arrow keys. To activate drag with keyboard, press Alt + …" at bounding box center [436, 245] width 829 height 334
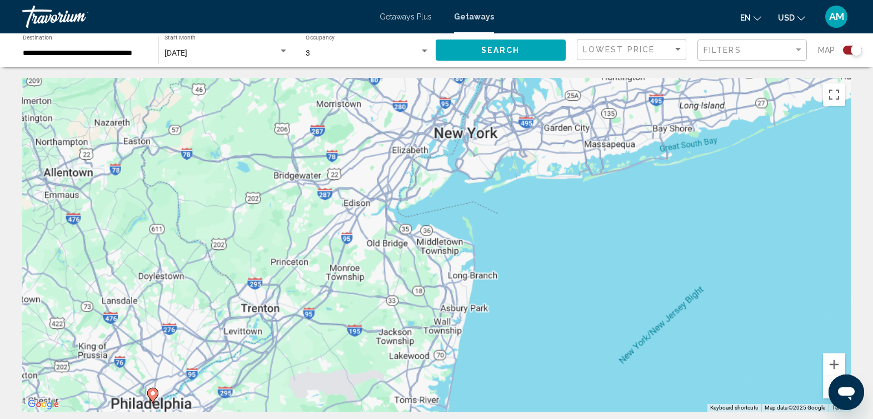
click at [561, 148] on div "To navigate, press the arrow keys. To activate drag with keyboard, press Alt + …" at bounding box center [436, 245] width 829 height 334
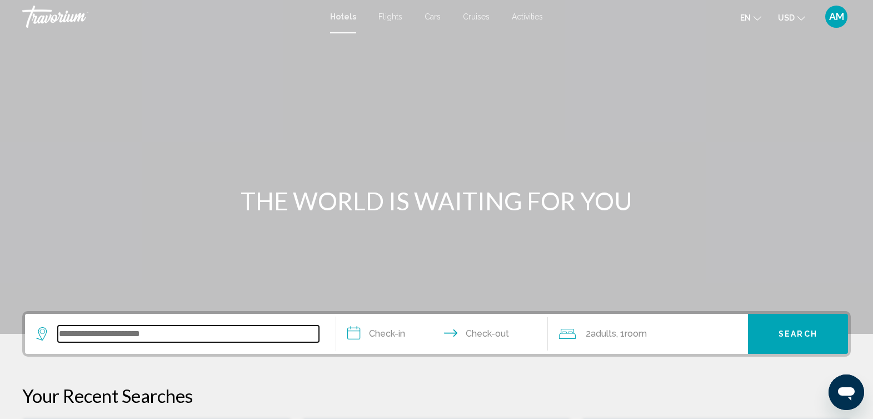
click at [156, 330] on input "Search widget" at bounding box center [188, 333] width 261 height 17
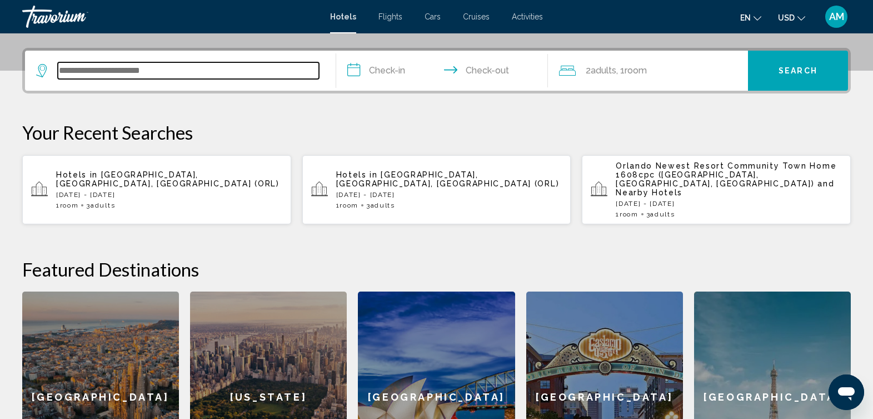
scroll to position [275, 0]
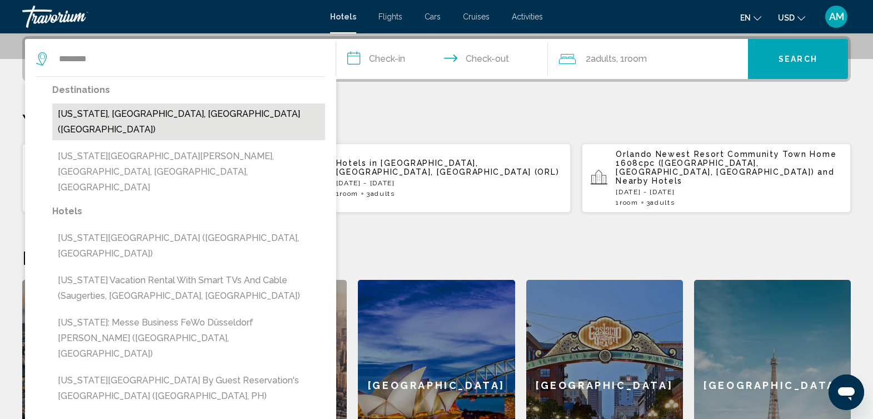
click at [179, 110] on button "[US_STATE], [GEOGRAPHIC_DATA], [GEOGRAPHIC_DATA] ([GEOGRAPHIC_DATA])" at bounding box center [188, 121] width 273 height 37
type input "**********"
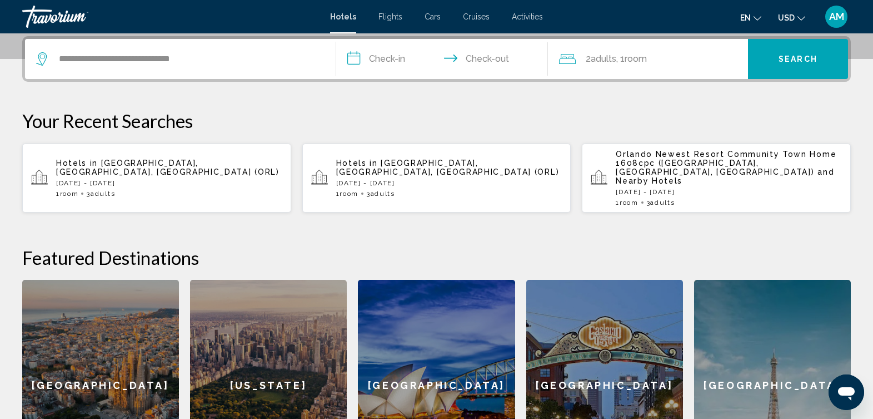
click at [371, 61] on input "**********" at bounding box center [444, 60] width 216 height 43
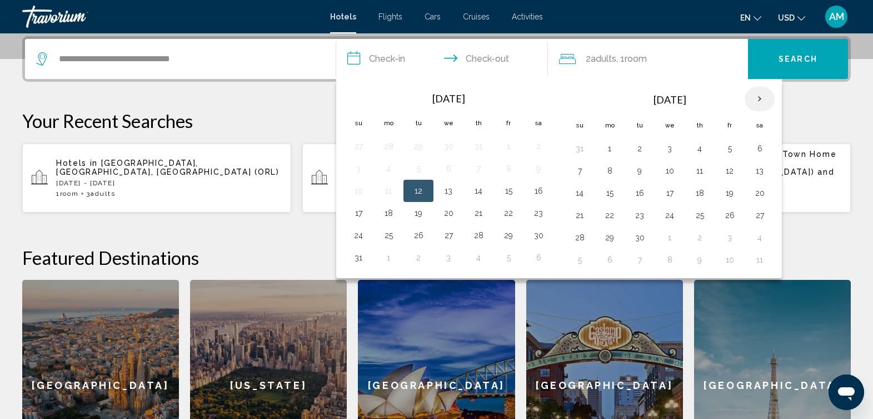
click at [760, 97] on th "Next month" at bounding box center [760, 99] width 30 height 24
click at [754, 98] on th "Next month" at bounding box center [760, 99] width 30 height 24
click at [728, 220] on button "21" at bounding box center [730, 215] width 18 height 16
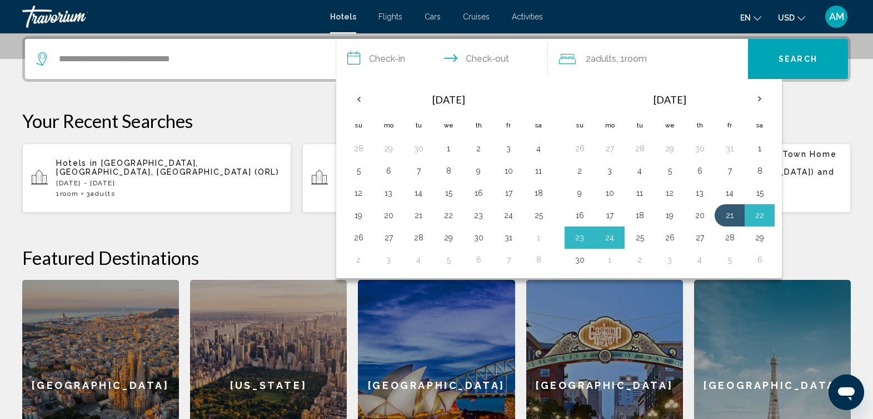
click at [645, 238] on button "25" at bounding box center [640, 238] width 18 height 16
click at [645, 246] on h2 "Featured Destinations" at bounding box center [436, 257] width 829 height 22
type input "**********"
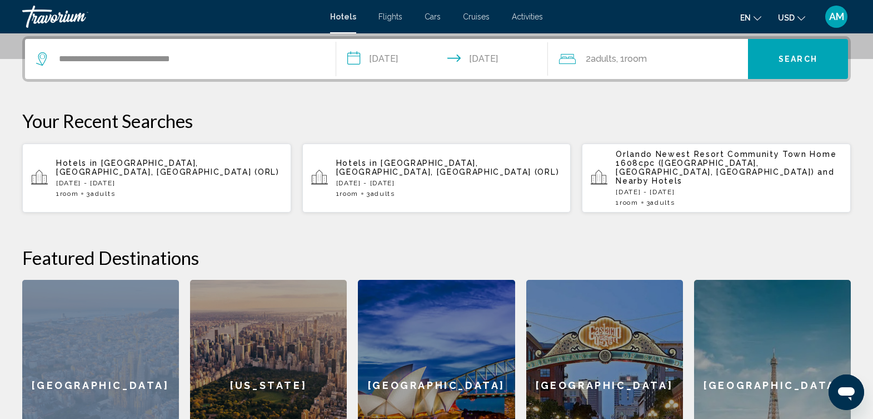
click at [680, 61] on div "2 Adult Adults , 1 Room rooms" at bounding box center [653, 59] width 189 height 16
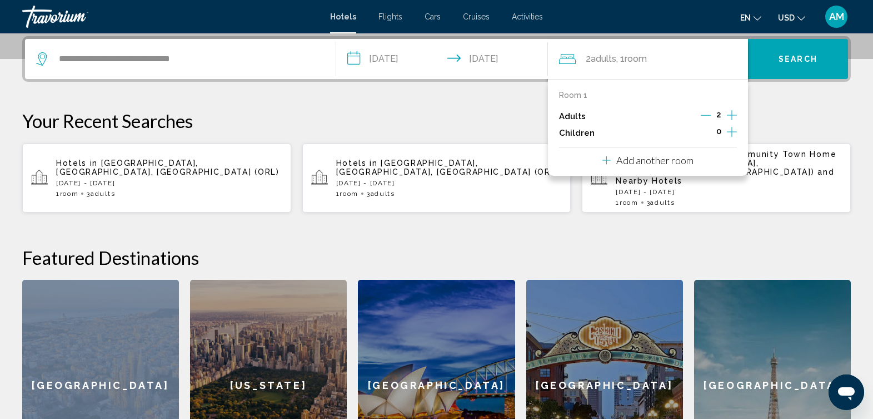
click at [729, 116] on icon "Increment adults" at bounding box center [732, 114] width 10 height 13
click at [815, 50] on button "Search" at bounding box center [798, 59] width 100 height 40
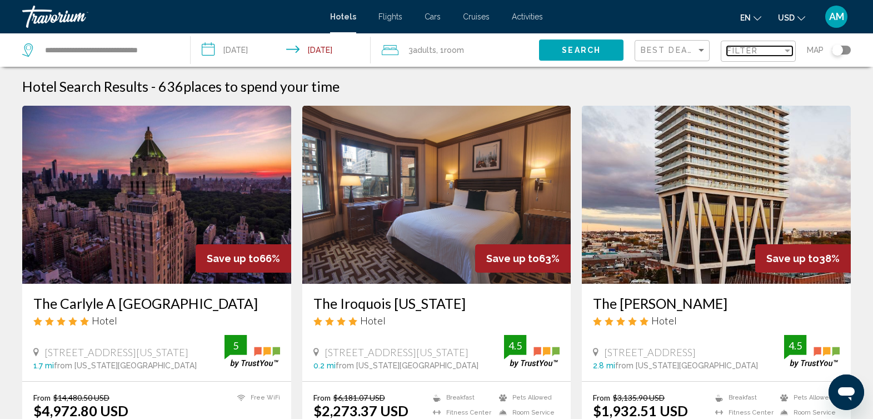
click at [775, 47] on div "Filter" at bounding box center [755, 50] width 56 height 9
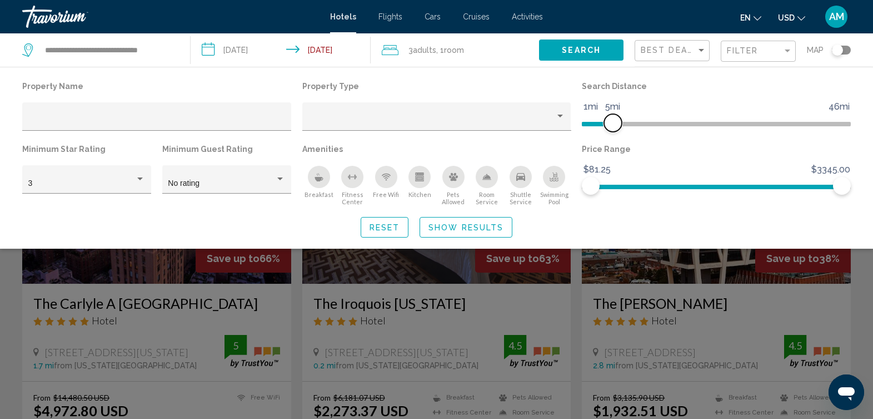
drag, startPoint x: 752, startPoint y: 127, endPoint x: 615, endPoint y: 121, distance: 137.4
click at [615, 121] on span "Hotel Filters" at bounding box center [613, 123] width 18 height 18
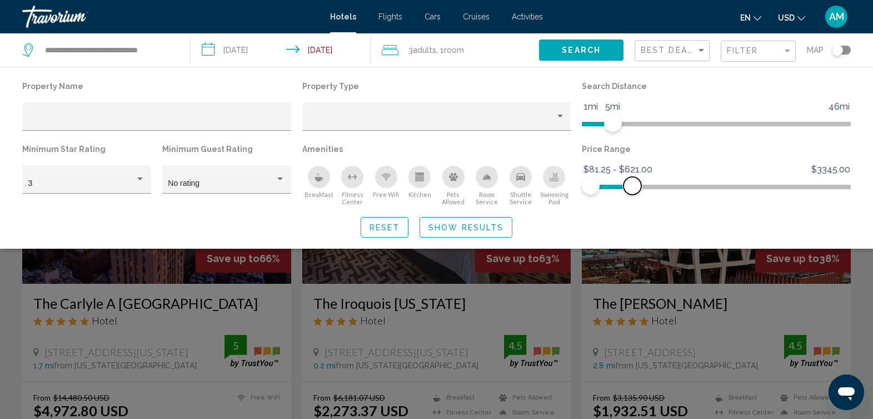
drag, startPoint x: 839, startPoint y: 186, endPoint x: 633, endPoint y: 187, distance: 206.8
click at [633, 187] on span "Hotel Filters" at bounding box center [633, 186] width 18 height 18
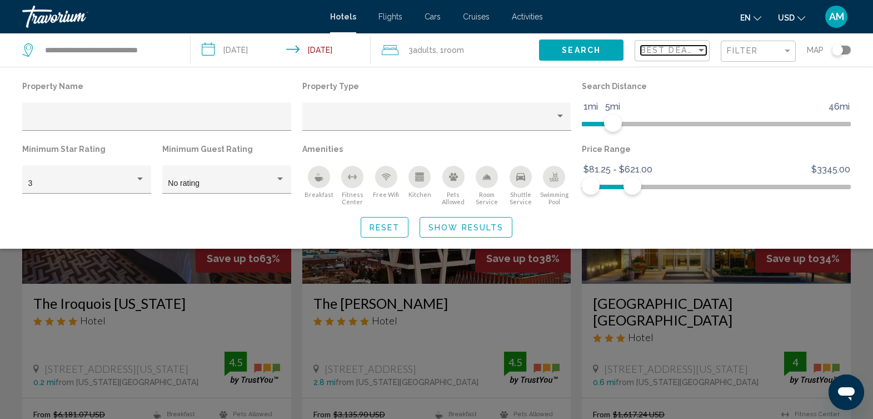
click at [695, 52] on span "Best Deals" at bounding box center [670, 50] width 58 height 9
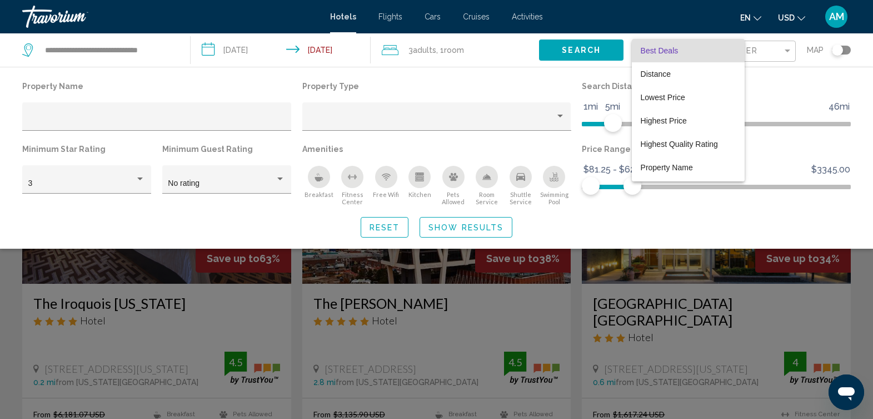
click at [735, 46] on span "Best Deals" at bounding box center [688, 50] width 95 height 23
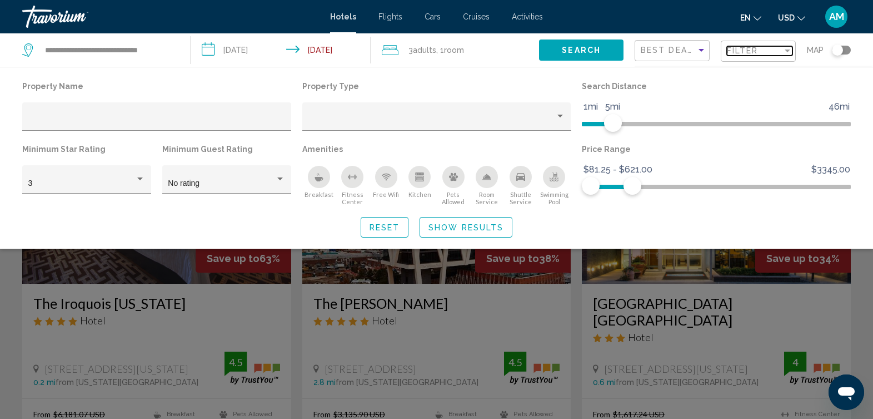
click at [735, 46] on span "Filter" at bounding box center [743, 50] width 32 height 9
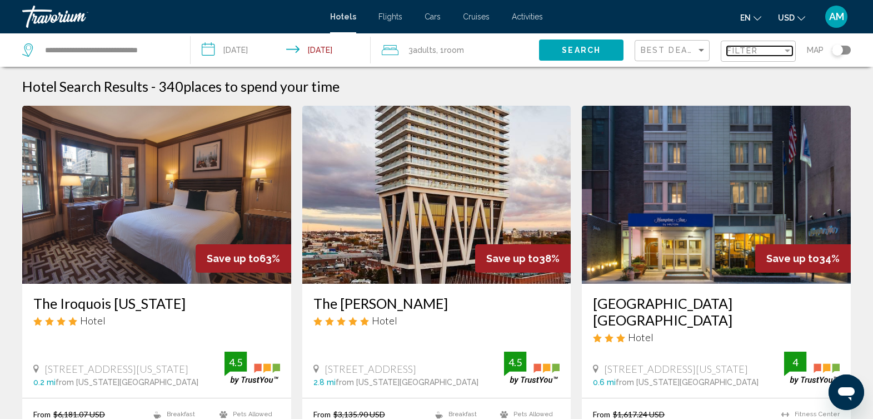
click at [747, 50] on span "Filter" at bounding box center [743, 50] width 32 height 9
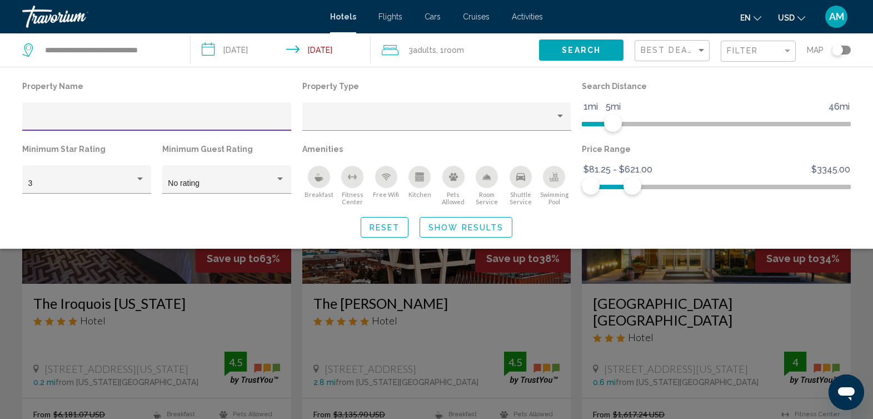
click at [472, 230] on span "Show Results" at bounding box center [466, 227] width 75 height 9
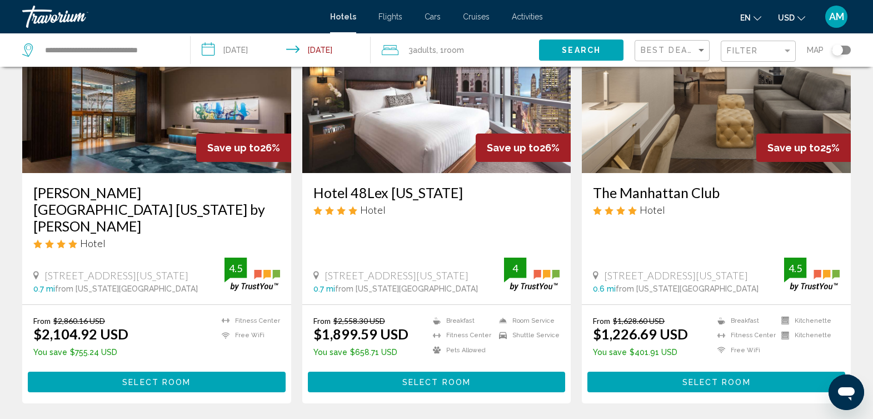
scroll to position [1378, 0]
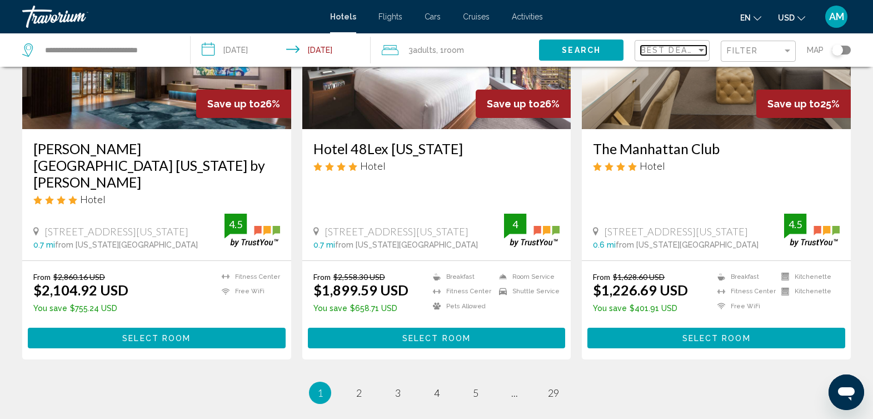
click at [699, 49] on div "Sort by" at bounding box center [702, 50] width 6 height 3
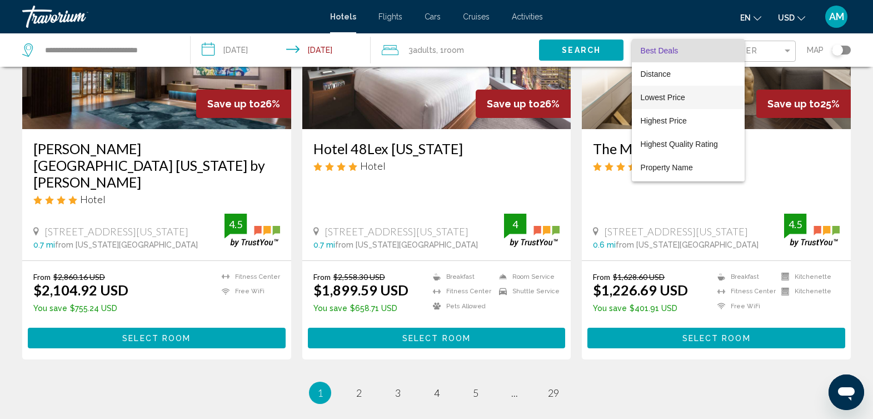
click at [686, 101] on span "Lowest Price" at bounding box center [688, 97] width 95 height 23
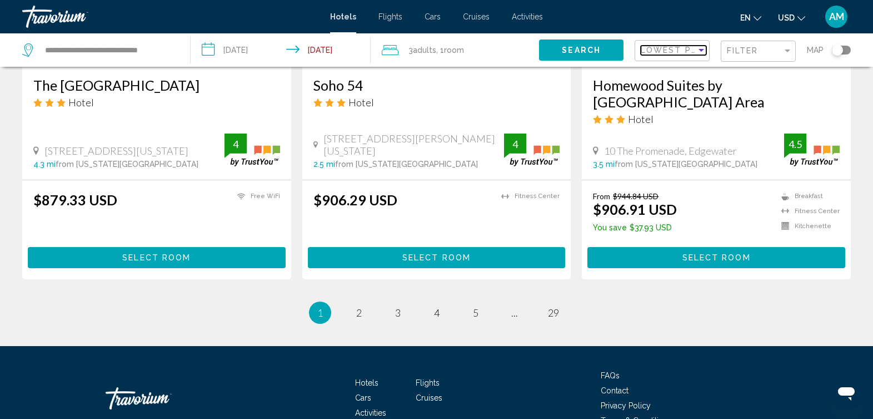
scroll to position [1481, 0]
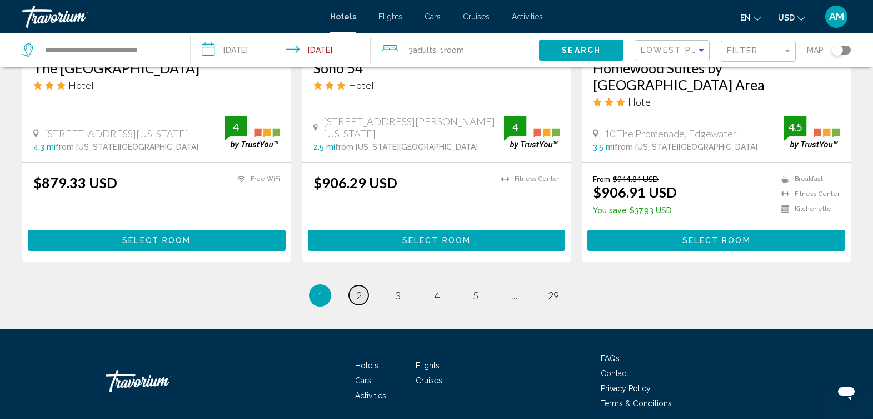
click at [360, 290] on span "2" at bounding box center [359, 295] width 6 height 12
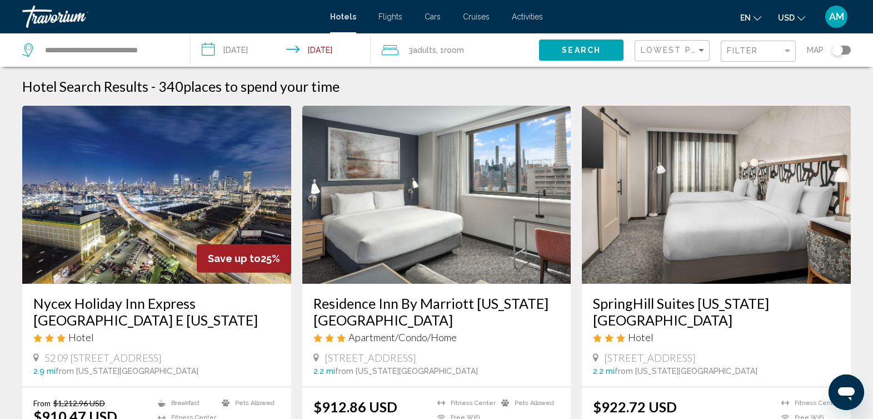
click at [763, 189] on img "Main content" at bounding box center [716, 195] width 269 height 178
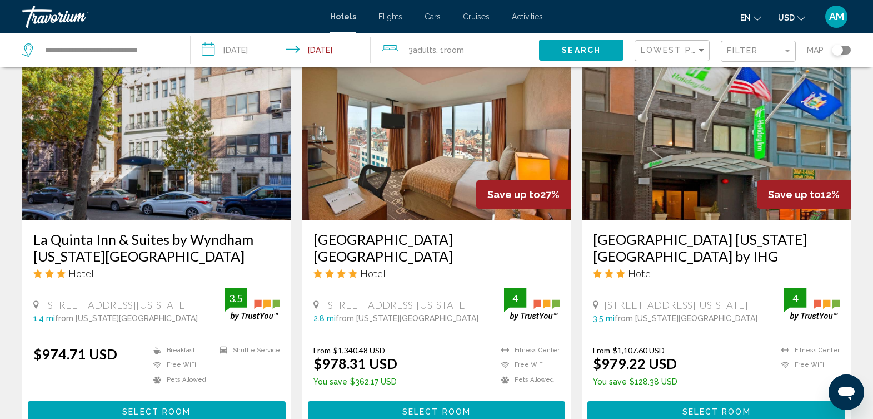
scroll to position [1302, 0]
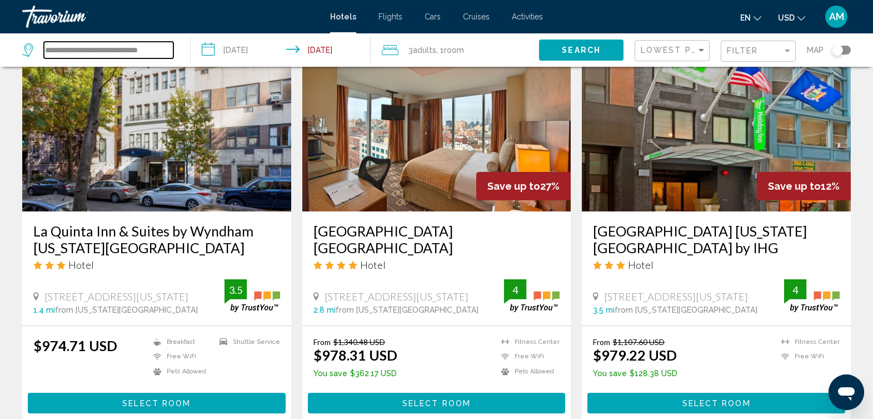
click at [119, 52] on input "**********" at bounding box center [109, 50] width 130 height 17
click at [169, 49] on input "**********" at bounding box center [109, 50] width 130 height 17
type input "*"
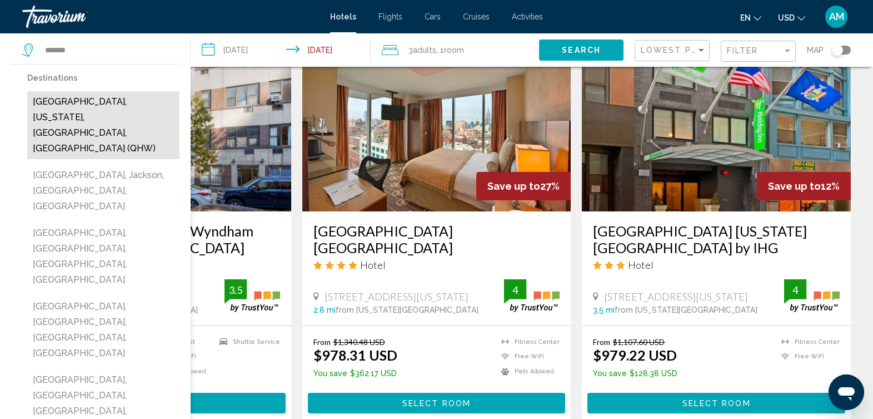
click at [107, 101] on button "[GEOGRAPHIC_DATA], [US_STATE], [GEOGRAPHIC_DATA], [GEOGRAPHIC_DATA] (QHW)" at bounding box center [103, 125] width 152 height 68
type input "**********"
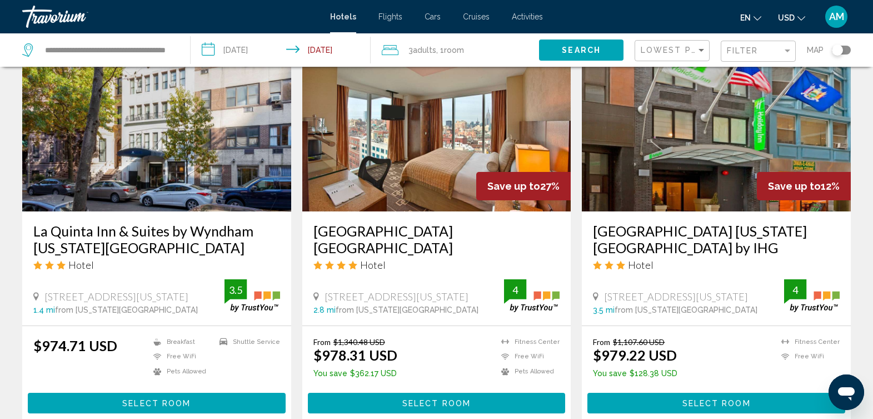
click at [582, 51] on span "Search" at bounding box center [581, 50] width 39 height 9
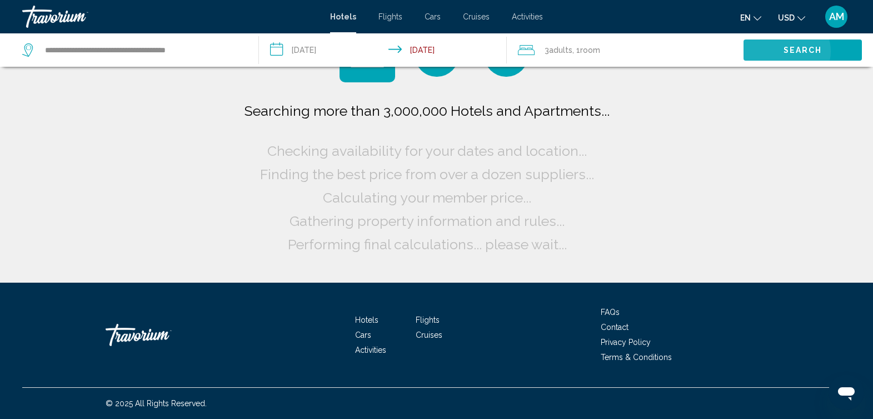
scroll to position [0, 0]
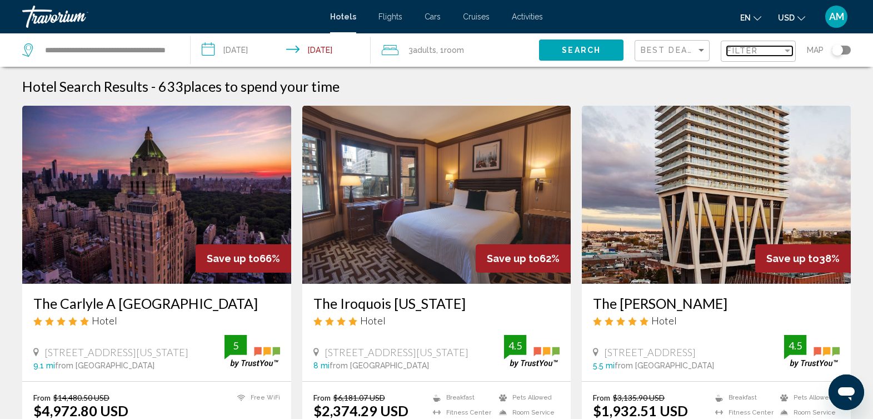
click at [751, 55] on mat-select "Filter" at bounding box center [760, 51] width 66 height 9
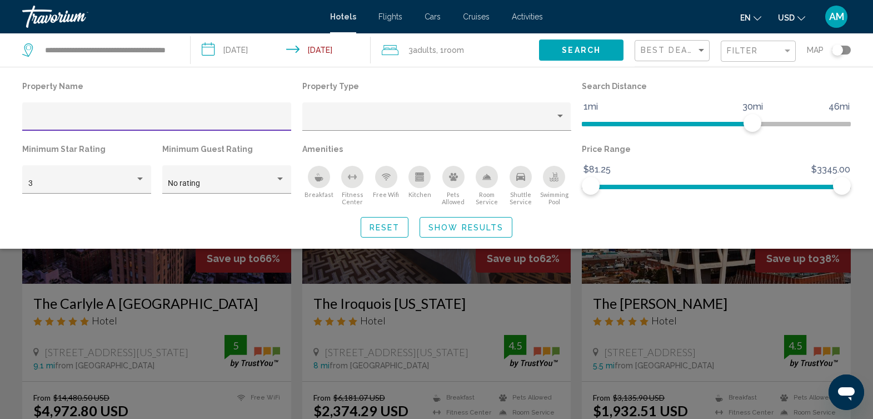
drag, startPoint x: 751, startPoint y: 55, endPoint x: 645, endPoint y: 104, distance: 116.4
click at [645, 104] on div "Search Distance 1mi 46mi 30mi" at bounding box center [716, 109] width 280 height 63
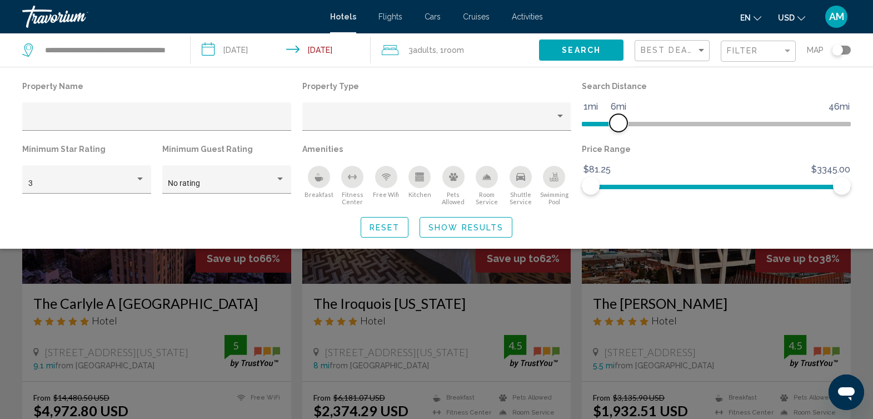
drag, startPoint x: 751, startPoint y: 120, endPoint x: 620, endPoint y: 126, distance: 131.3
click at [620, 126] on span "Hotel Filters" at bounding box center [619, 123] width 18 height 18
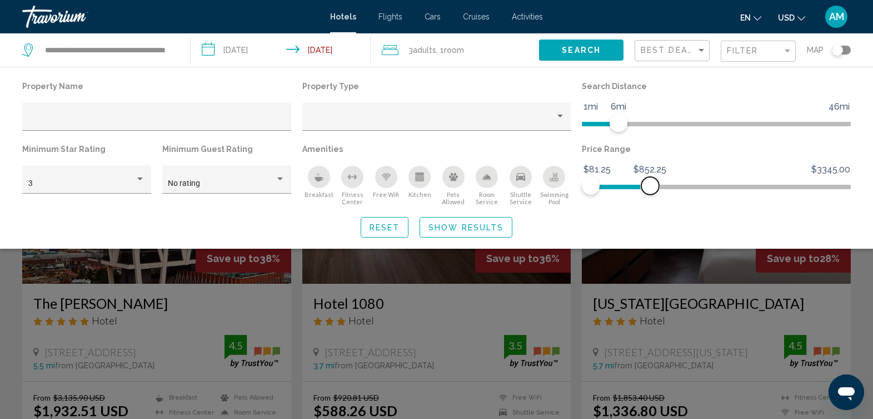
drag, startPoint x: 844, startPoint y: 188, endPoint x: 650, endPoint y: 190, distance: 193.4
click at [650, 190] on span "Hotel Filters" at bounding box center [650, 186] width 18 height 18
click at [502, 230] on span "Show Results" at bounding box center [466, 227] width 75 height 9
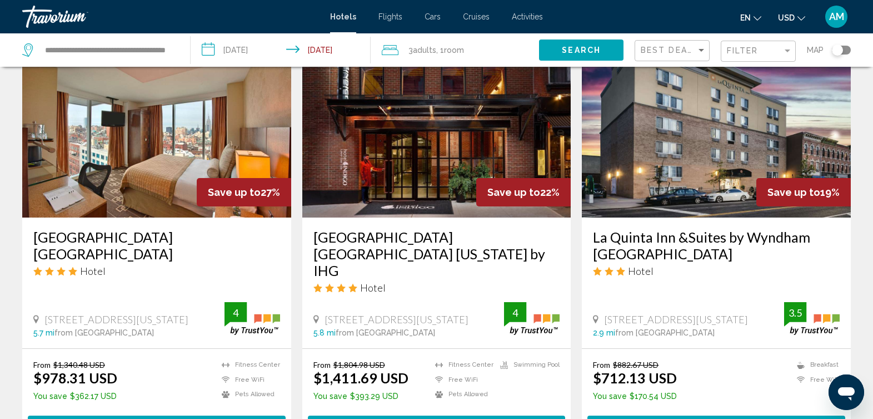
scroll to position [462, 0]
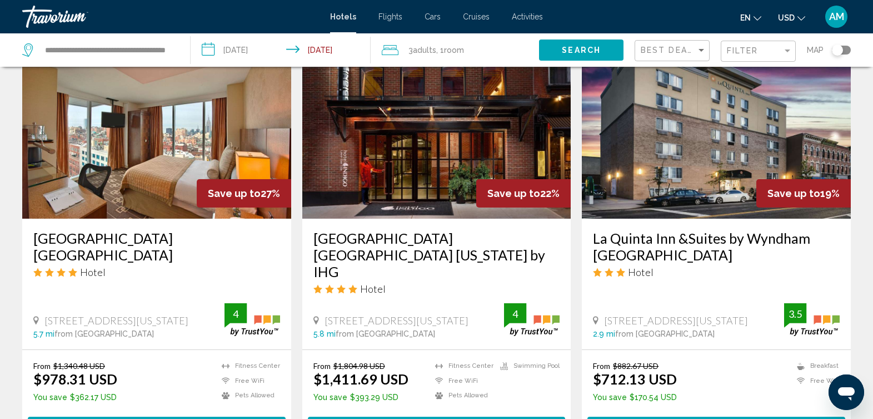
click at [736, 57] on div "Filter" at bounding box center [760, 51] width 66 height 21
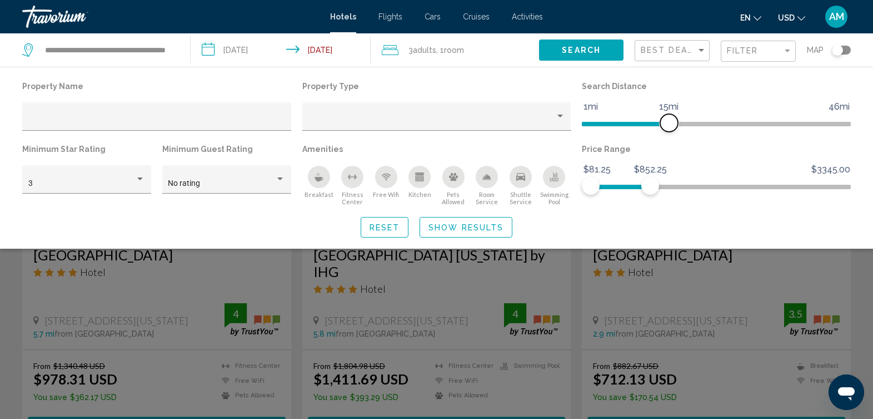
drag, startPoint x: 617, startPoint y: 127, endPoint x: 670, endPoint y: 127, distance: 52.8
click at [670, 127] on span "Hotel Filters" at bounding box center [669, 123] width 18 height 18
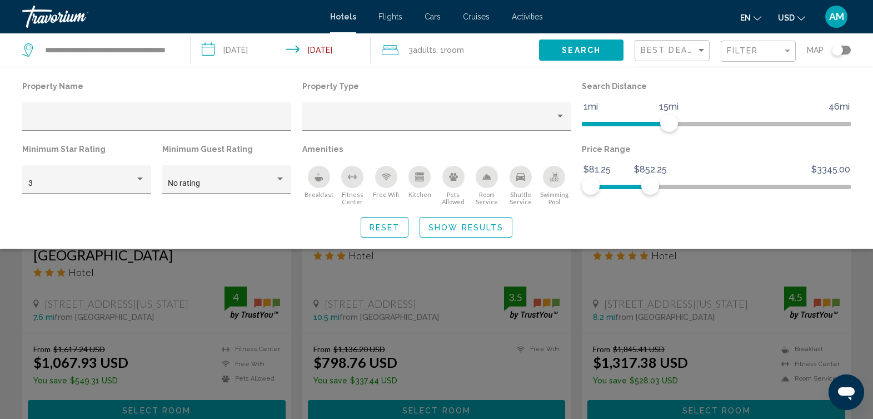
click at [460, 231] on span "Show Results" at bounding box center [466, 227] width 75 height 9
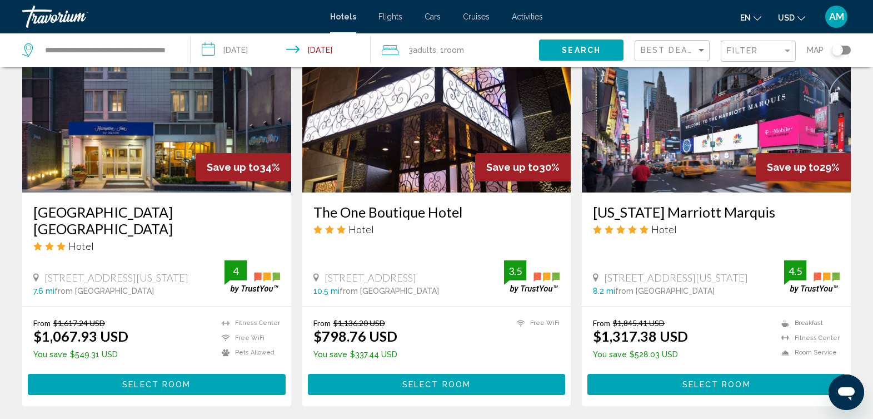
scroll to position [543, 0]
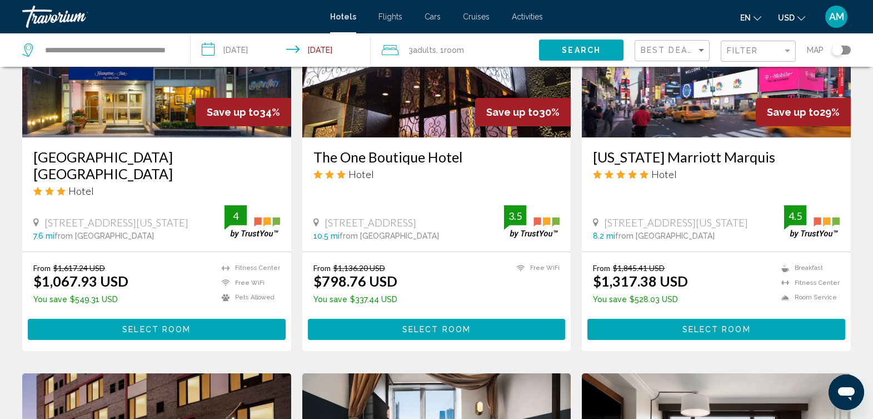
click at [753, 57] on div "Filter" at bounding box center [760, 51] width 66 height 21
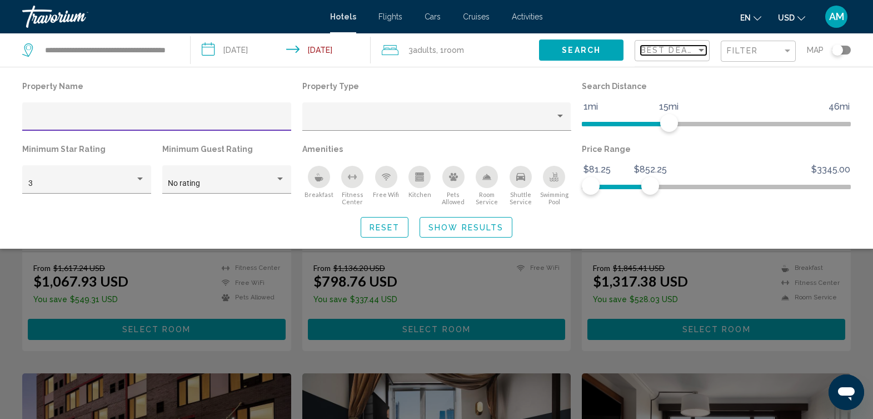
click at [690, 51] on span "Best Deals" at bounding box center [670, 50] width 58 height 9
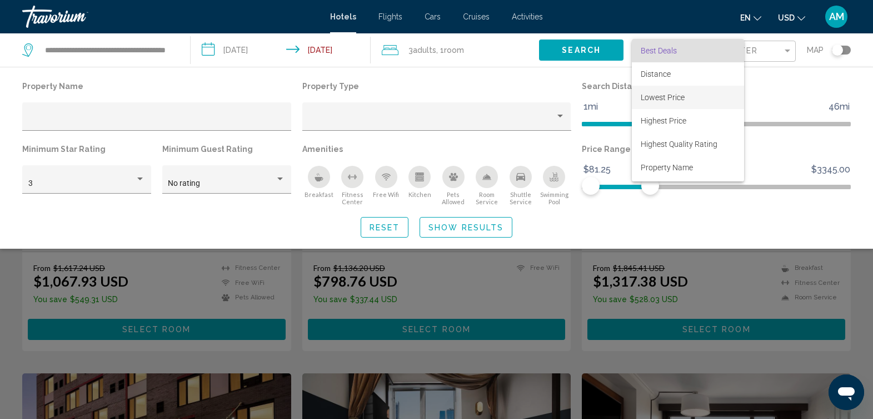
click at [673, 94] on span "Lowest Price" at bounding box center [663, 97] width 44 height 9
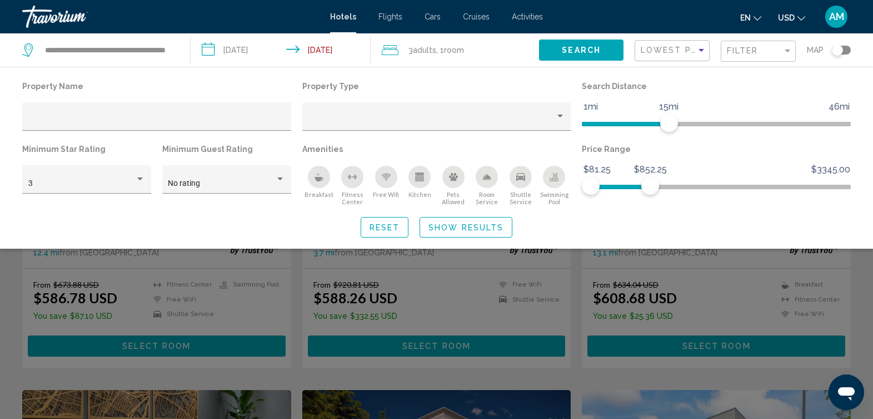
click at [494, 221] on button "Show Results" at bounding box center [466, 227] width 93 height 21
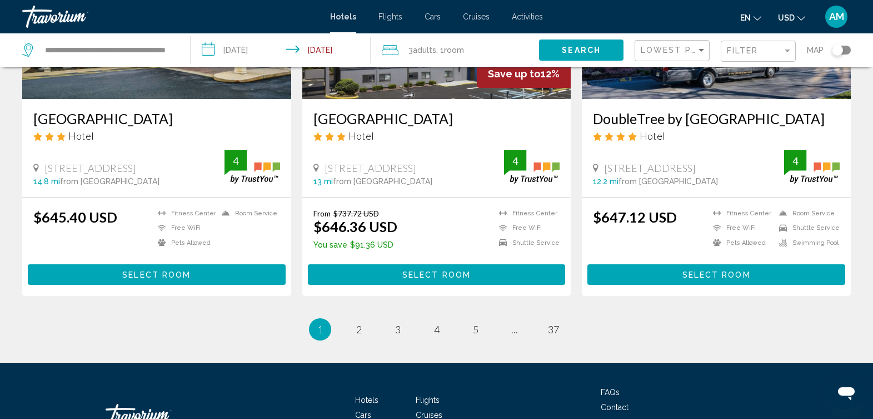
scroll to position [1439, 0]
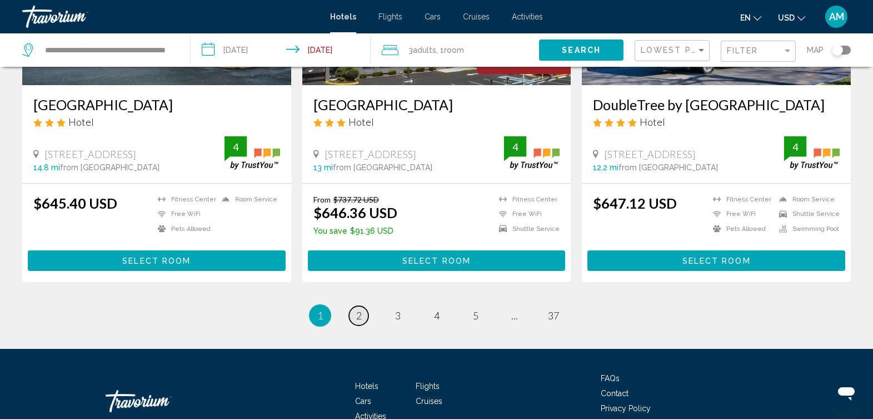
click at [358, 309] on span "2" at bounding box center [359, 315] width 6 height 12
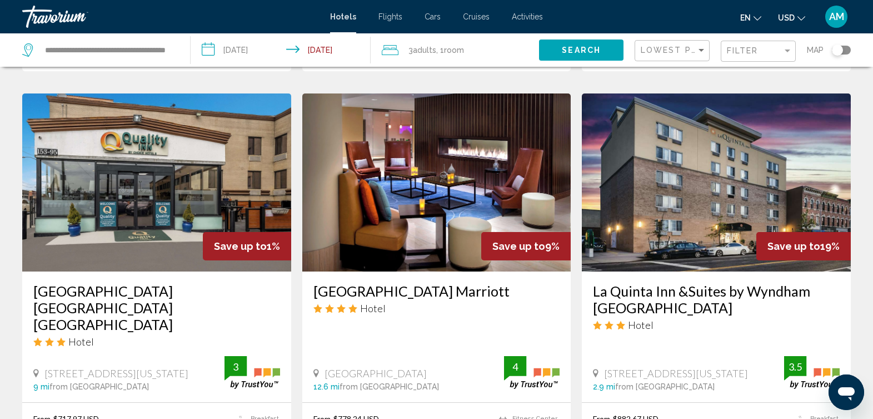
scroll to position [470, 0]
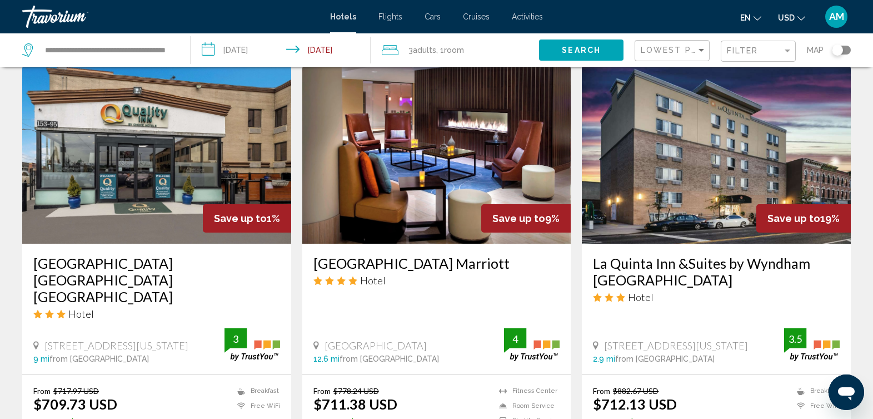
click at [753, 151] on img "Main content" at bounding box center [716, 155] width 269 height 178
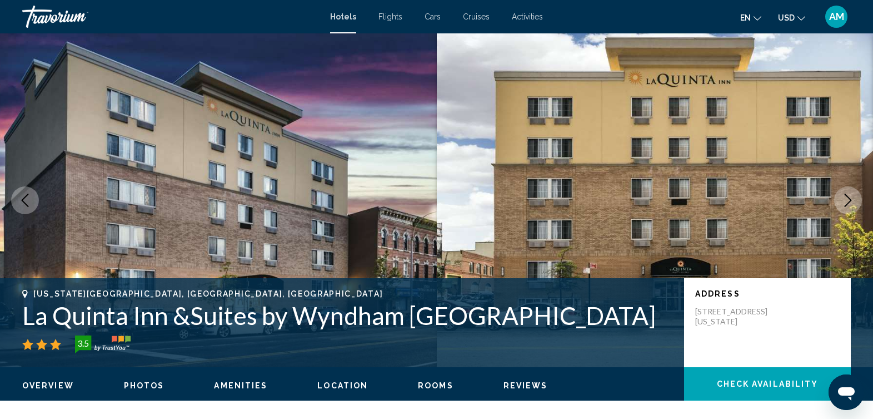
click at [844, 200] on icon "Next image" at bounding box center [848, 199] width 13 height 13
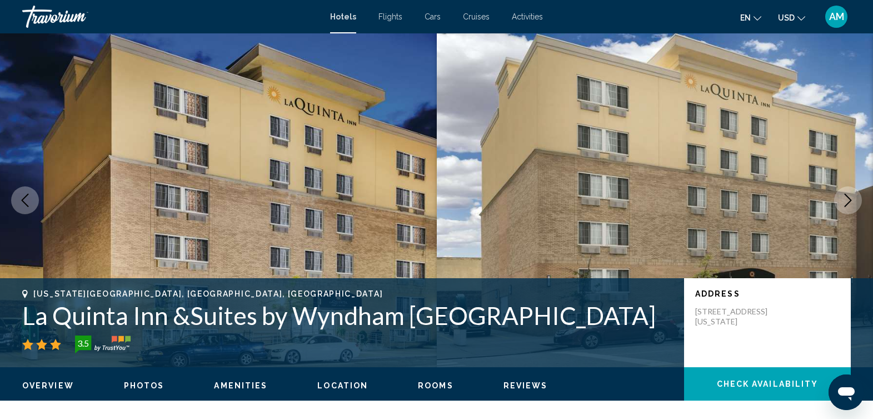
click at [844, 200] on icon "Next image" at bounding box center [848, 199] width 13 height 13
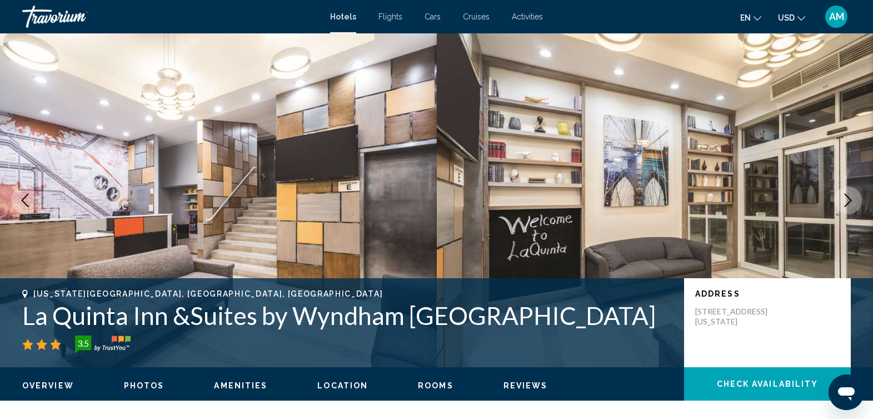
click at [844, 201] on icon "Next image" at bounding box center [848, 199] width 13 height 13
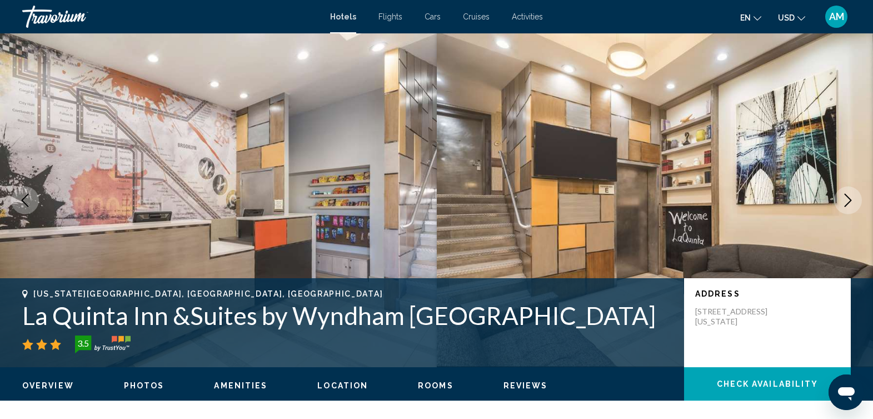
click at [844, 201] on icon "Next image" at bounding box center [848, 199] width 13 height 13
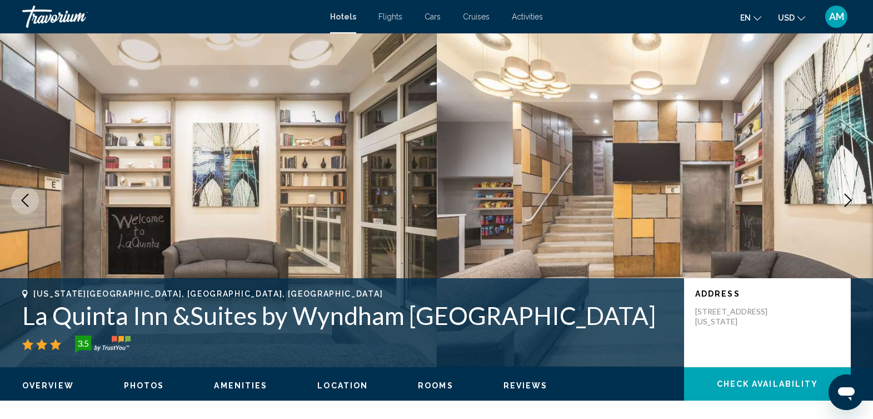
click at [844, 202] on icon "Next image" at bounding box center [848, 199] width 13 height 13
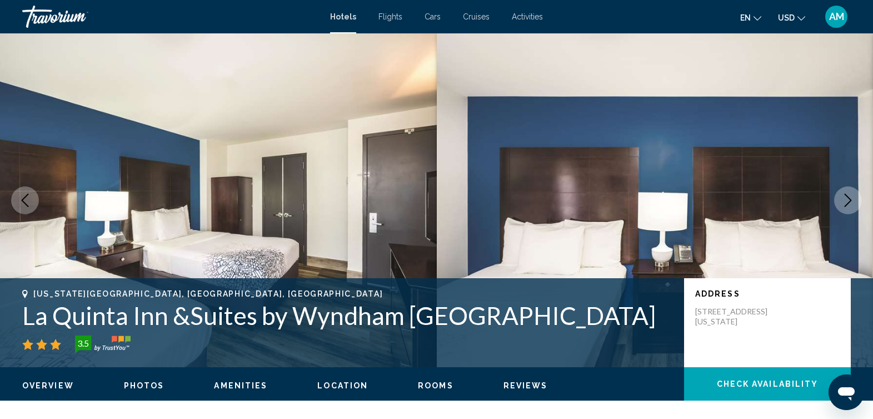
click at [844, 202] on icon "Next image" at bounding box center [848, 199] width 13 height 13
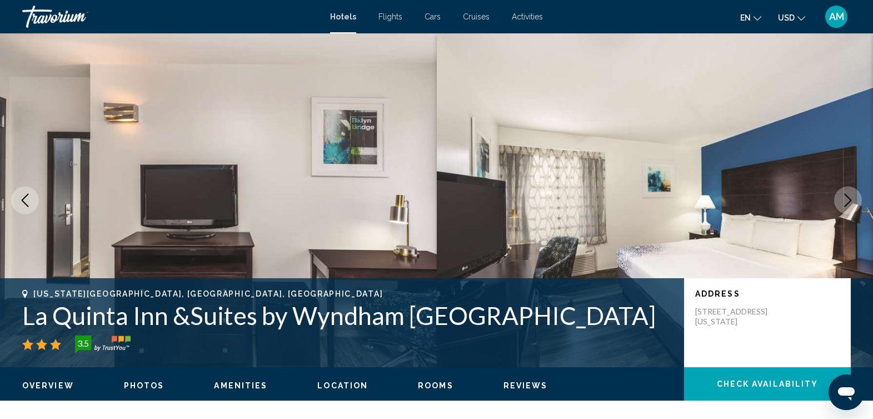
click at [844, 202] on icon "Next image" at bounding box center [848, 199] width 13 height 13
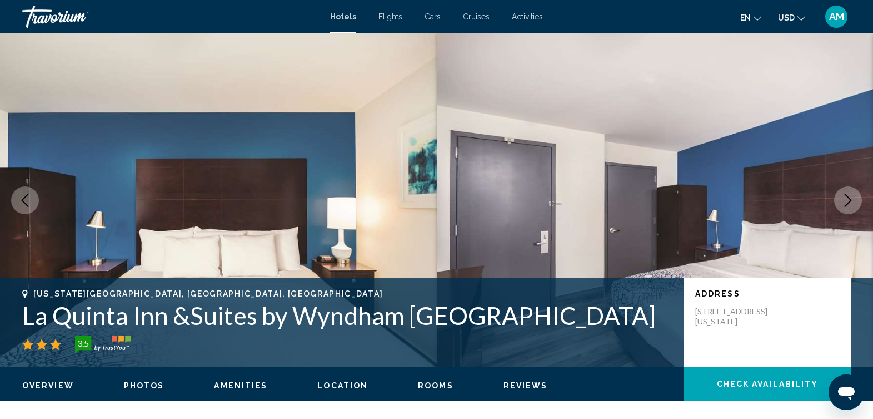
click at [844, 202] on icon "Next image" at bounding box center [848, 199] width 13 height 13
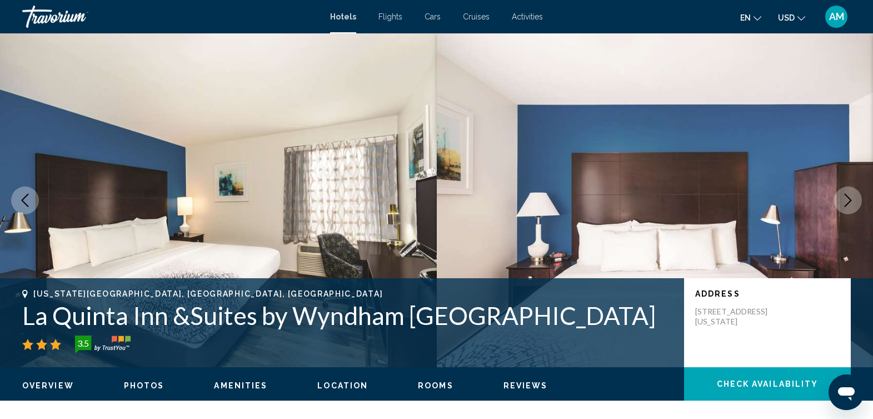
click at [844, 202] on icon "Next image" at bounding box center [848, 199] width 13 height 13
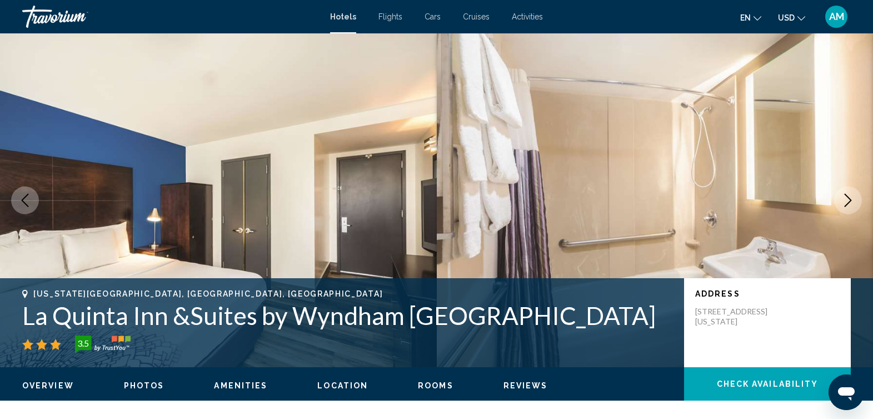
click at [844, 202] on icon "Next image" at bounding box center [848, 199] width 13 height 13
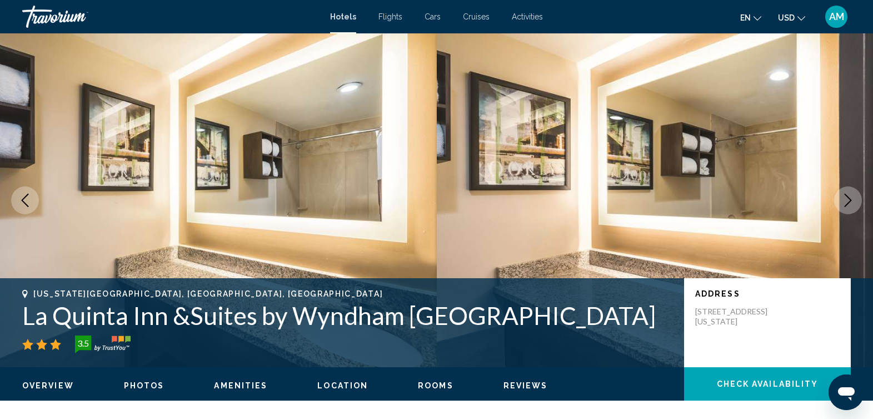
click at [844, 202] on icon "Next image" at bounding box center [848, 199] width 13 height 13
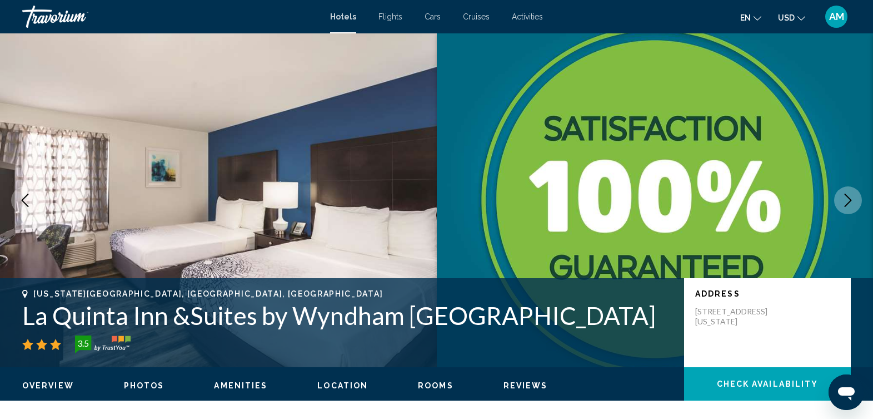
click at [844, 202] on icon "Next image" at bounding box center [848, 199] width 13 height 13
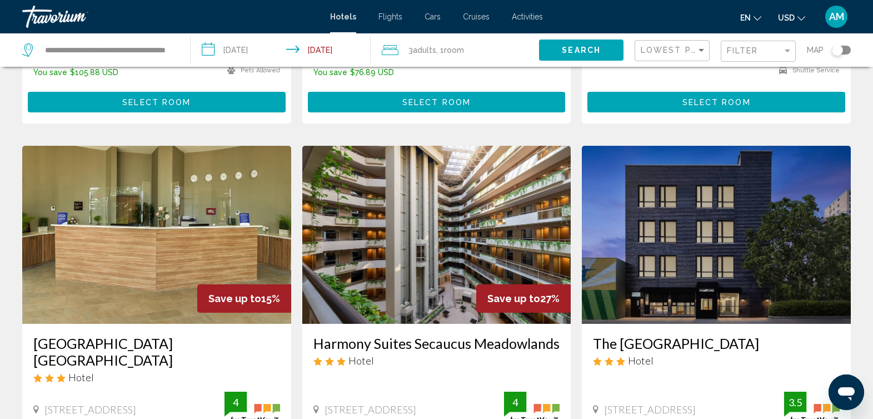
scroll to position [1225, 0]
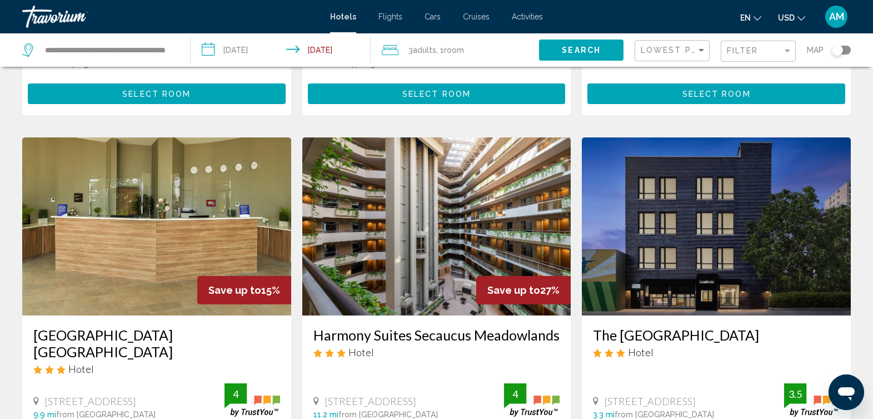
click at [708, 243] on img "Main content" at bounding box center [716, 226] width 269 height 178
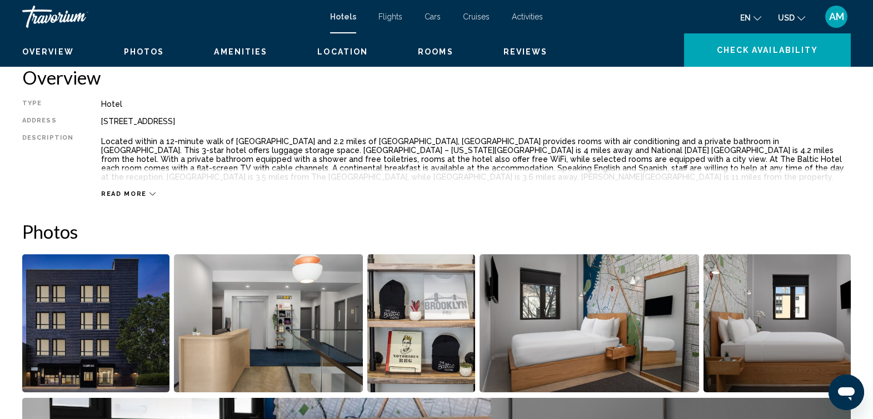
scroll to position [326, 0]
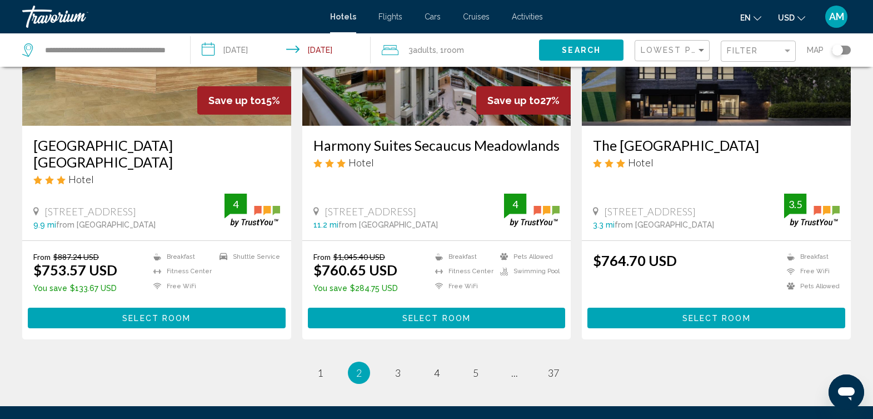
scroll to position [1434, 0]
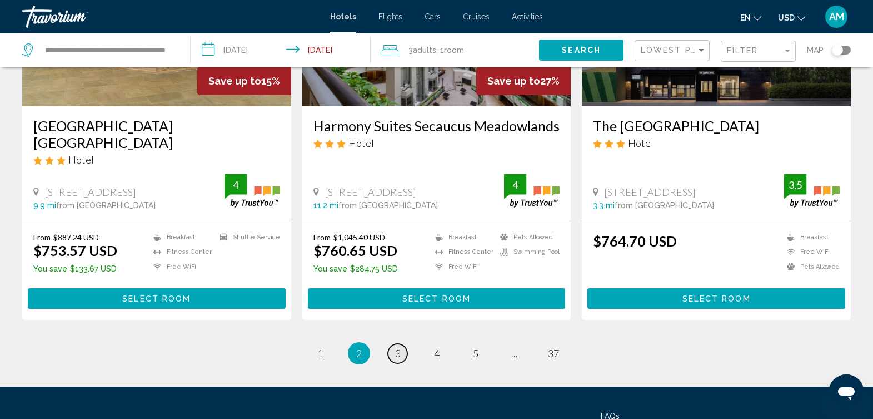
click at [399, 347] on span "3" at bounding box center [398, 353] width 6 height 12
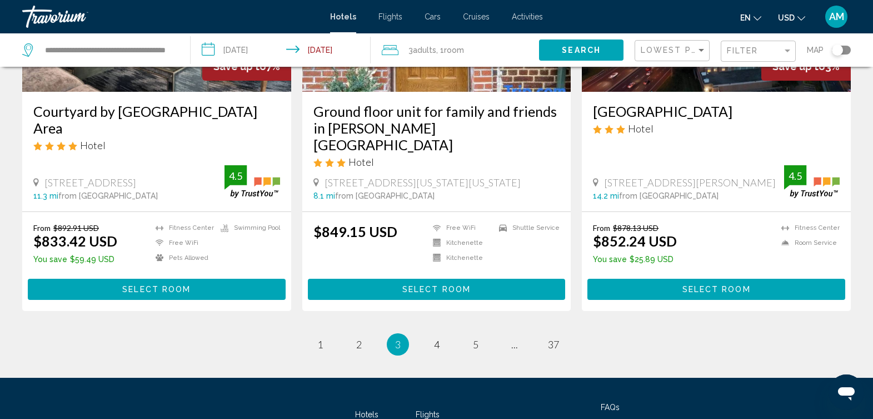
scroll to position [1451, 0]
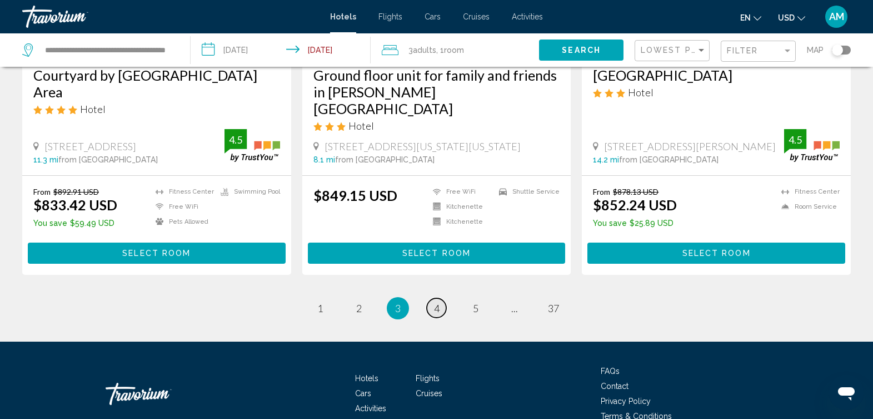
click at [436, 314] on span "4" at bounding box center [437, 308] width 6 height 12
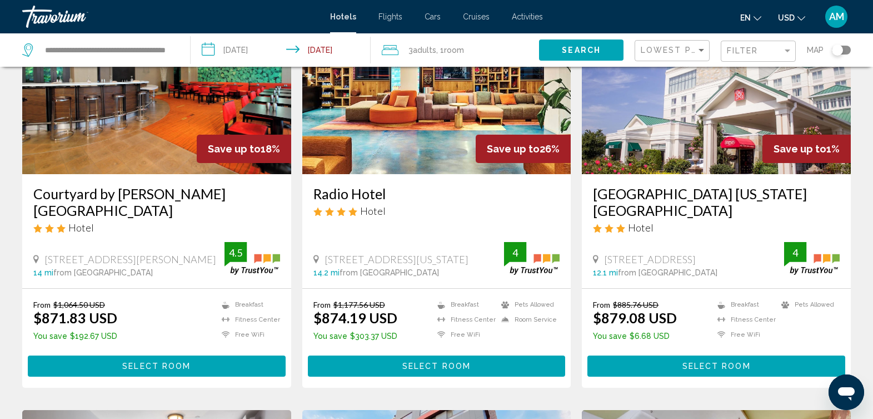
scroll to position [101, 0]
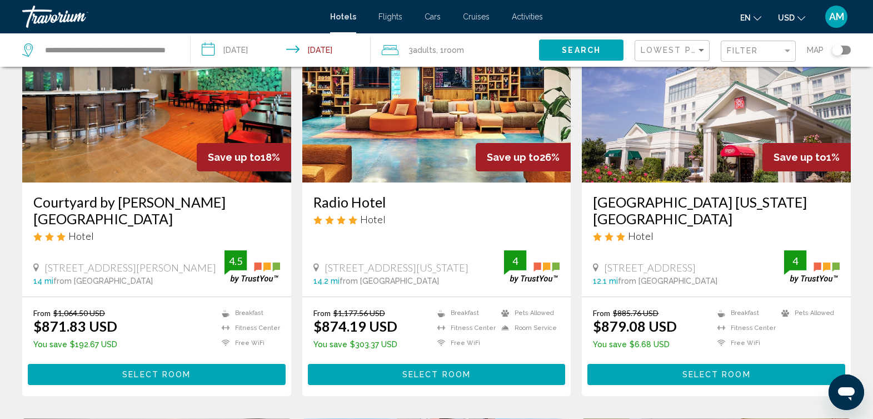
click at [369, 128] on img "Main content" at bounding box center [436, 93] width 269 height 178
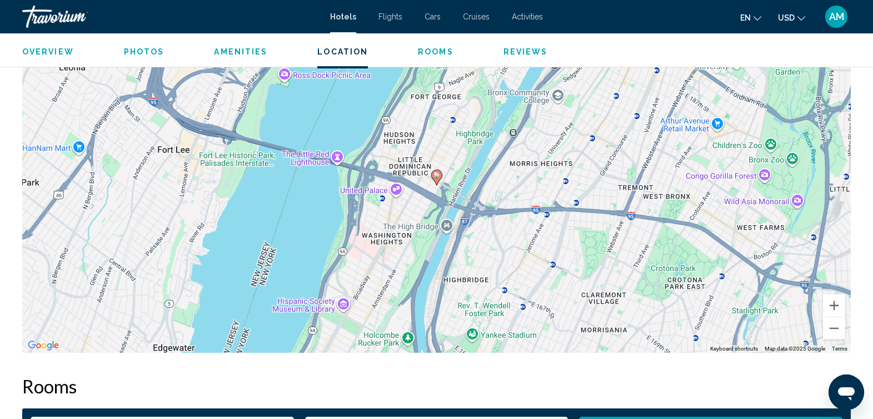
scroll to position [1104, 0]
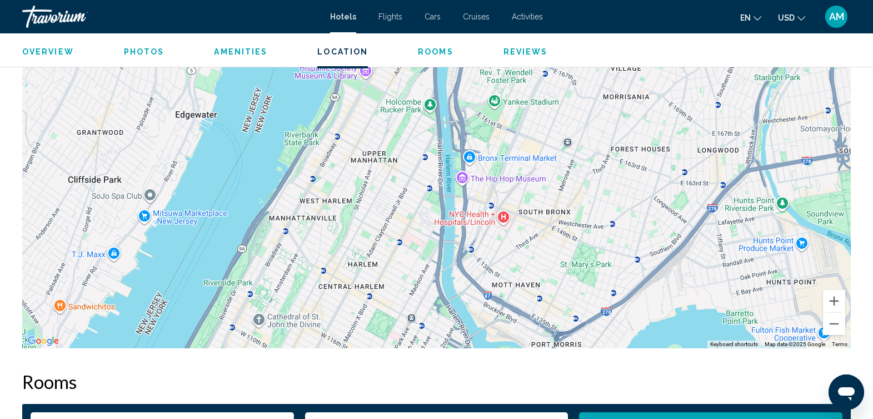
drag, startPoint x: 377, startPoint y: 270, endPoint x: 401, endPoint y: 36, distance: 235.3
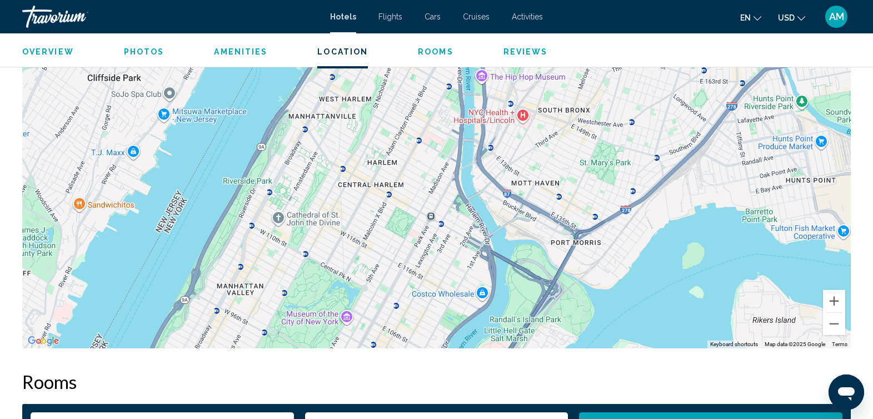
drag, startPoint x: 395, startPoint y: 232, endPoint x: 411, endPoint y: 137, distance: 95.8
click at [414, 133] on div "To activate drag with keyboard, press Alt + Enter. Once in keyboard drag state,…" at bounding box center [436, 181] width 829 height 334
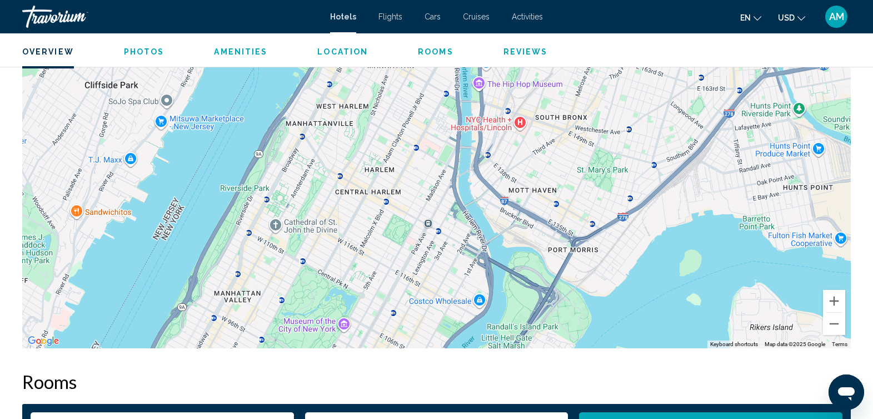
scroll to position [372, 0]
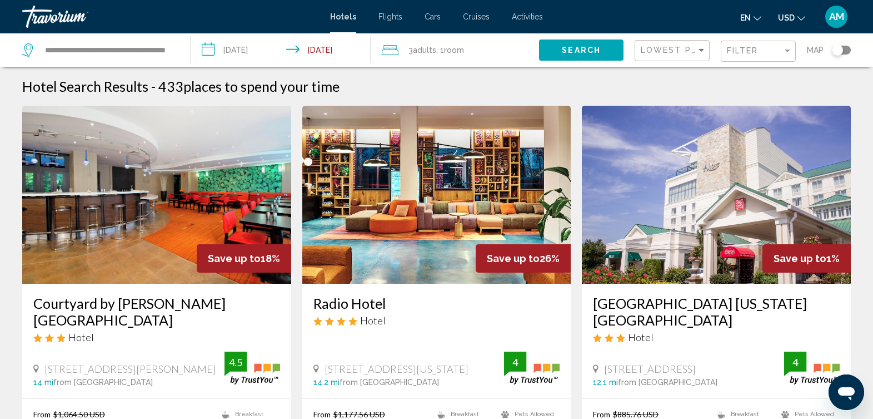
click at [686, 162] on img "Main content" at bounding box center [716, 195] width 269 height 178
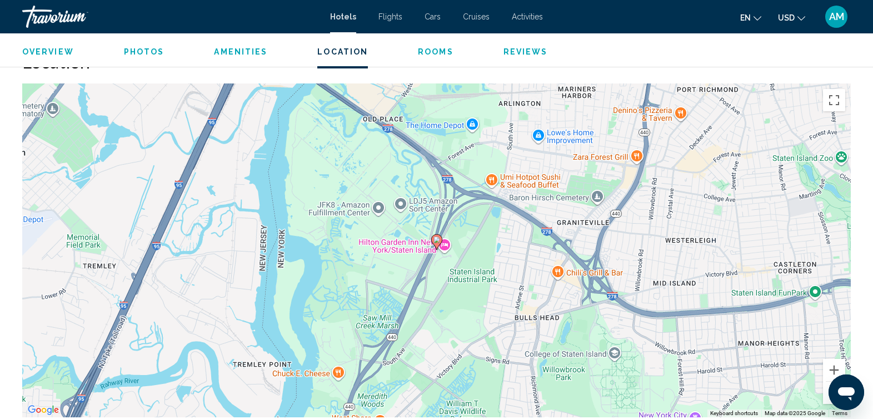
scroll to position [1059, 0]
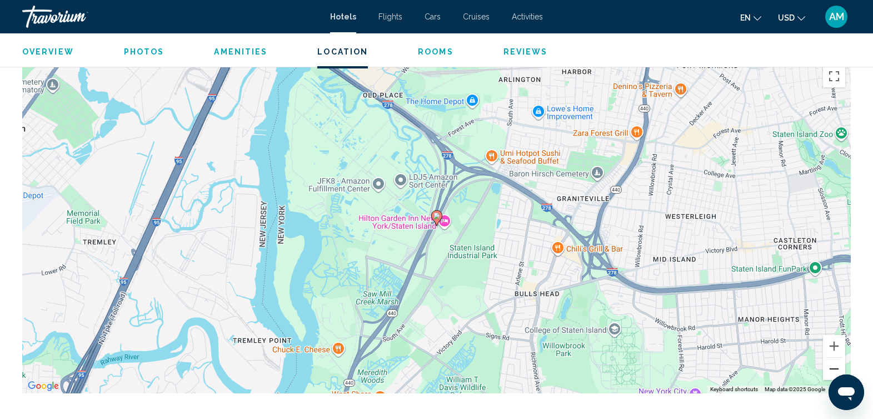
click at [835, 366] on button "Zoom out" at bounding box center [834, 368] width 22 height 22
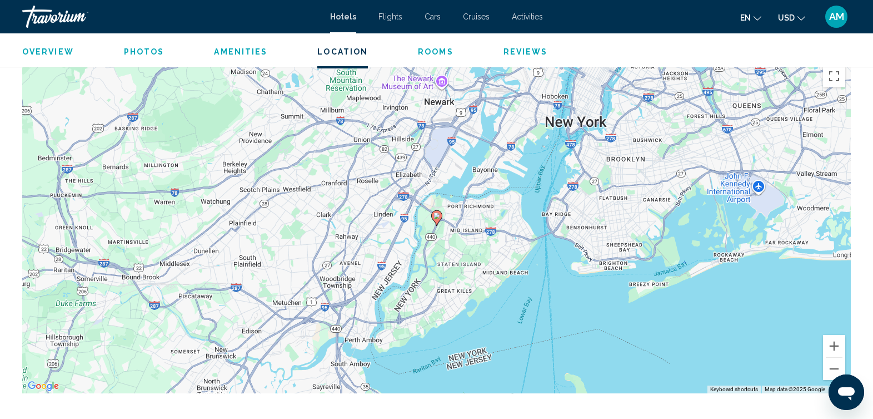
click at [448, 232] on div "To activate drag with keyboard, press Alt + Enter. Once in keyboard drag state,…" at bounding box center [436, 226] width 829 height 334
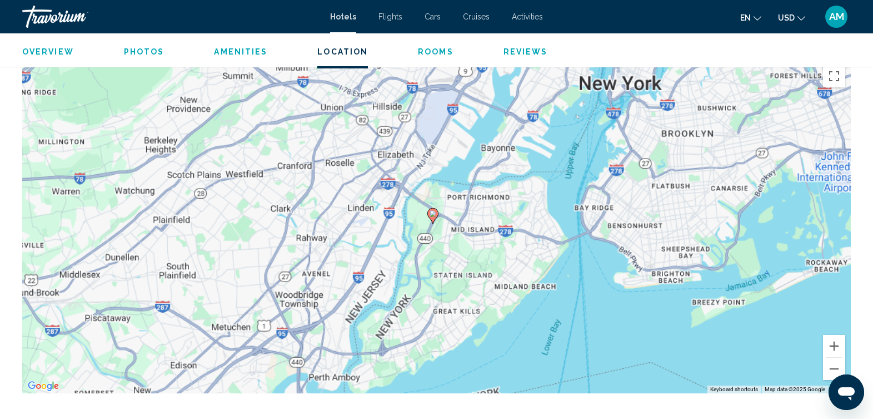
click at [448, 232] on div "To activate drag with keyboard, press Alt + Enter. Once in keyboard drag state,…" at bounding box center [436, 226] width 829 height 334
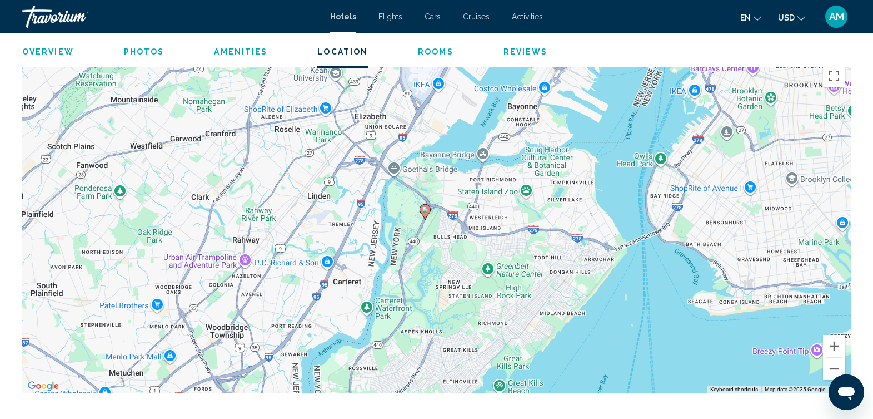
click at [448, 232] on div "To activate drag with keyboard, press Alt + Enter. Once in keyboard drag state,…" at bounding box center [436, 226] width 829 height 334
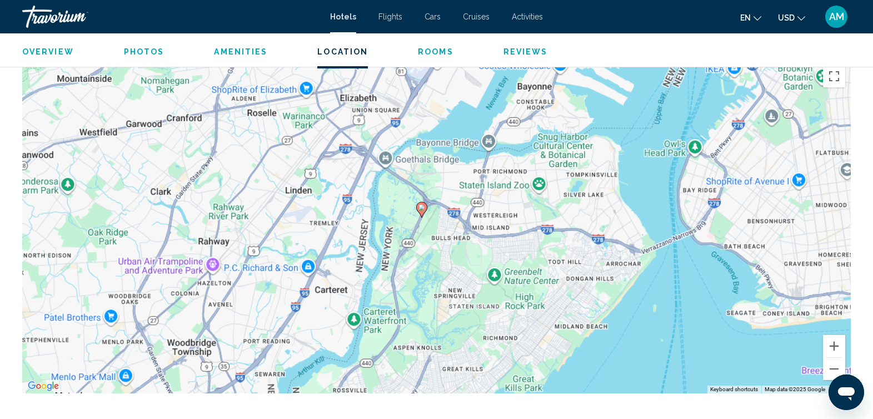
click at [448, 232] on div "To activate drag with keyboard, press Alt + Enter. Once in keyboard drag state,…" at bounding box center [436, 226] width 829 height 334
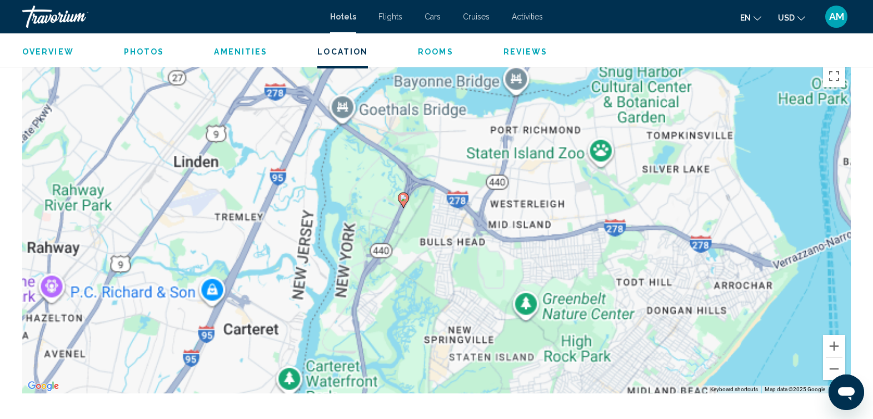
click at [448, 232] on div "To activate drag with keyboard, press Alt + Enter. Once in keyboard drag state,…" at bounding box center [436, 226] width 829 height 334
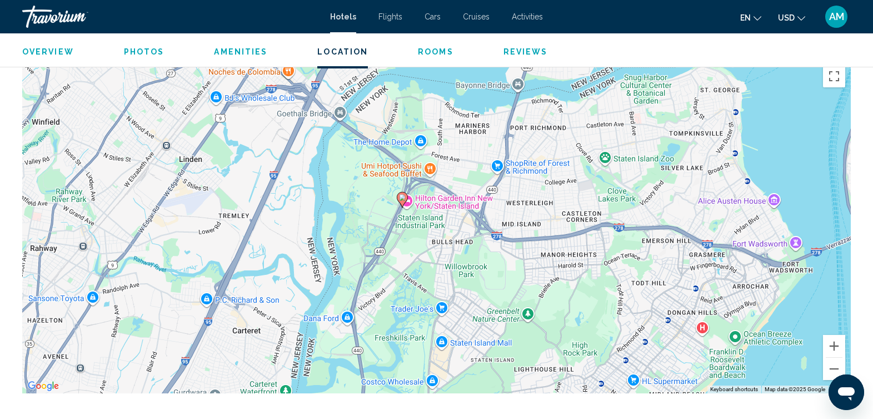
click at [411, 233] on div "To activate drag with keyboard, press Alt + Enter. Once in keyboard drag state,…" at bounding box center [436, 226] width 829 height 334
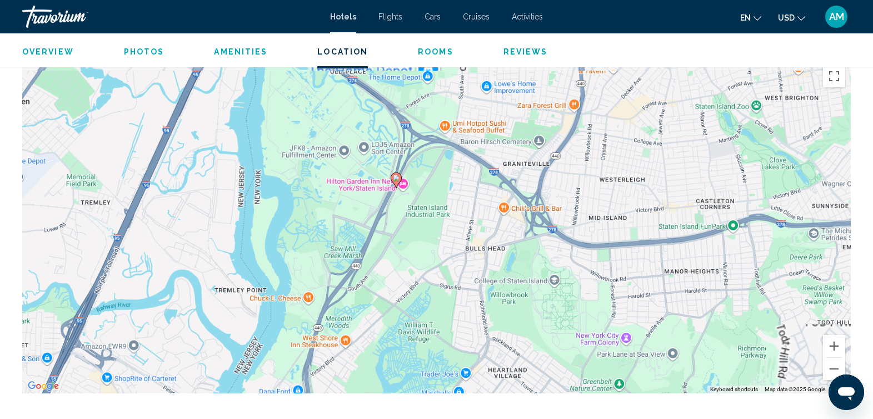
click at [411, 233] on div "To activate drag with keyboard, press Alt + Enter. Once in keyboard drag state,…" at bounding box center [436, 226] width 829 height 334
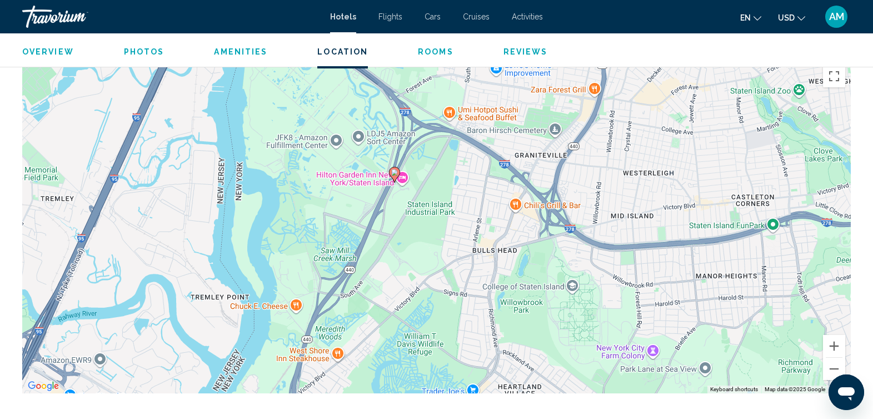
click at [411, 233] on div "To activate drag with keyboard, press Alt + Enter. Once in keyboard drag state,…" at bounding box center [436, 226] width 829 height 334
click at [428, 181] on div "To activate drag with keyboard, press Alt + Enter. Once in keyboard drag state,…" at bounding box center [436, 226] width 829 height 334
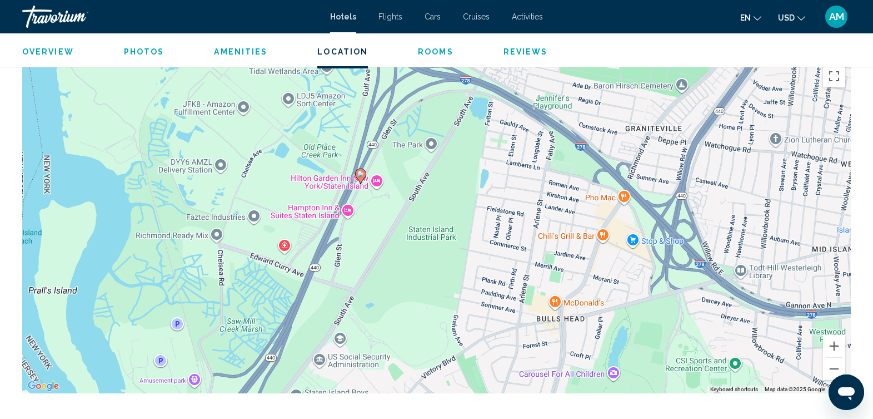
click at [428, 181] on div "To activate drag with keyboard, press Alt + Enter. Once in keyboard drag state,…" at bounding box center [436, 226] width 829 height 334
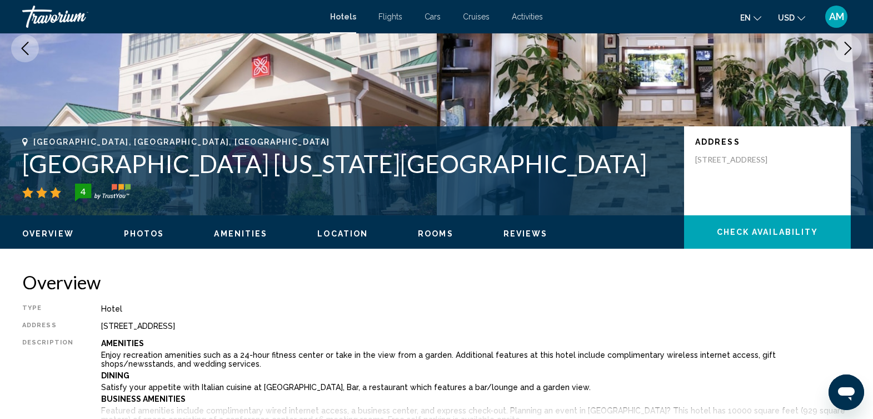
scroll to position [140, 0]
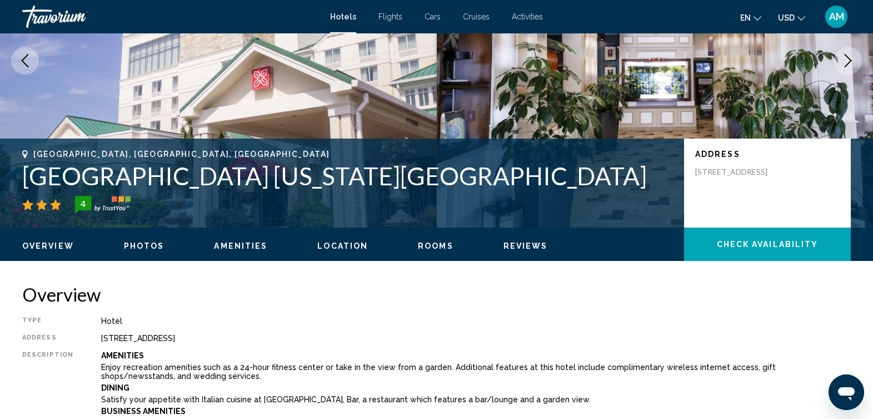
click at [872, 47] on img "Main content" at bounding box center [655, 61] width 437 height 334
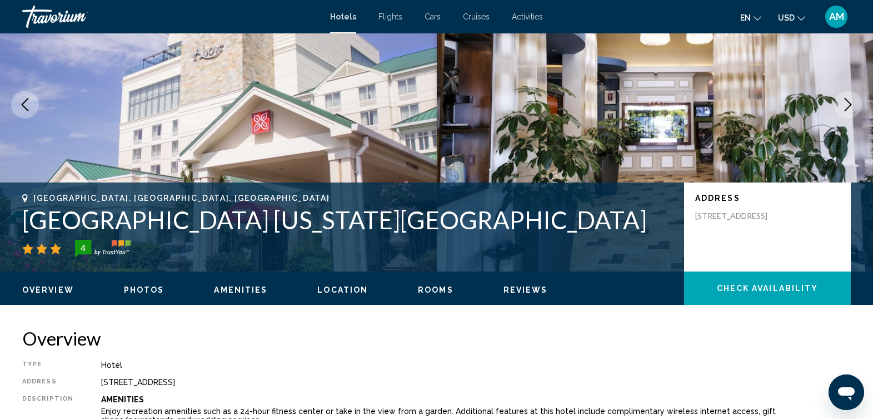
scroll to position [102, 0]
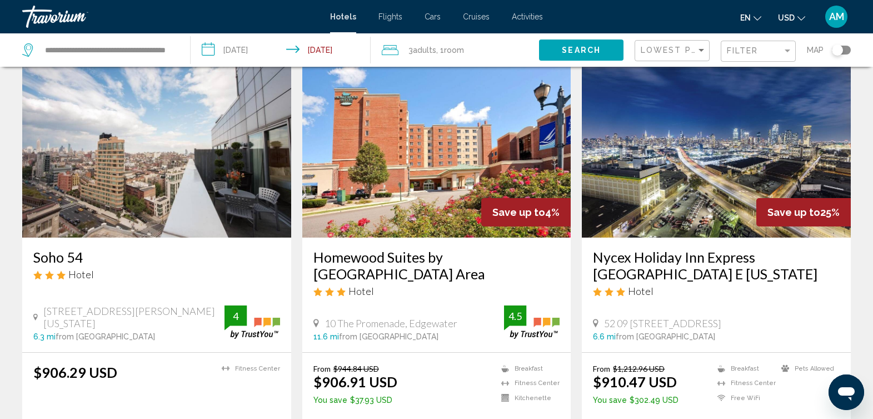
scroll to position [1306, 0]
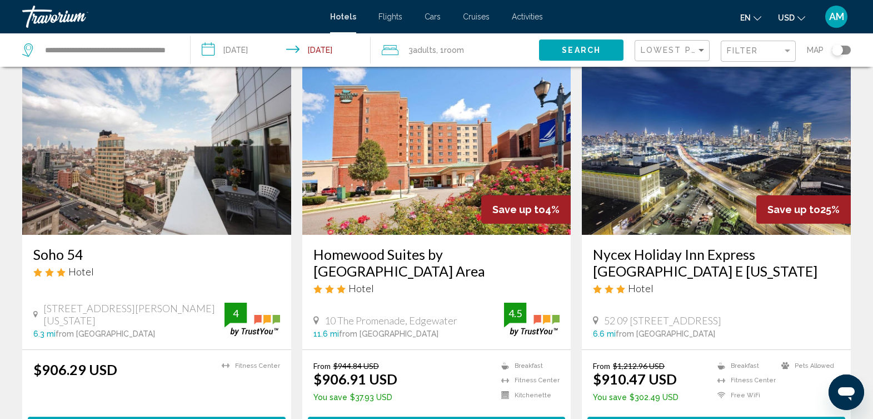
click at [122, 158] on img "Main content" at bounding box center [156, 146] width 269 height 178
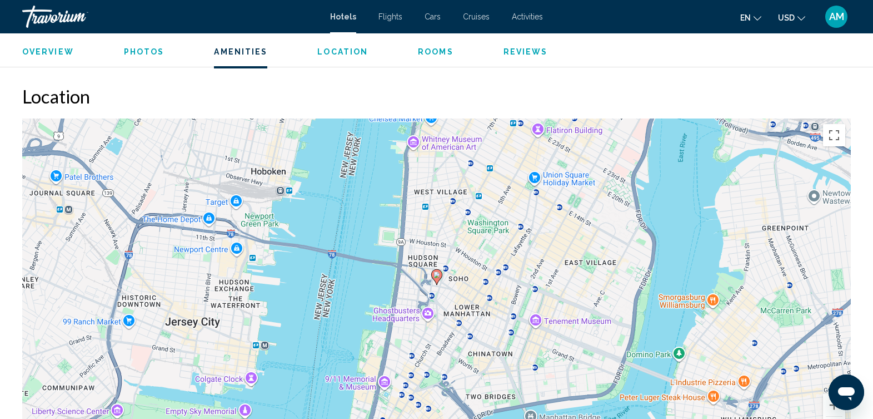
scroll to position [964, 0]
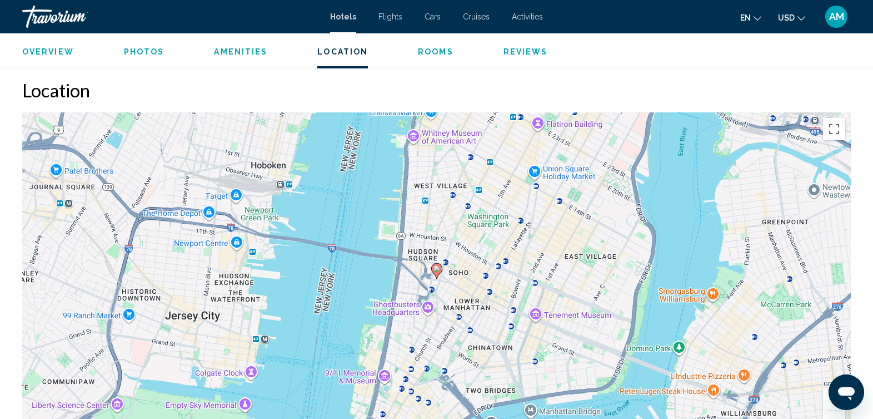
drag, startPoint x: 868, startPoint y: 222, endPoint x: 865, endPoint y: 240, distance: 18.6
drag, startPoint x: 865, startPoint y: 240, endPoint x: 883, endPoint y: 183, distance: 60.0
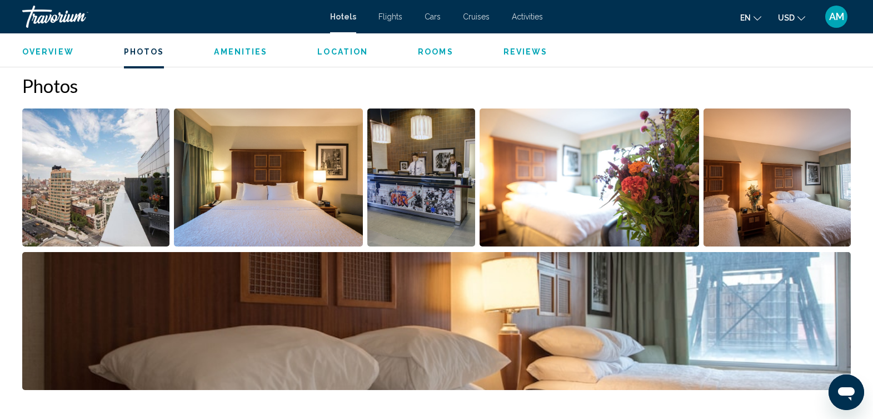
scroll to position [541, 0]
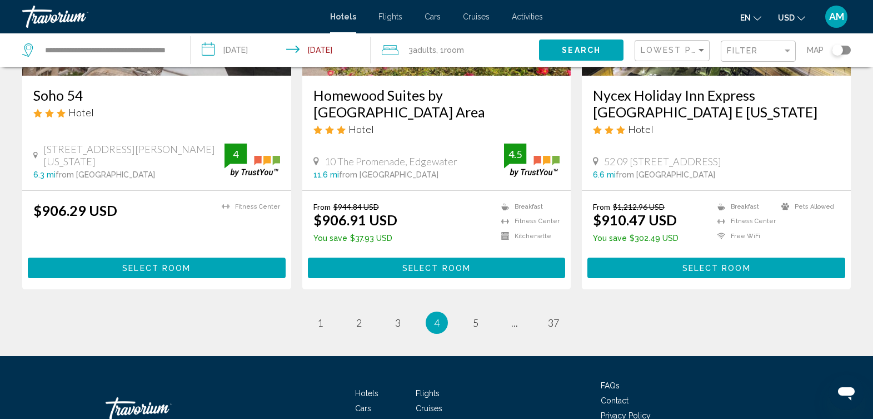
scroll to position [1473, 0]
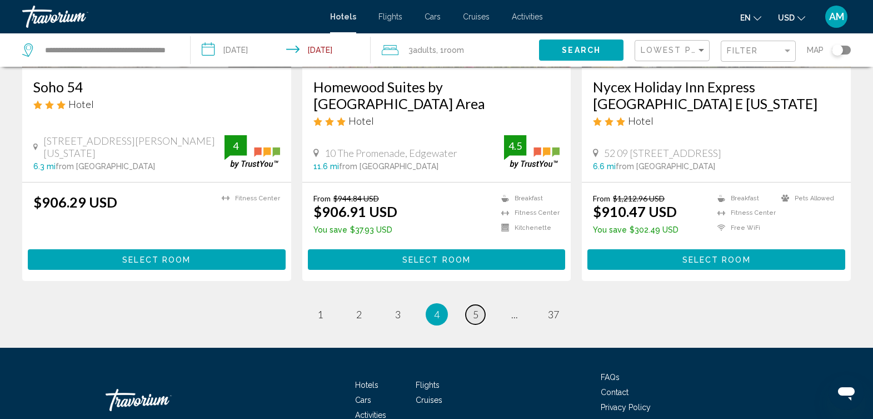
click at [473, 308] on span "5" at bounding box center [476, 314] width 6 height 12
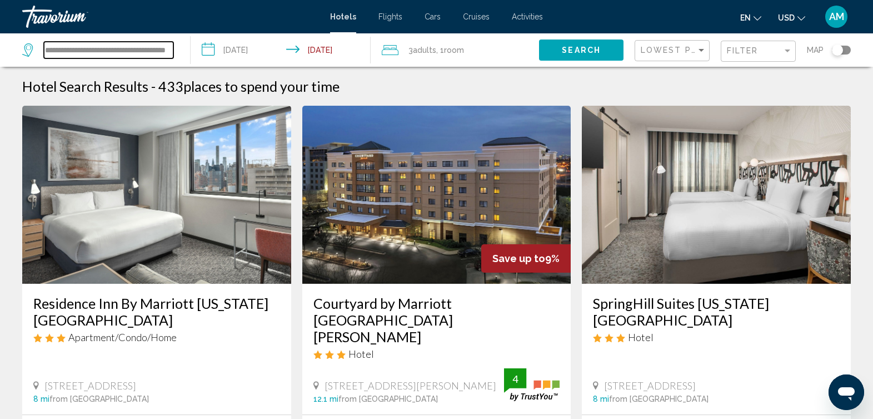
click at [166, 49] on input "**********" at bounding box center [109, 50] width 130 height 17
click at [81, 49] on input "**********" at bounding box center [109, 50] width 130 height 17
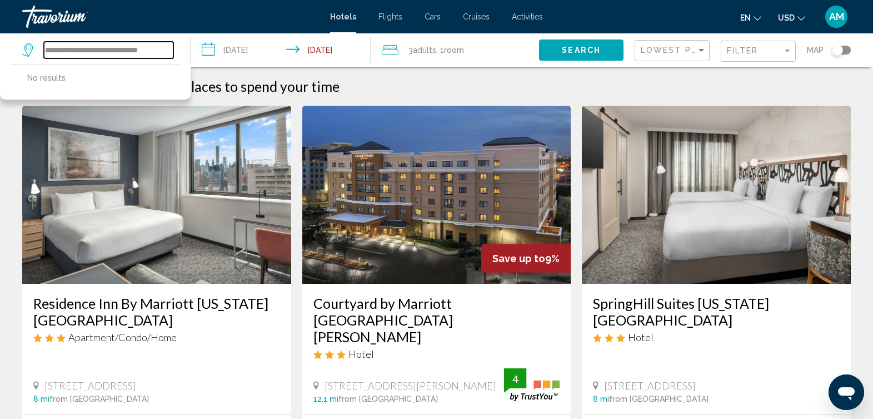
drag, startPoint x: 171, startPoint y: 51, endPoint x: 146, endPoint y: 49, distance: 25.6
click at [146, 49] on input "**********" at bounding box center [109, 50] width 130 height 17
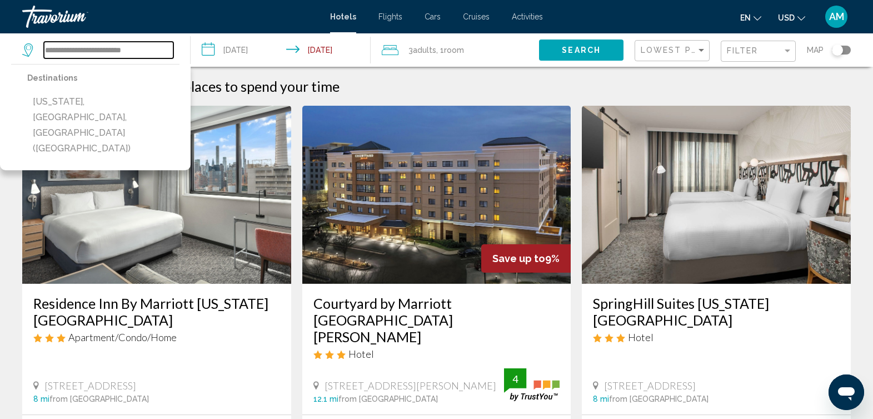
click at [146, 49] on input "**********" at bounding box center [109, 50] width 130 height 17
click at [132, 98] on button "[US_STATE], [GEOGRAPHIC_DATA], [GEOGRAPHIC_DATA] ([GEOGRAPHIC_DATA])" at bounding box center [103, 125] width 152 height 68
type input "**********"
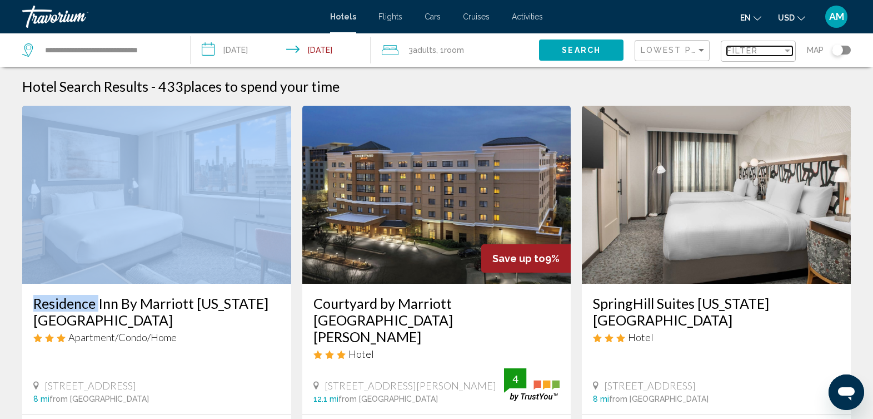
click at [777, 48] on div "Filter" at bounding box center [755, 50] width 56 height 9
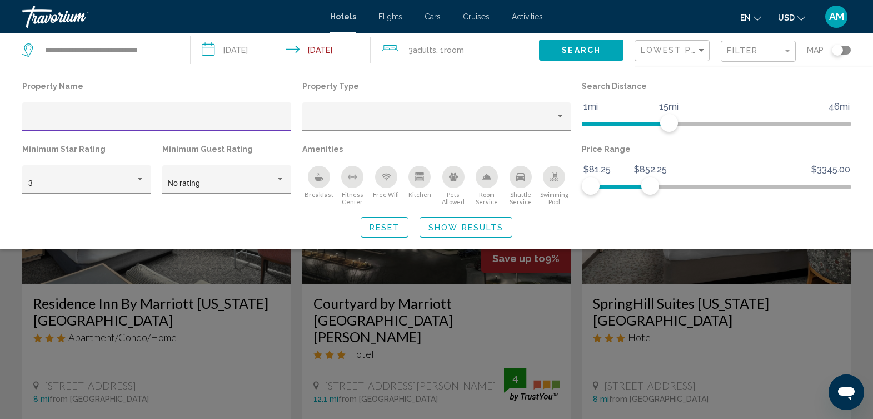
click at [573, 48] on span "Search" at bounding box center [581, 50] width 39 height 9
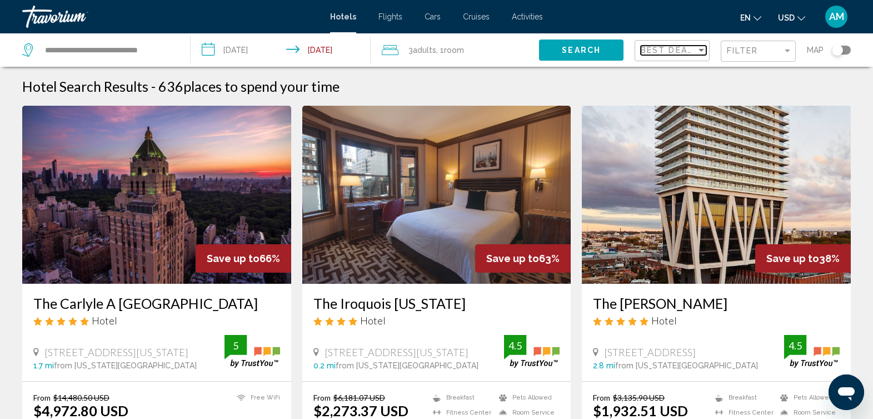
click at [667, 54] on mat-select "Best Deals" at bounding box center [674, 50] width 66 height 9
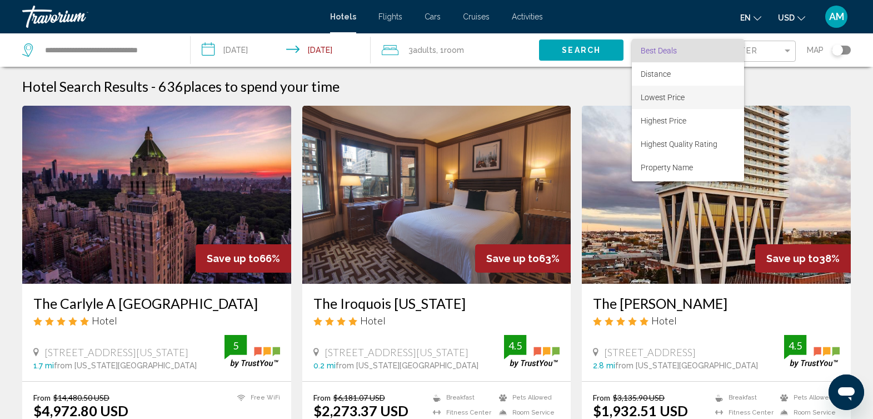
click at [675, 106] on span "Lowest Price" at bounding box center [688, 97] width 94 height 23
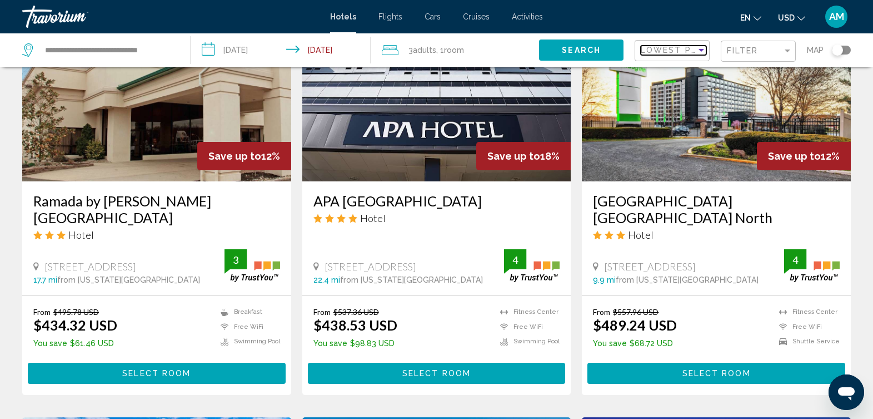
scroll to position [915, 0]
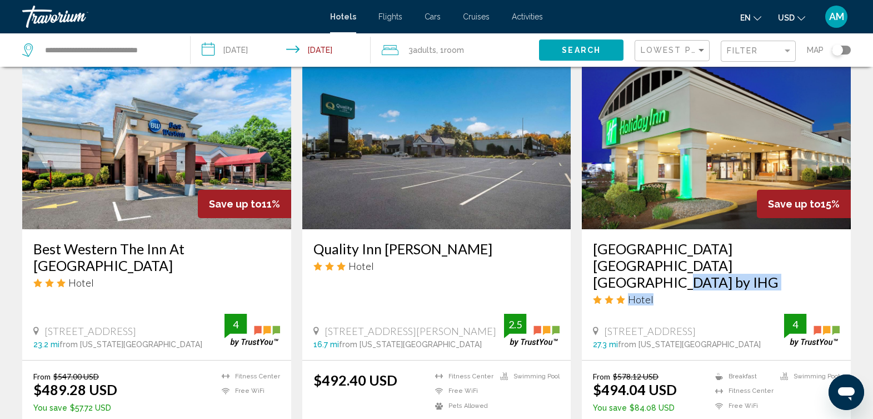
drag, startPoint x: 872, startPoint y: 229, endPoint x: 877, endPoint y: 215, distance: 15.1
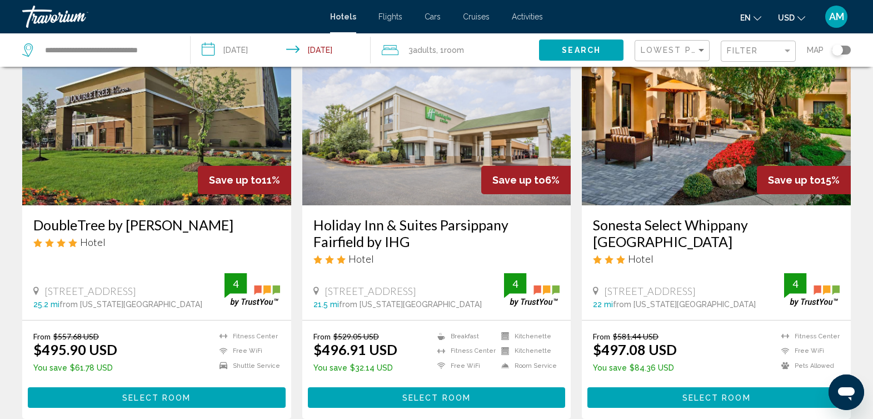
scroll to position [1505, 0]
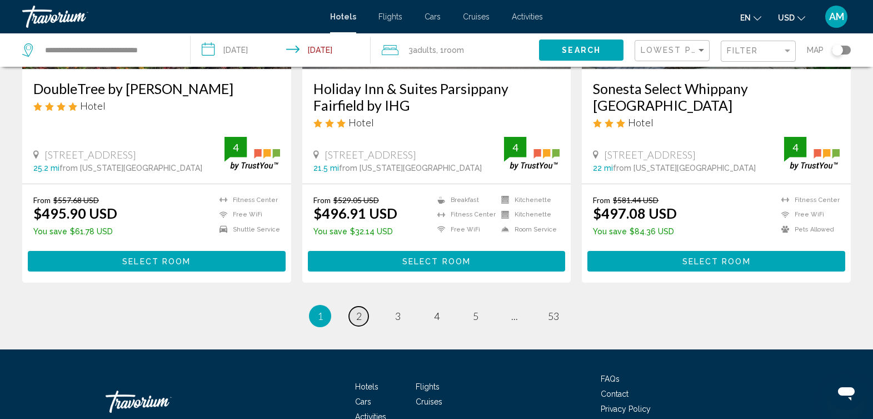
click at [357, 310] on span "2" at bounding box center [359, 316] width 6 height 12
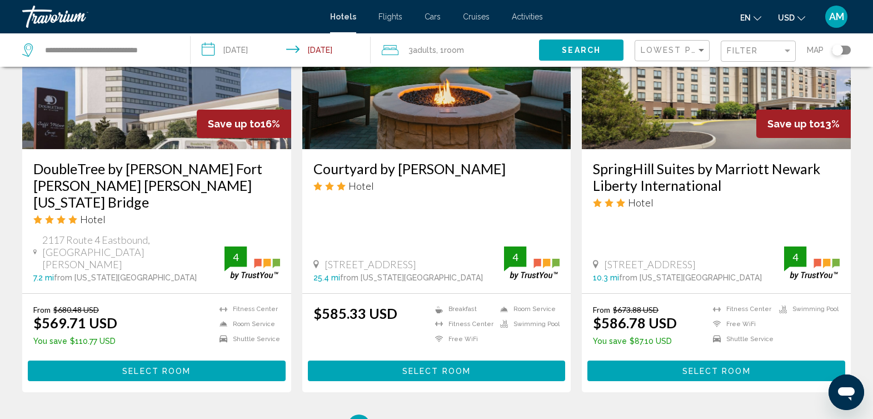
scroll to position [1363, 0]
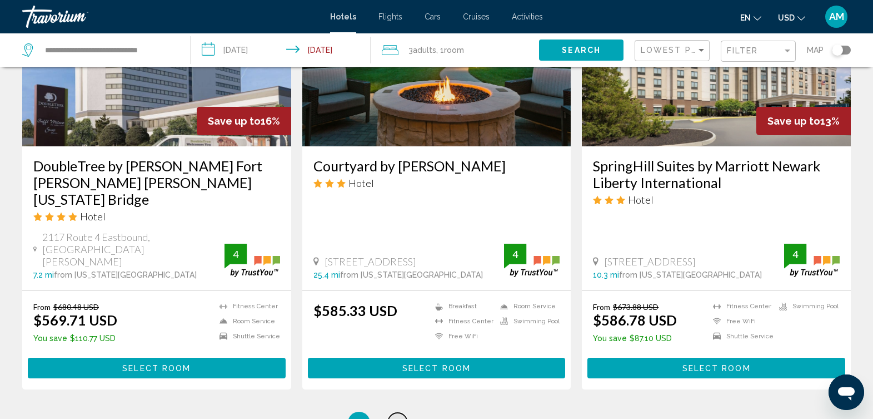
click at [395, 416] on span "3" at bounding box center [398, 422] width 6 height 12
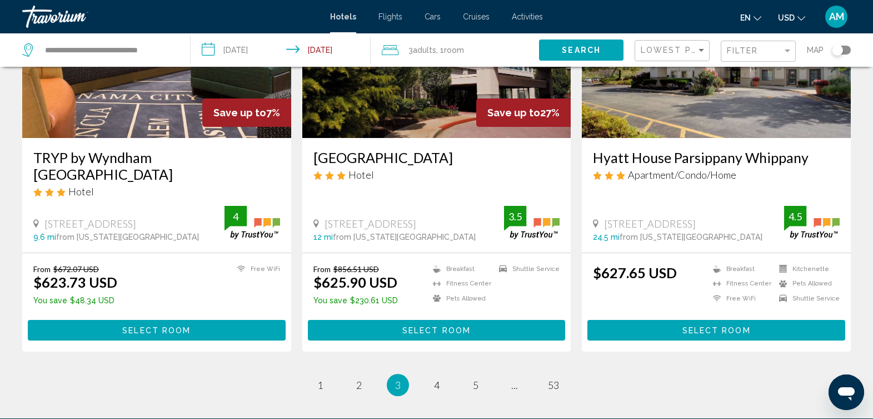
scroll to position [1471, 0]
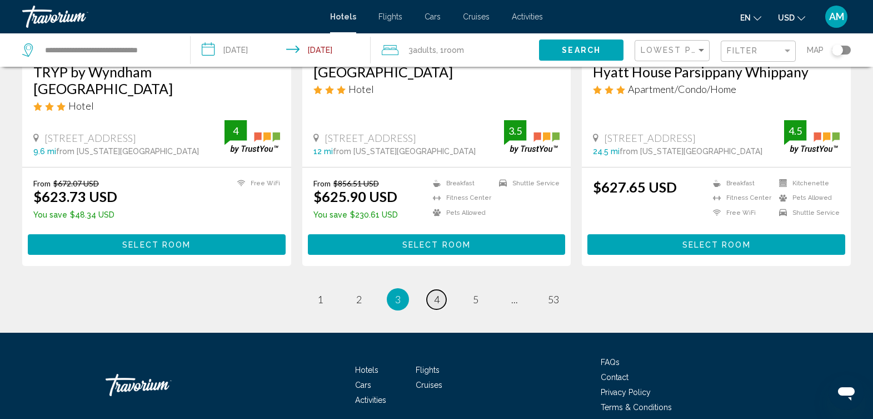
click at [437, 293] on span "4" at bounding box center [437, 299] width 6 height 12
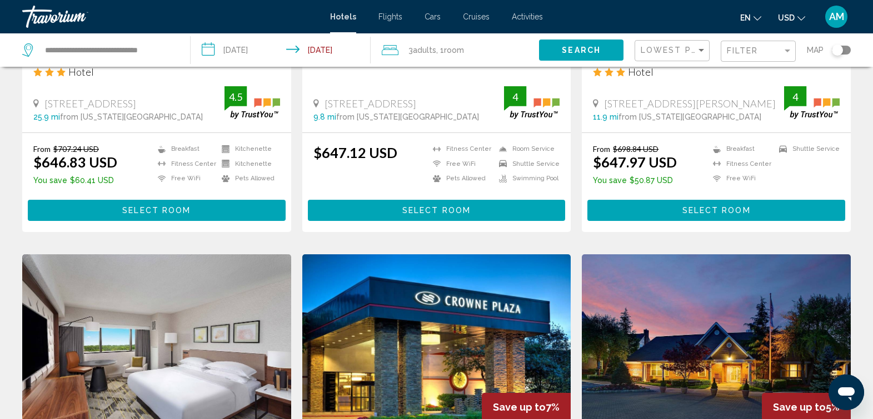
scroll to position [879, 0]
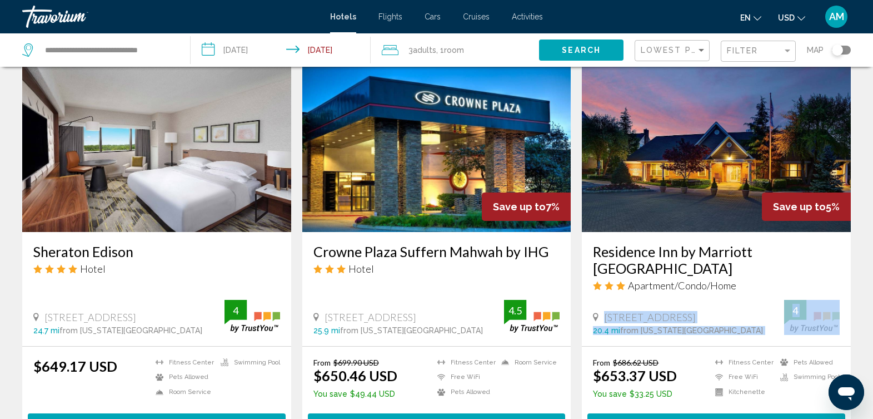
drag, startPoint x: 872, startPoint y: 266, endPoint x: 872, endPoint y: 292, distance: 26.1
click at [872, 292] on div "Hotel Search Results - 636 places to spend your time [GEOGRAPHIC_DATA] Hotel [S…" at bounding box center [436, 51] width 873 height 1704
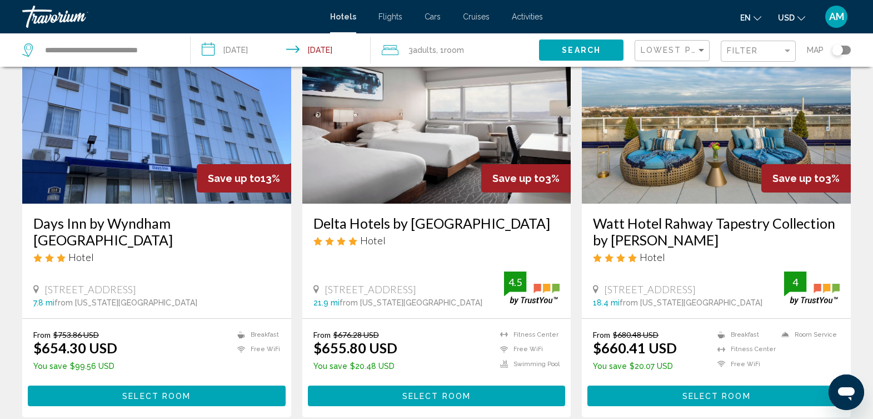
scroll to position [1358, 0]
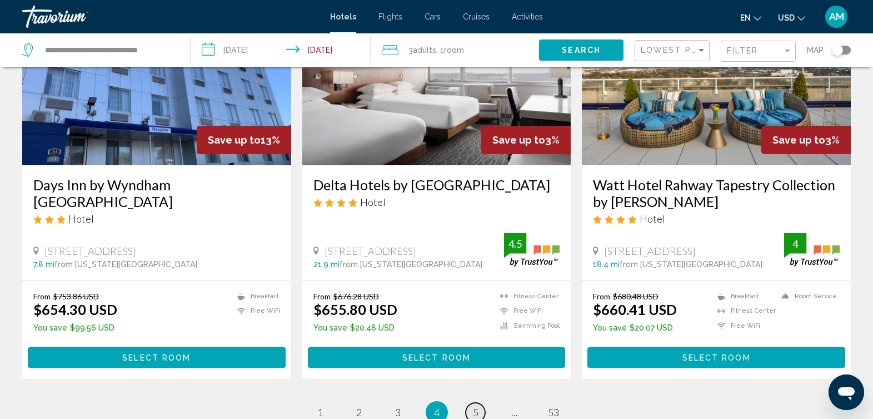
click at [475, 406] on span "5" at bounding box center [476, 412] width 6 height 12
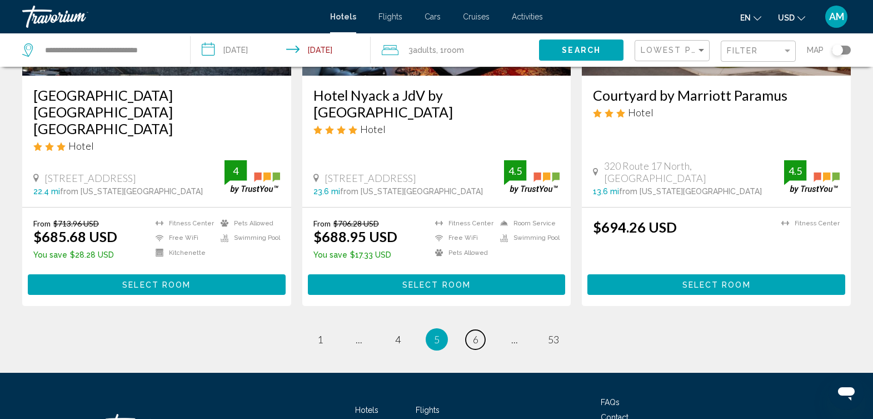
scroll to position [1451, 0]
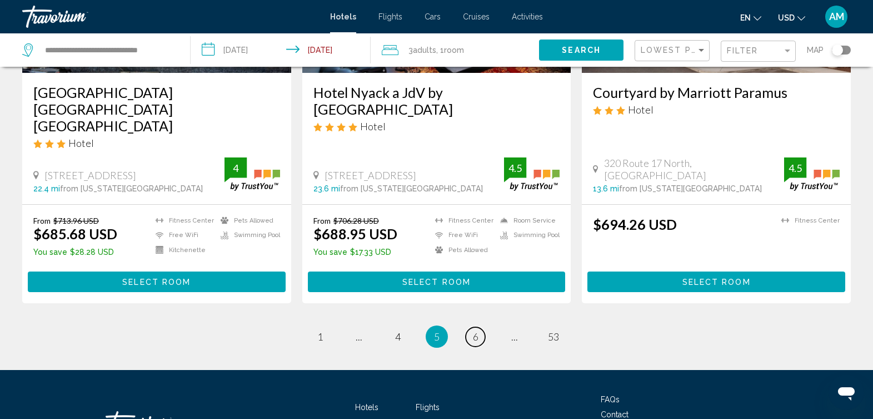
click at [474, 330] on span "6" at bounding box center [476, 336] width 6 height 12
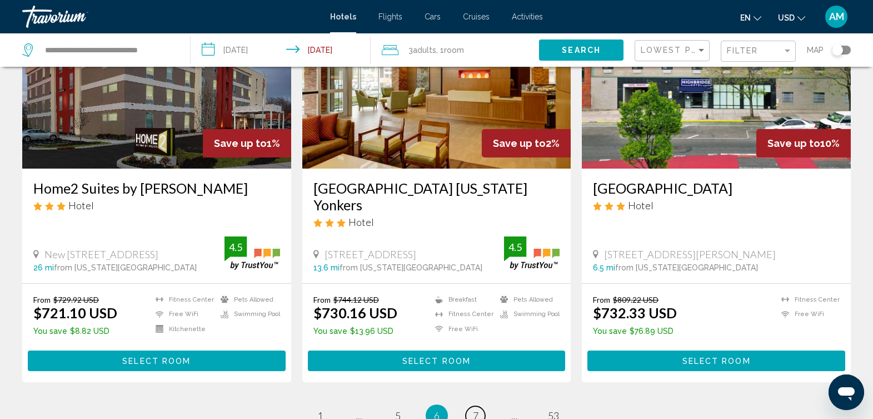
scroll to position [1505, 0]
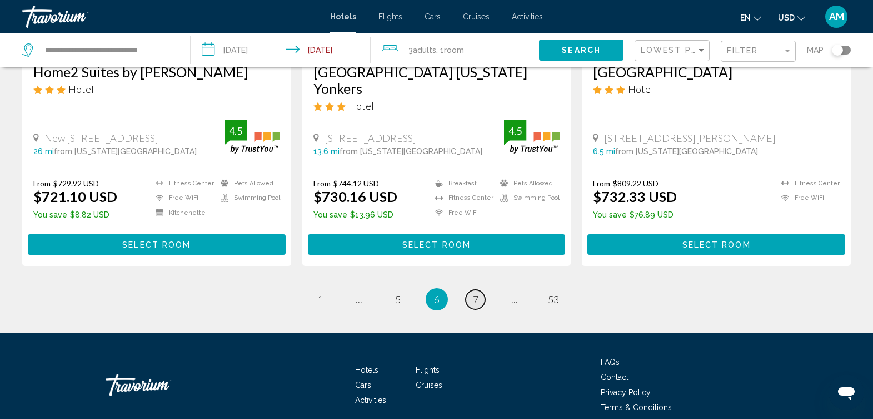
click at [477, 293] on span "7" at bounding box center [476, 299] width 6 height 12
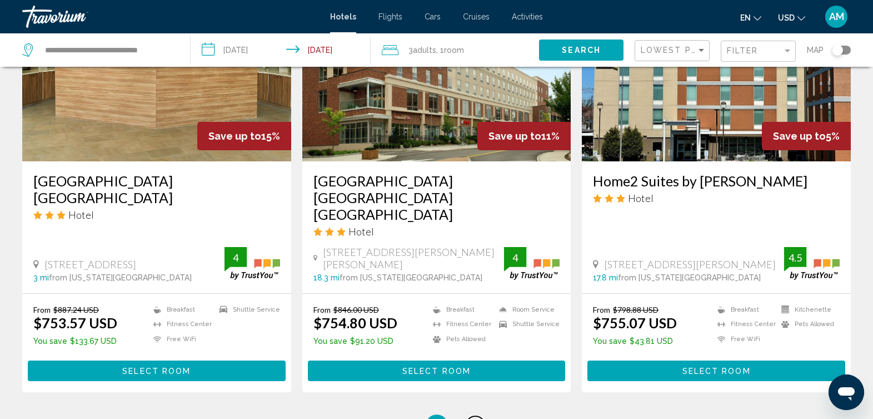
scroll to position [1386, 0]
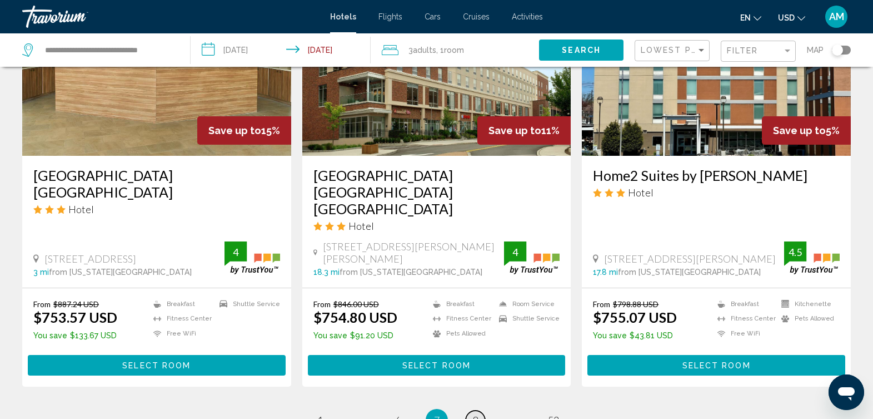
click at [479, 410] on link "page 8" at bounding box center [475, 419] width 19 height 19
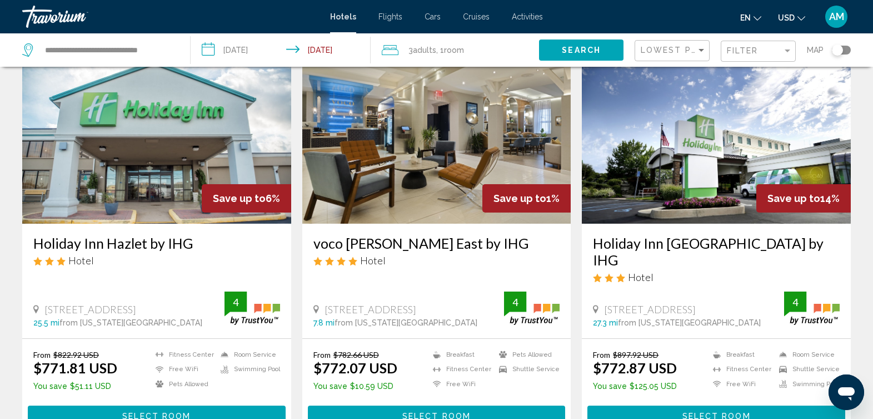
scroll to position [1278, 0]
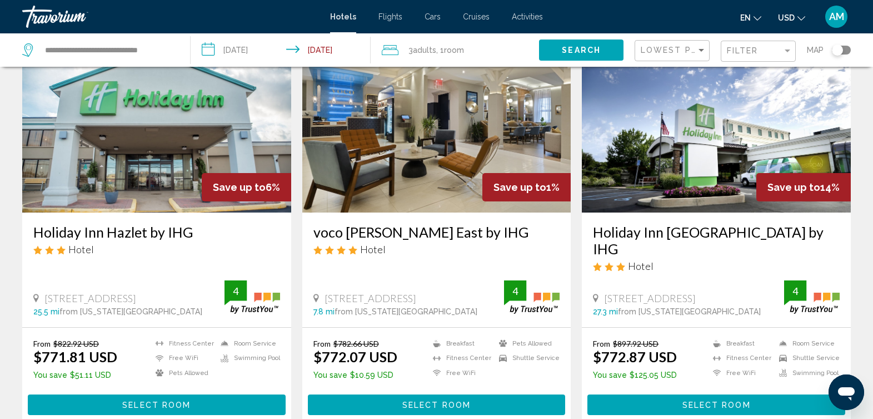
click at [430, 191] on img "Main content" at bounding box center [436, 123] width 269 height 178
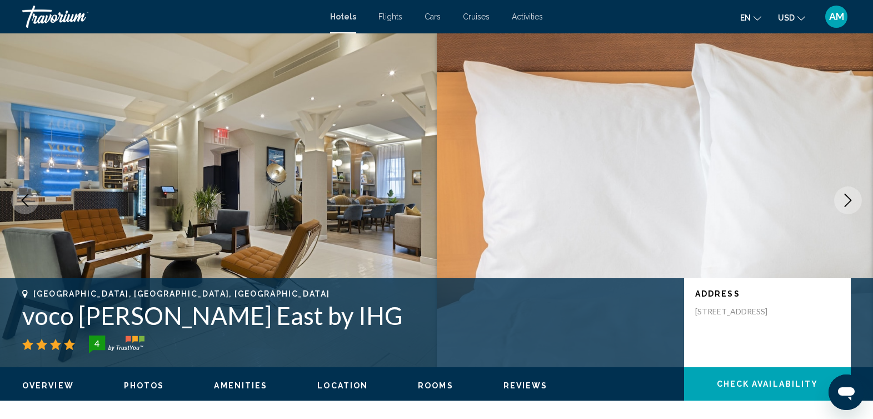
click at [848, 199] on icon "Next image" at bounding box center [848, 199] width 13 height 13
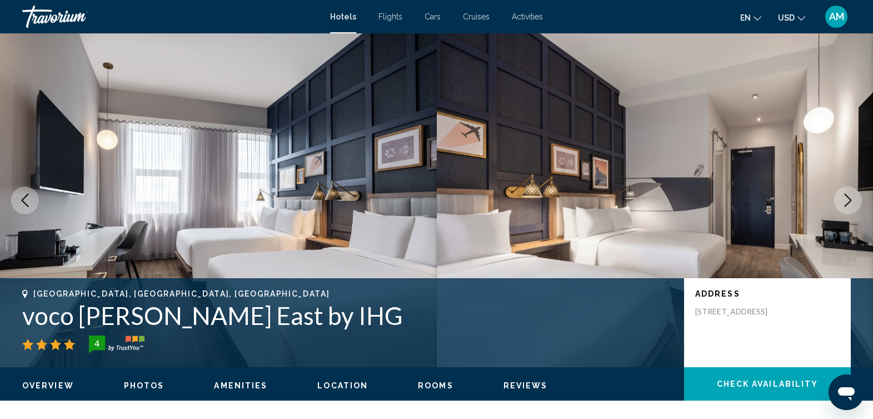
click at [845, 199] on icon "Next image" at bounding box center [848, 199] width 13 height 13
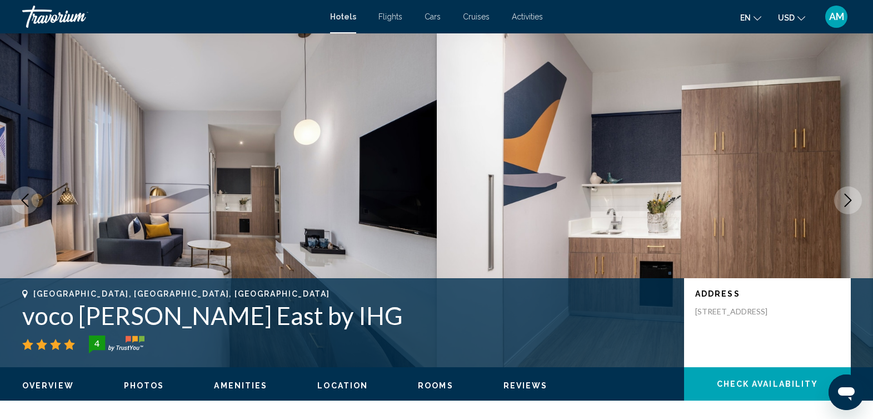
click at [844, 199] on icon "Next image" at bounding box center [848, 199] width 13 height 13
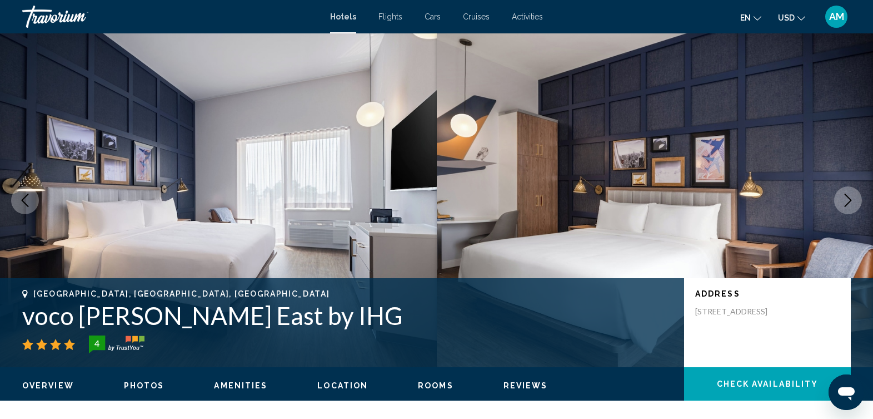
click at [844, 199] on icon "Next image" at bounding box center [848, 199] width 13 height 13
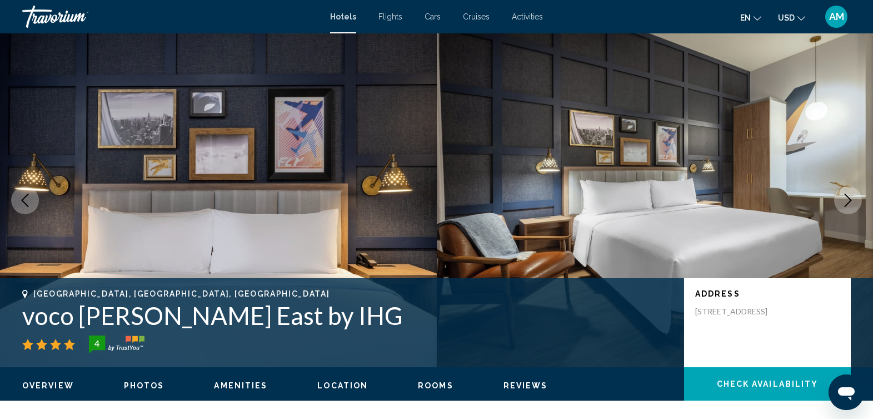
click at [844, 199] on icon "Next image" at bounding box center [848, 199] width 13 height 13
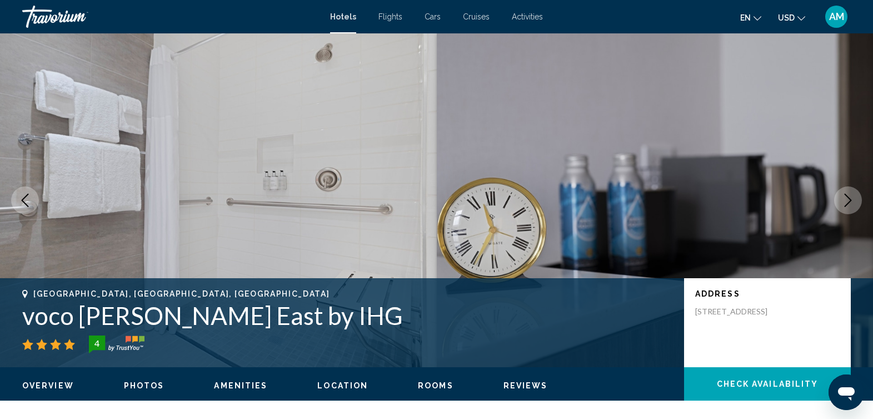
click at [844, 199] on icon "Next image" at bounding box center [848, 199] width 13 height 13
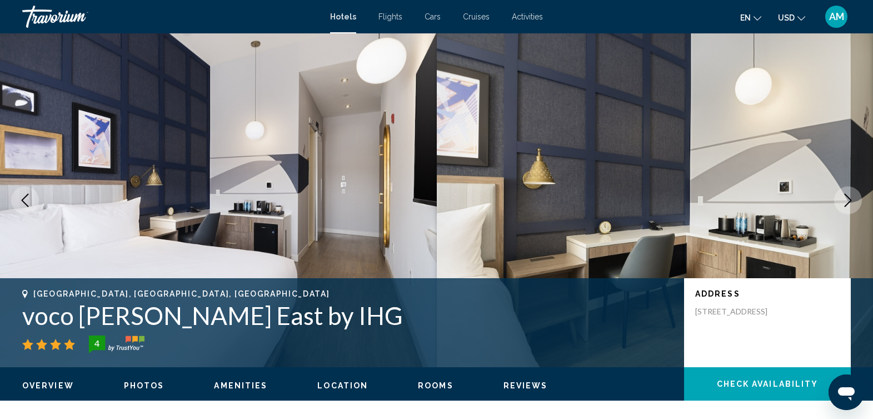
click at [844, 199] on icon "Next image" at bounding box center [848, 199] width 13 height 13
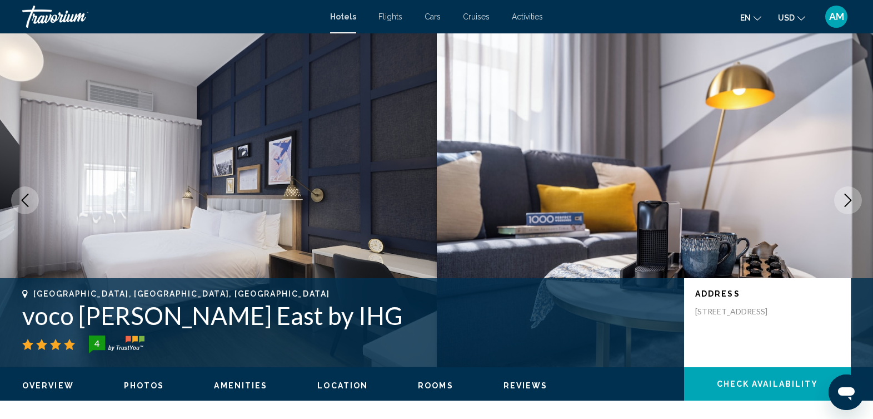
click at [844, 199] on icon "Next image" at bounding box center [848, 199] width 13 height 13
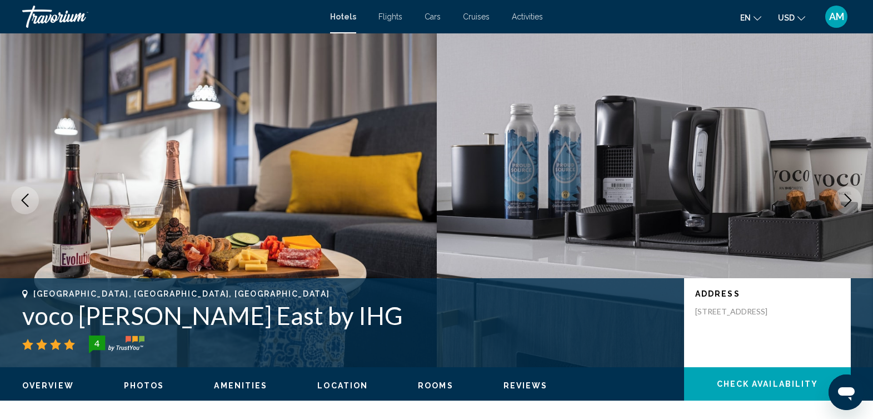
click at [844, 199] on icon "Next image" at bounding box center [848, 199] width 13 height 13
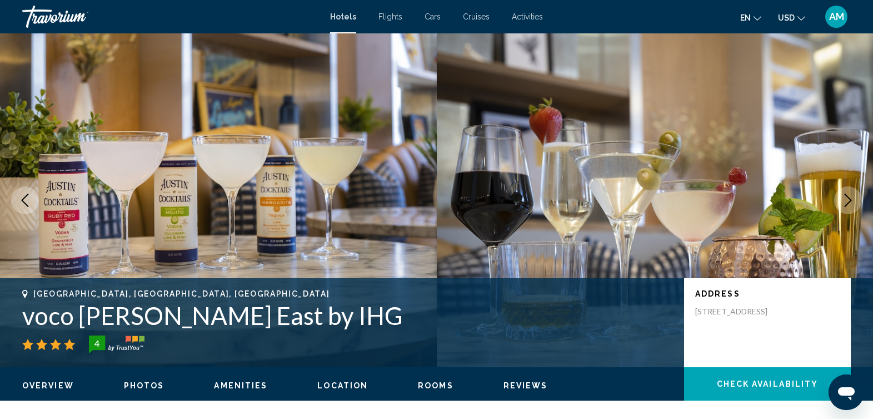
click at [844, 199] on icon "Next image" at bounding box center [848, 199] width 13 height 13
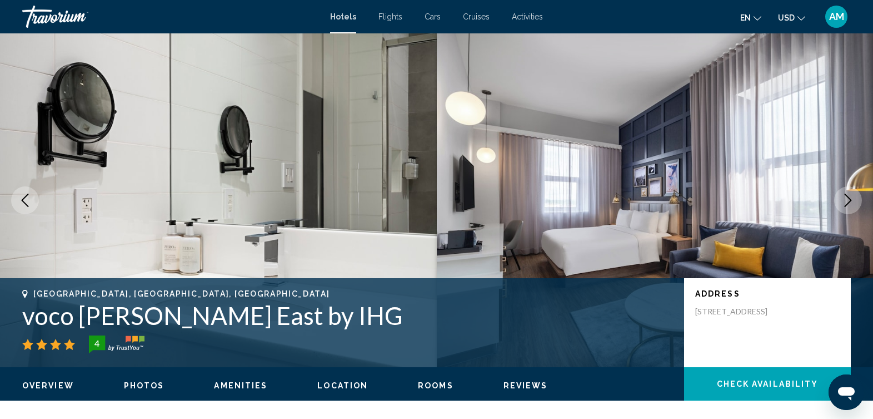
click at [844, 199] on icon "Next image" at bounding box center [848, 199] width 13 height 13
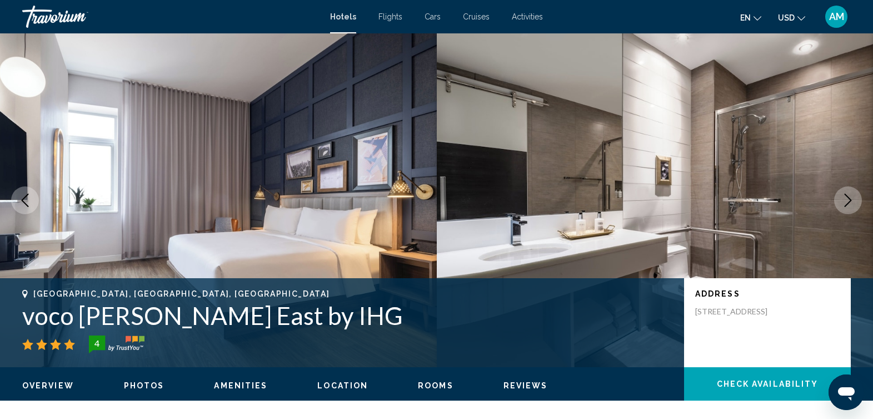
click at [844, 199] on icon "Next image" at bounding box center [848, 199] width 13 height 13
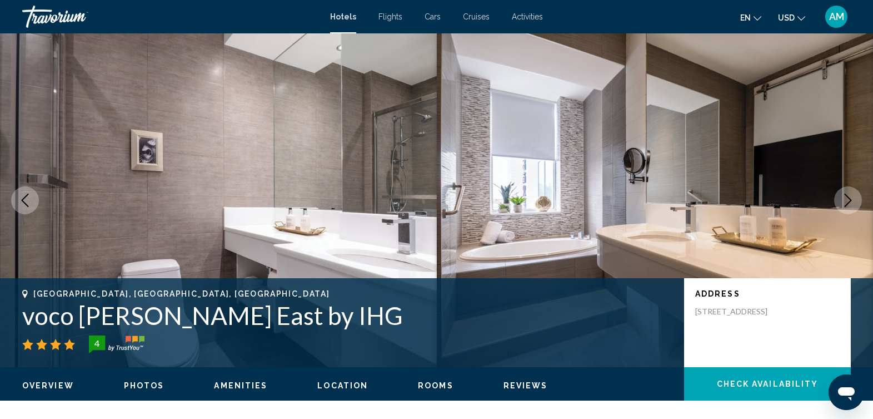
click at [844, 199] on icon "Next image" at bounding box center [848, 199] width 13 height 13
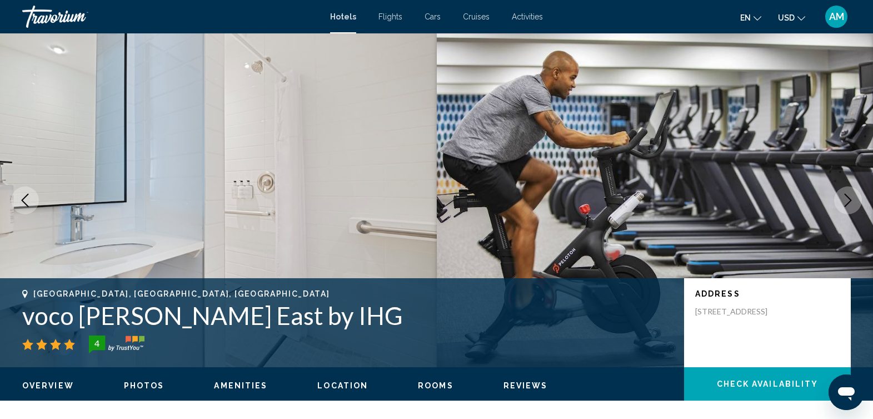
click at [840, 199] on button "Next image" at bounding box center [848, 200] width 28 height 28
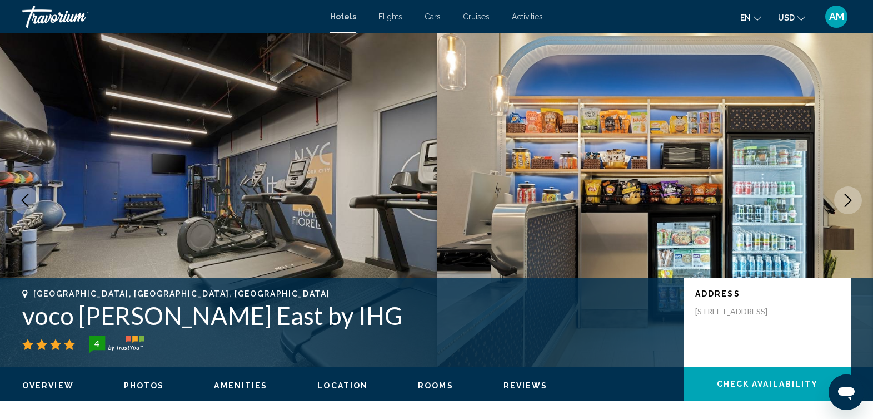
click at [840, 199] on button "Next image" at bounding box center [848, 200] width 28 height 28
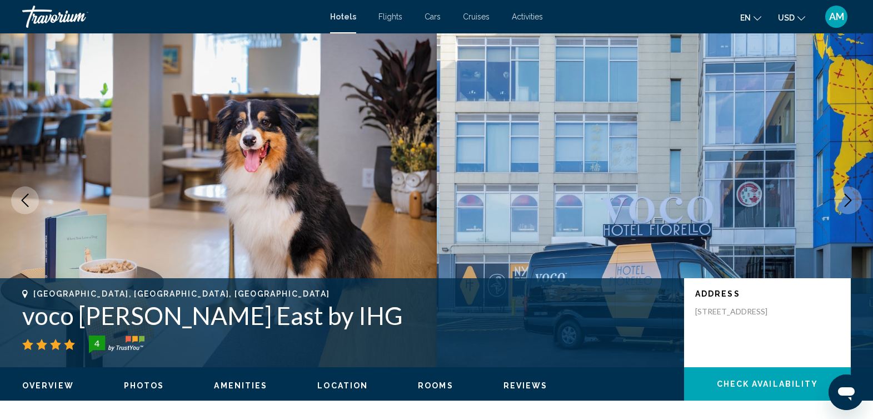
click at [840, 199] on button "Next image" at bounding box center [848, 200] width 28 height 28
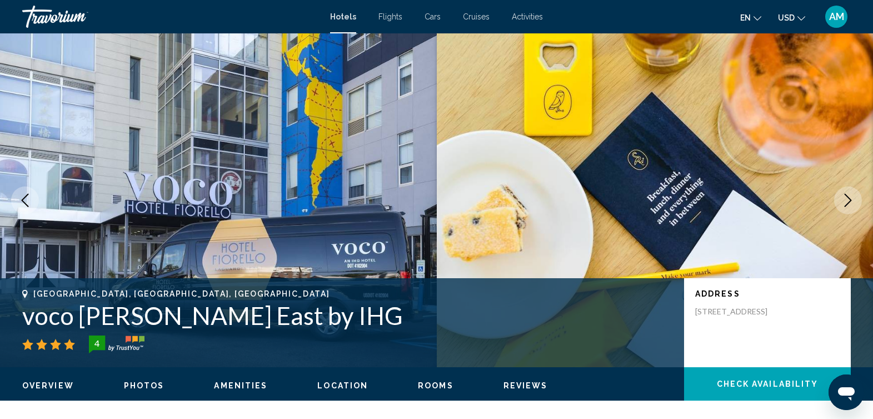
click at [840, 199] on button "Next image" at bounding box center [848, 200] width 28 height 28
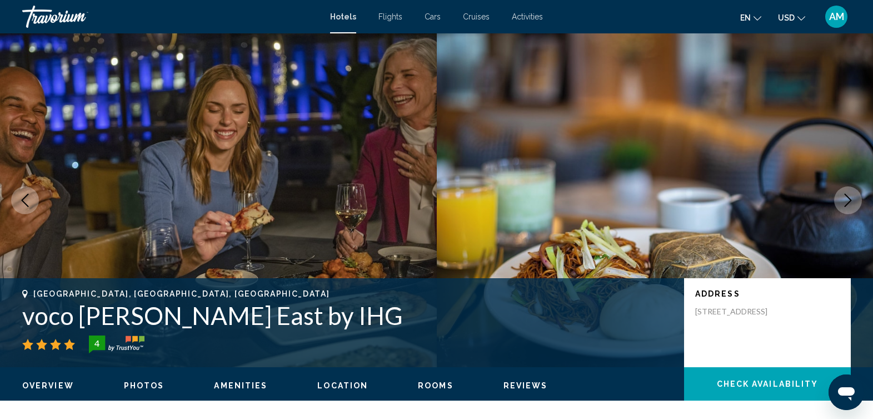
click at [840, 199] on button "Next image" at bounding box center [848, 200] width 28 height 28
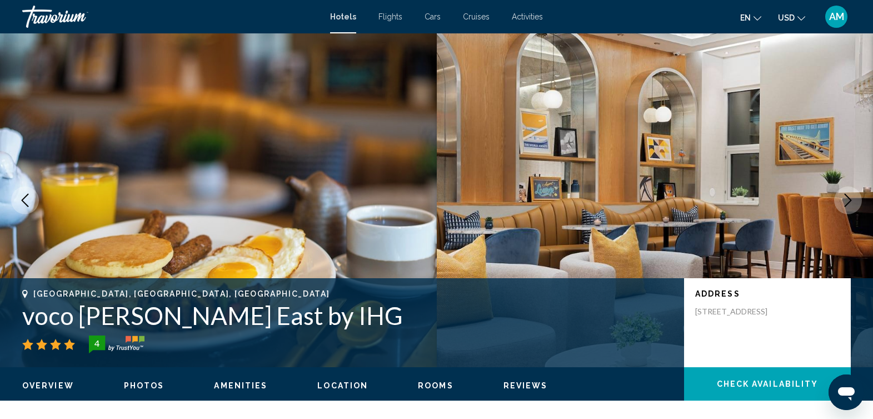
click at [24, 205] on icon "Previous image" at bounding box center [24, 199] width 13 height 13
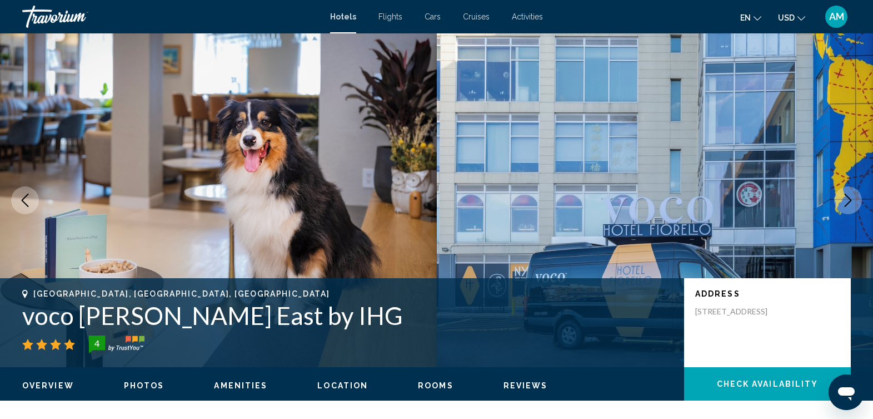
click at [847, 201] on icon "Next image" at bounding box center [848, 199] width 13 height 13
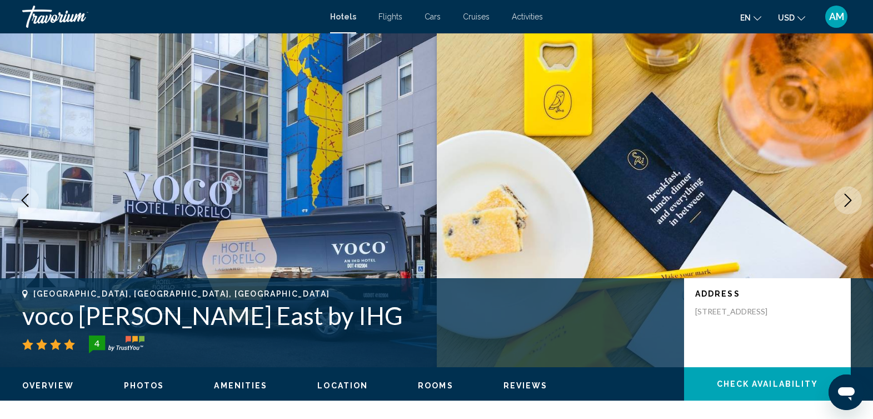
click at [847, 201] on icon "Next image" at bounding box center [848, 199] width 13 height 13
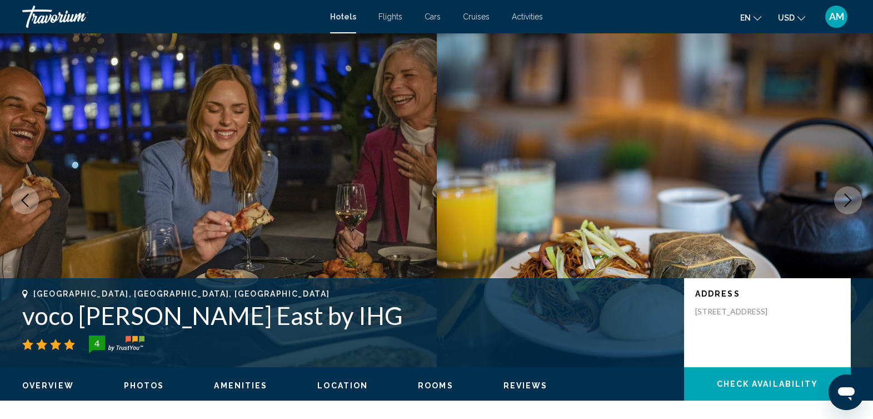
click at [847, 201] on icon "Next image" at bounding box center [848, 199] width 13 height 13
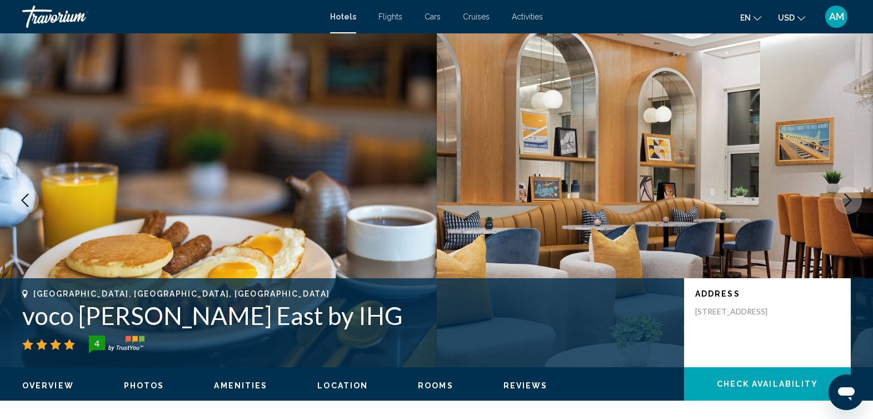
click at [847, 201] on icon "Next image" at bounding box center [848, 199] width 13 height 13
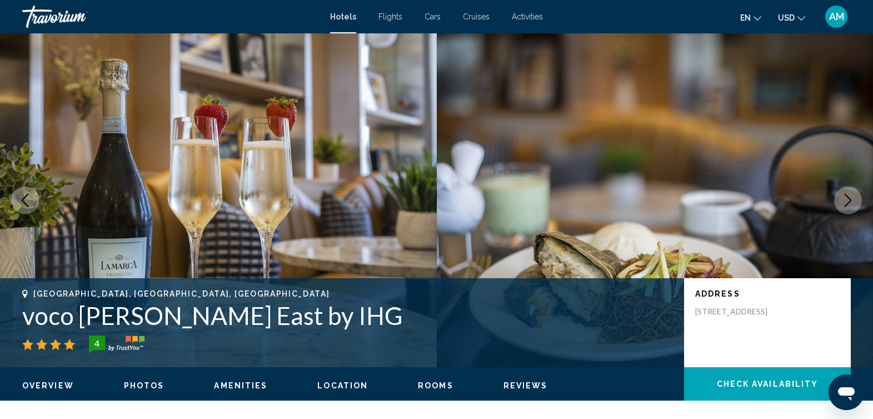
click at [847, 201] on icon "Next image" at bounding box center [848, 199] width 13 height 13
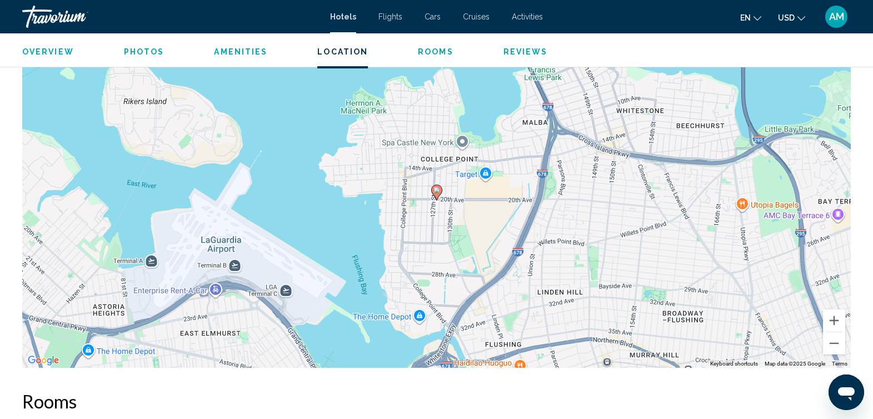
scroll to position [1090, 0]
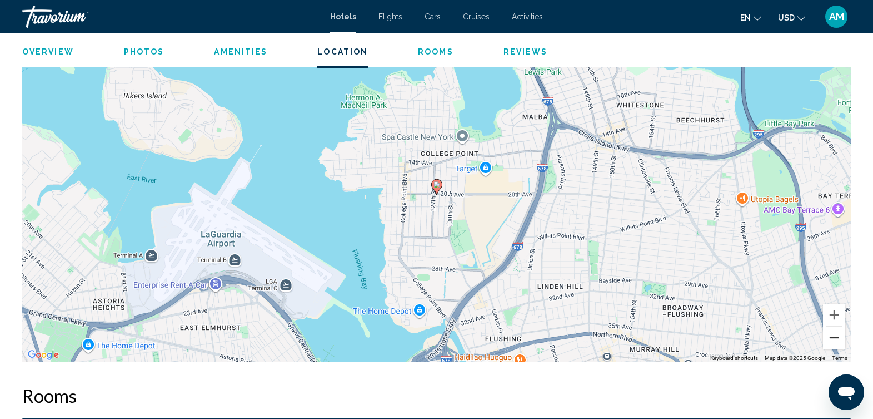
click at [833, 336] on button "Zoom out" at bounding box center [834, 337] width 22 height 22
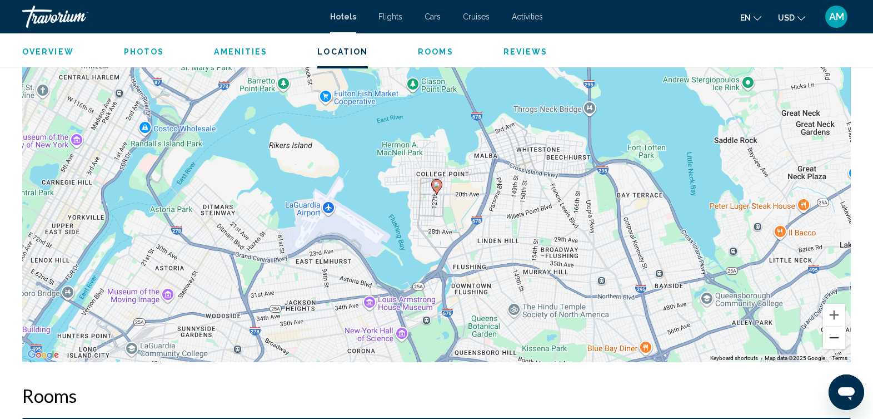
click at [833, 336] on button "Zoom out" at bounding box center [834, 337] width 22 height 22
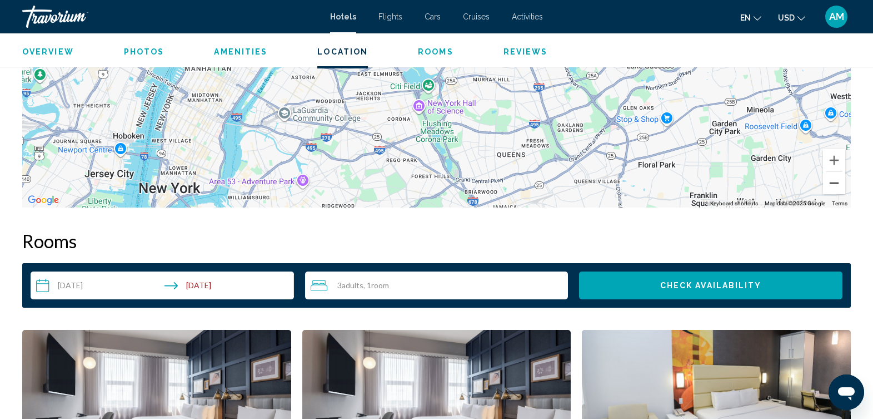
scroll to position [1288, 0]
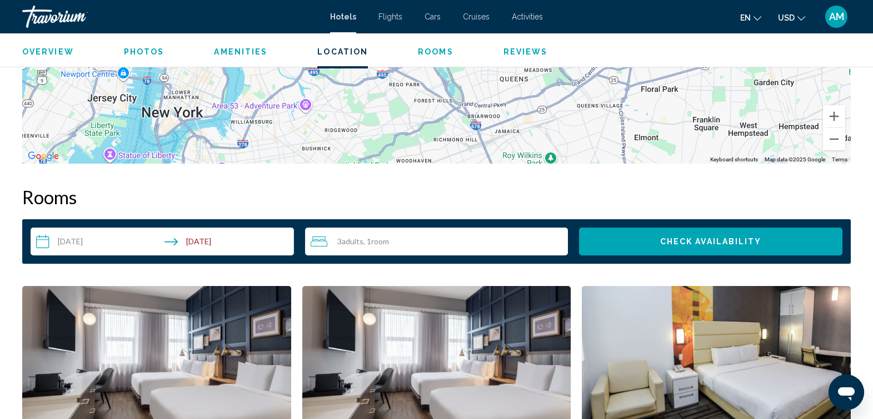
drag, startPoint x: 246, startPoint y: 123, endPoint x: 248, endPoint y: 96, distance: 27.9
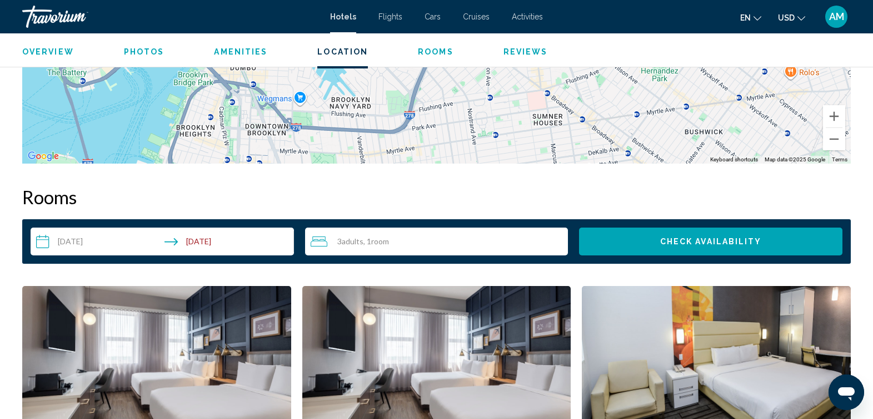
drag, startPoint x: 217, startPoint y: 142, endPoint x: 307, endPoint y: 103, distance: 98.6
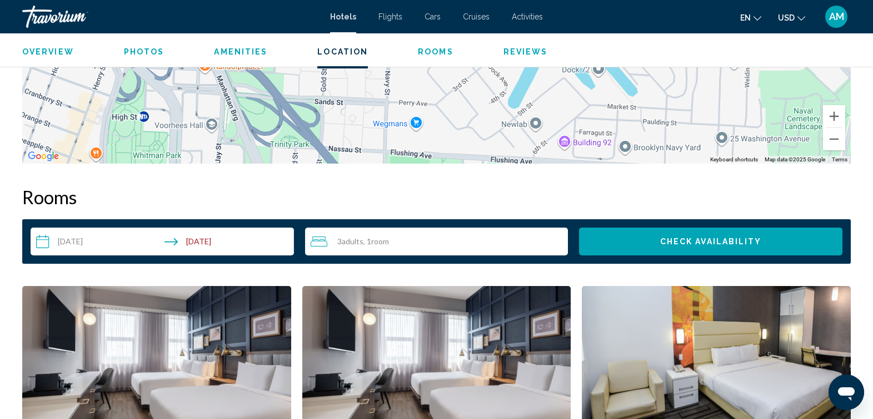
drag, startPoint x: 769, startPoint y: 111, endPoint x: 789, endPoint y: 163, distance: 55.8
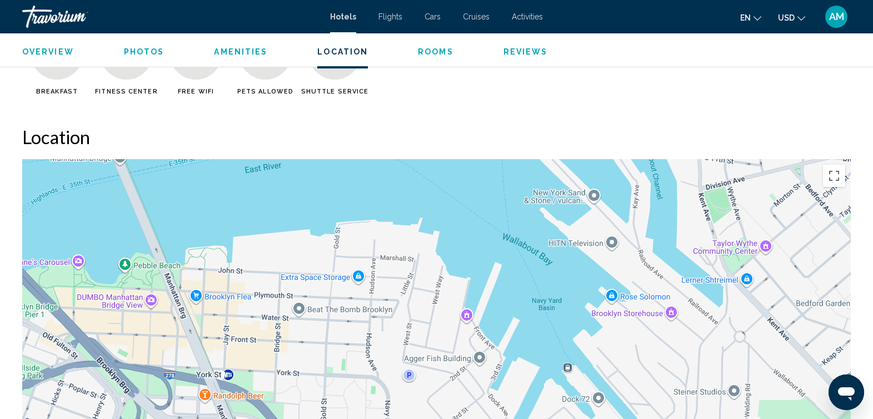
scroll to position [954, 0]
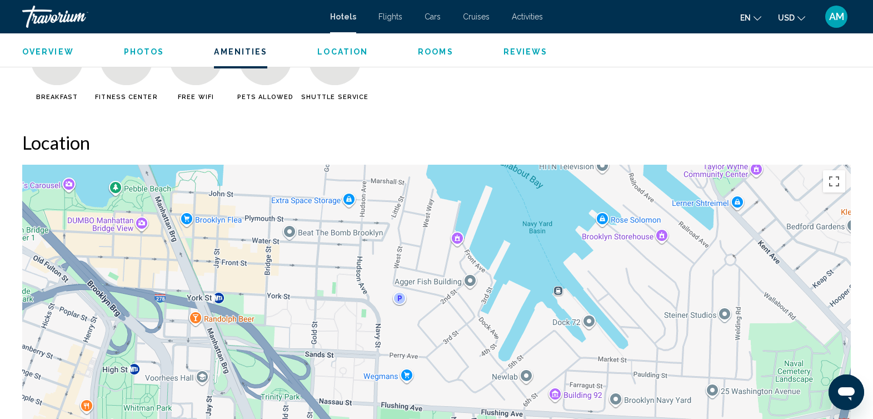
drag, startPoint x: 269, startPoint y: 318, endPoint x: 263, endPoint y: 228, distance: 90.8
click at [262, 230] on div "Main content" at bounding box center [436, 332] width 829 height 334
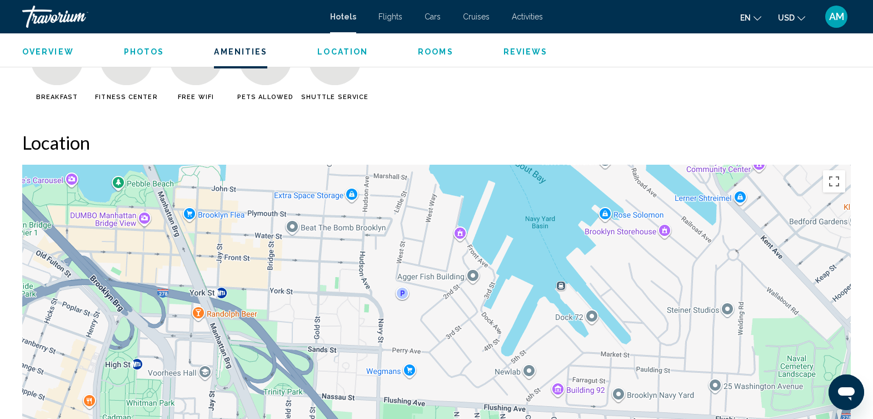
click at [263, 227] on div "Main content" at bounding box center [436, 332] width 829 height 334
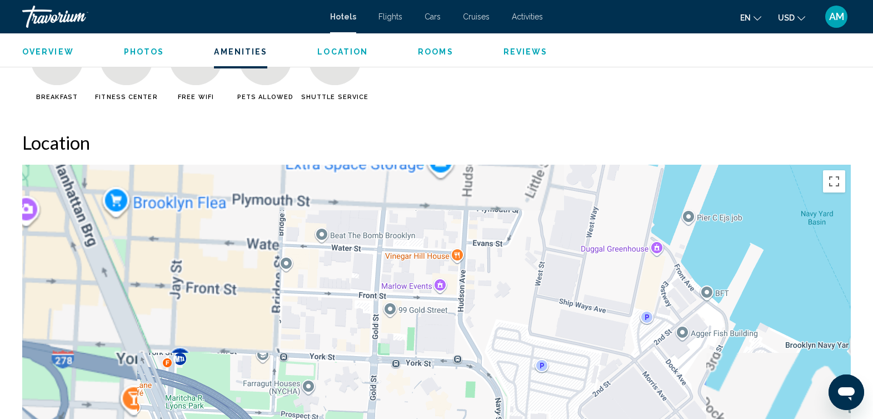
click at [263, 227] on div "Main content" at bounding box center [436, 332] width 829 height 334
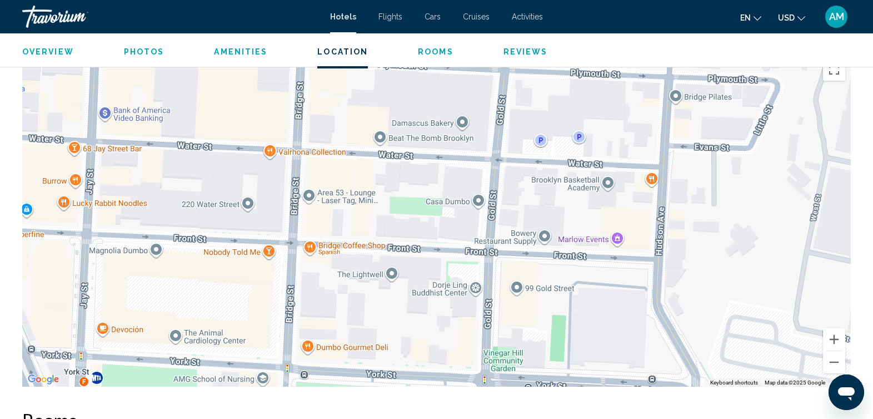
scroll to position [1082, 0]
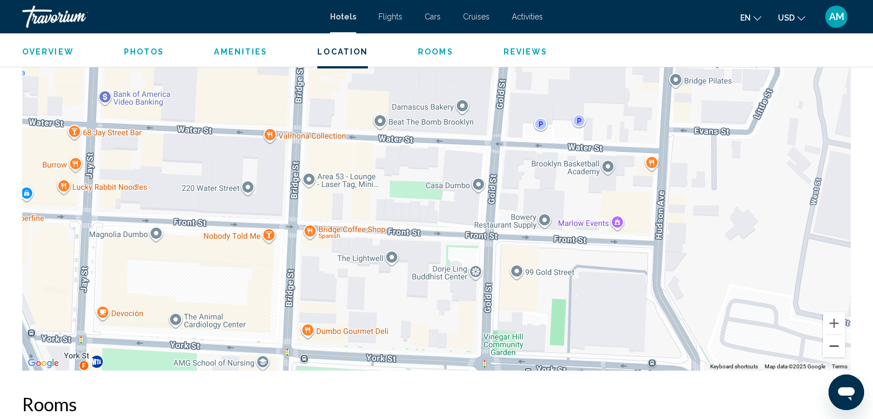
click at [833, 347] on button "Zoom out" at bounding box center [834, 346] width 22 height 22
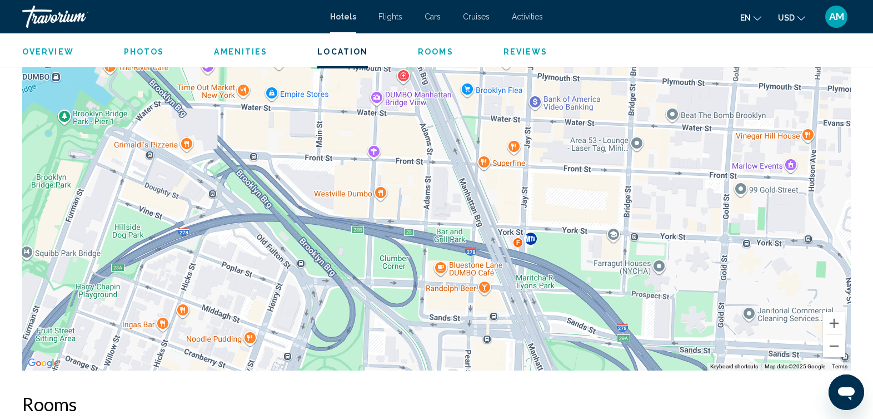
drag, startPoint x: 219, startPoint y: 153, endPoint x: 485, endPoint y: 109, distance: 269.9
click at [485, 109] on div "Main content" at bounding box center [436, 204] width 829 height 334
drag, startPoint x: 742, startPoint y: 262, endPoint x: 723, endPoint y: 245, distance: 25.6
click at [723, 245] on div "Main content" at bounding box center [436, 204] width 829 height 334
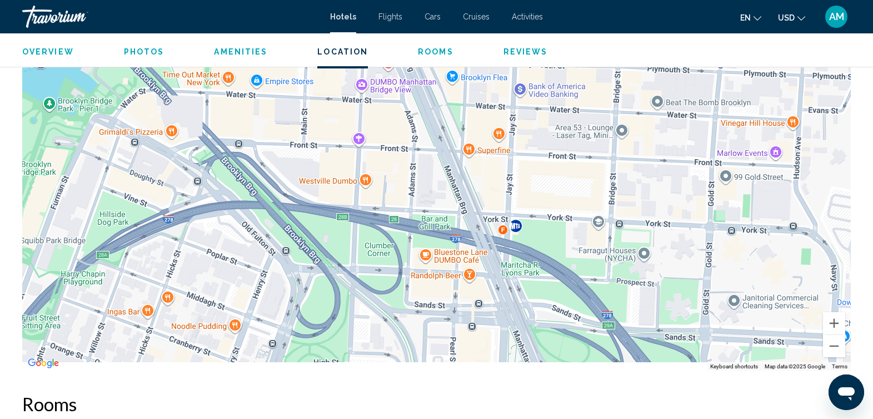
drag, startPoint x: 723, startPoint y: 245, endPoint x: 710, endPoint y: 238, distance: 14.4
click at [710, 238] on div "Main content" at bounding box center [436, 204] width 829 height 334
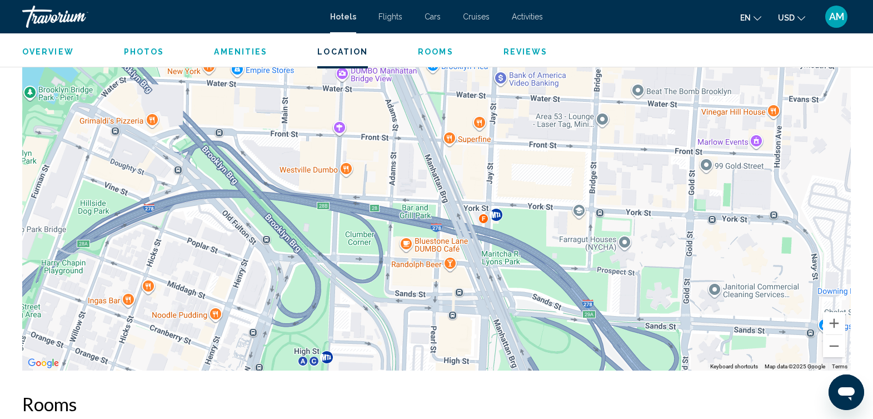
drag, startPoint x: 639, startPoint y: 303, endPoint x: 620, endPoint y: 275, distance: 33.3
click at [620, 275] on div "Main content" at bounding box center [436, 204] width 829 height 334
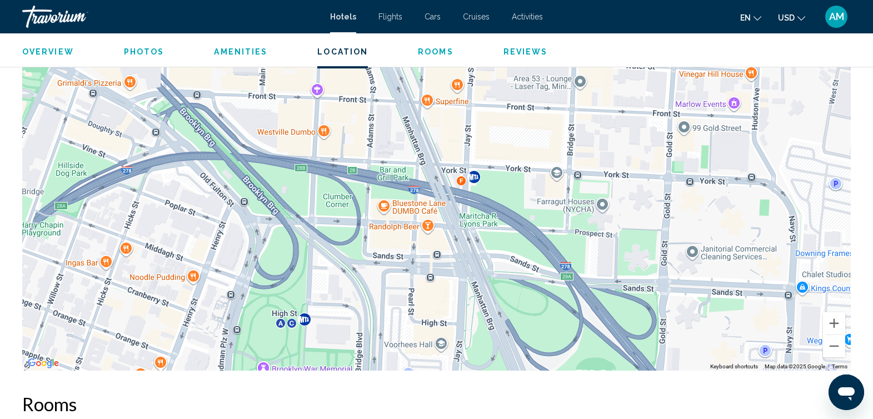
drag, startPoint x: 185, startPoint y: 336, endPoint x: 184, endPoint y: 330, distance: 6.1
click at [184, 335] on div "Main content" at bounding box center [436, 204] width 829 height 334
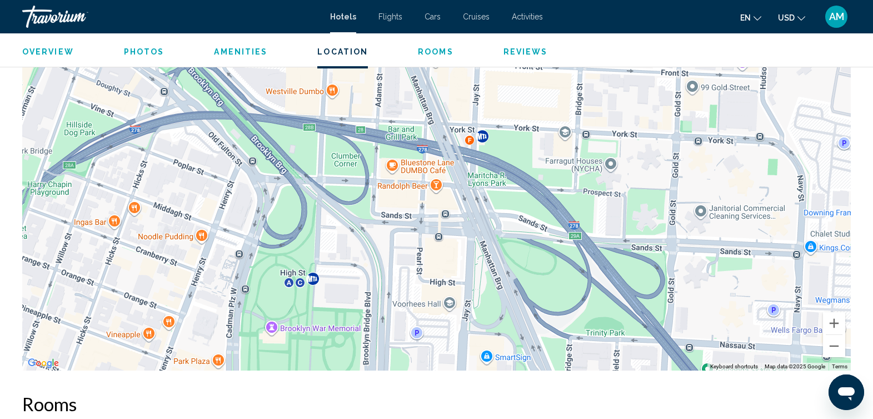
drag, startPoint x: 205, startPoint y: 323, endPoint x: 221, endPoint y: 263, distance: 62.6
click at [221, 263] on div "Main content" at bounding box center [436, 204] width 829 height 334
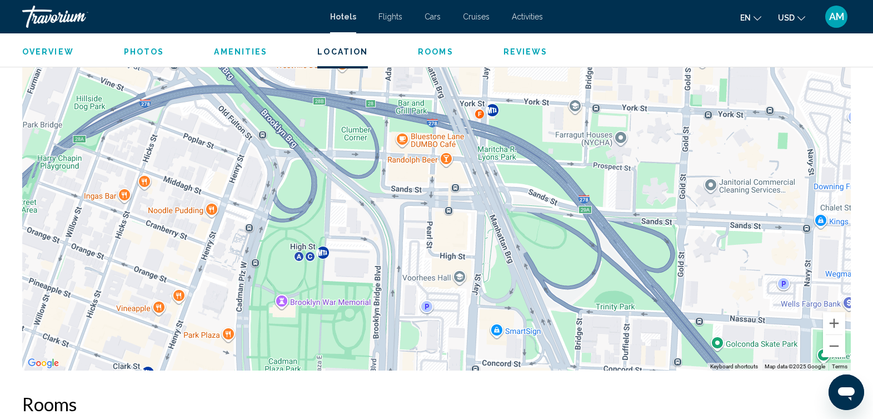
drag, startPoint x: 183, startPoint y: 324, endPoint x: 196, endPoint y: 282, distance: 44.0
click at [196, 282] on div "Main content" at bounding box center [436, 204] width 829 height 334
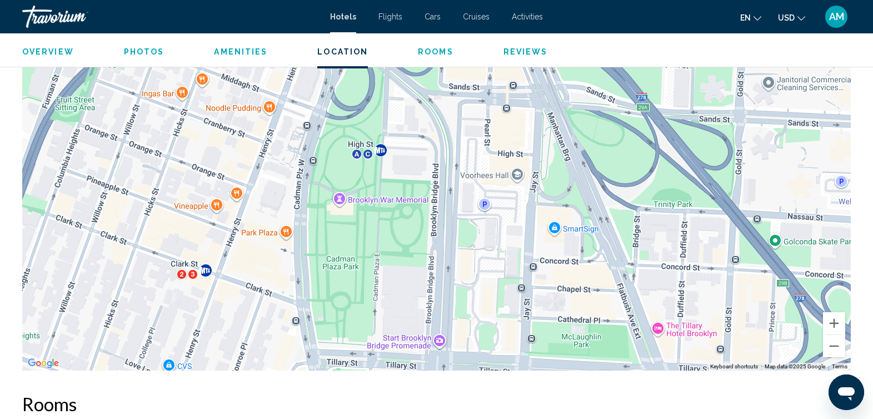
drag, startPoint x: 117, startPoint y: 273, endPoint x: 213, endPoint y: 176, distance: 136.4
click at [200, 190] on div "Main content" at bounding box center [436, 204] width 829 height 334
